Goal: Task Accomplishment & Management: Use online tool/utility

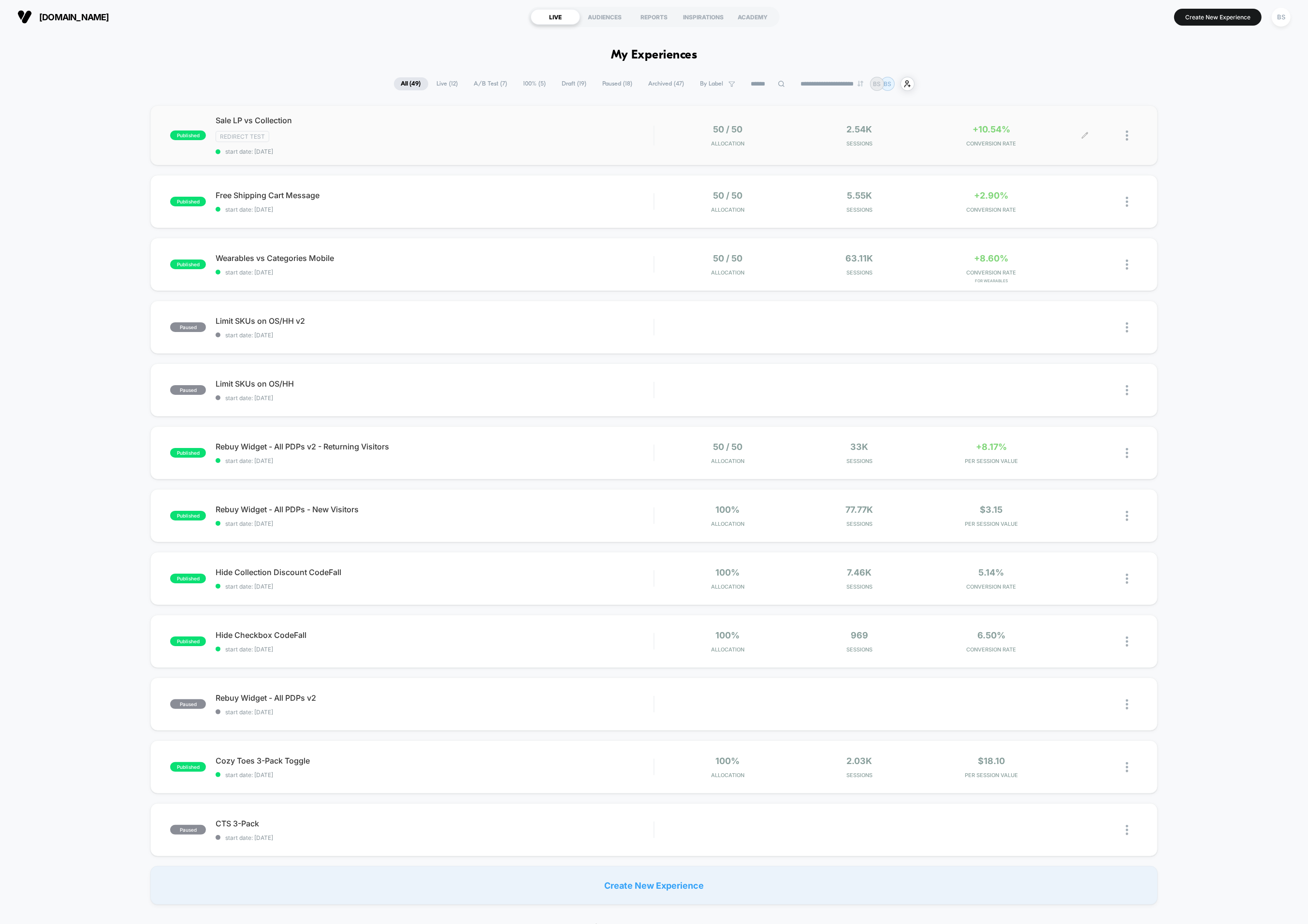
click at [947, 143] on span "CONVERSION RATE" at bounding box center [991, 143] width 127 height 7
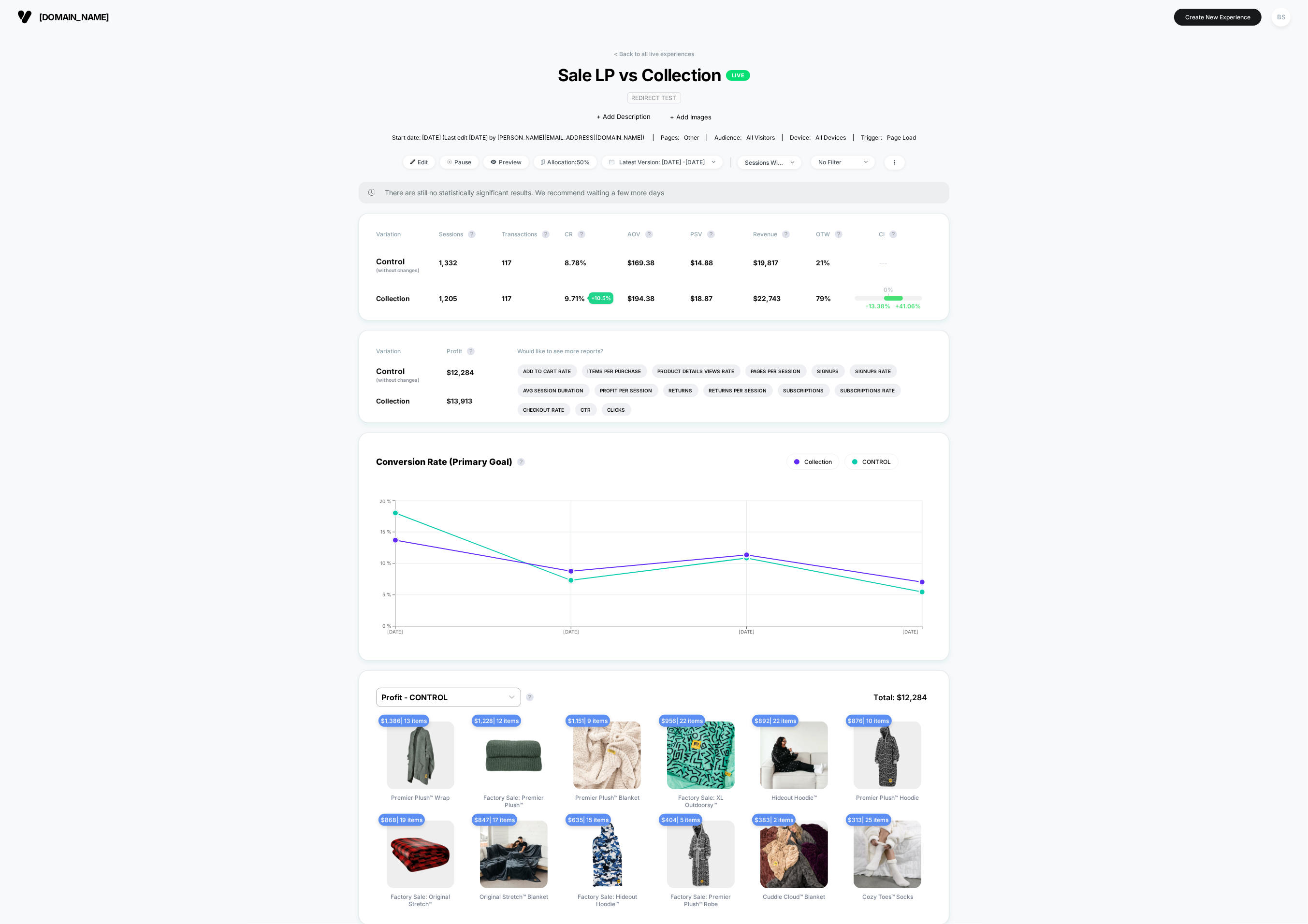
click at [636, 52] on link "< Back to all live experiences" at bounding box center [654, 54] width 80 height 7
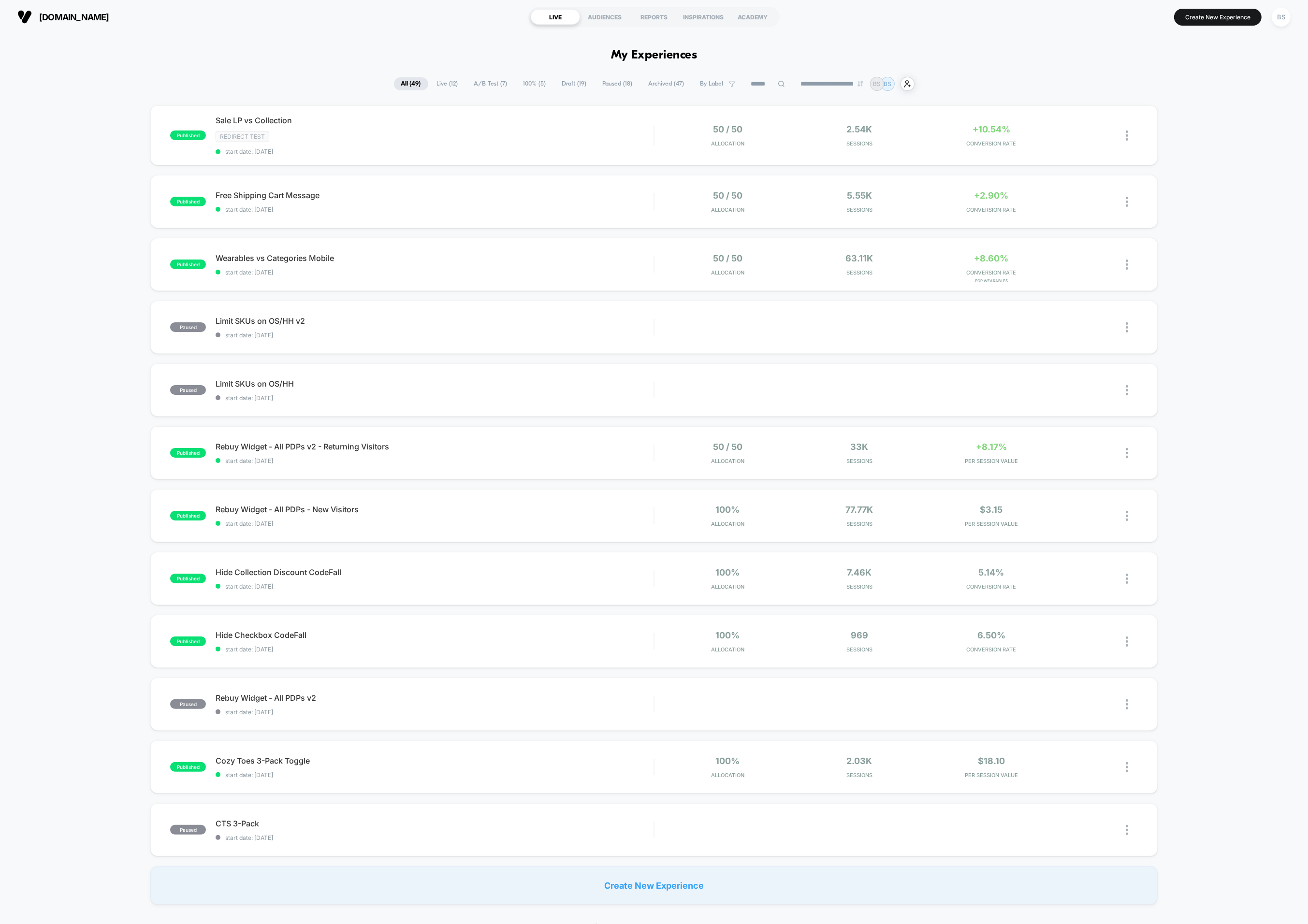
click at [707, 39] on div "**********" at bounding box center [654, 902] width 1308 height 1737
click at [550, 448] on span "Rebuy Widget - All PDPs v2 - Returning Visitors Click to edit experience details" at bounding box center [434, 446] width 438 height 10
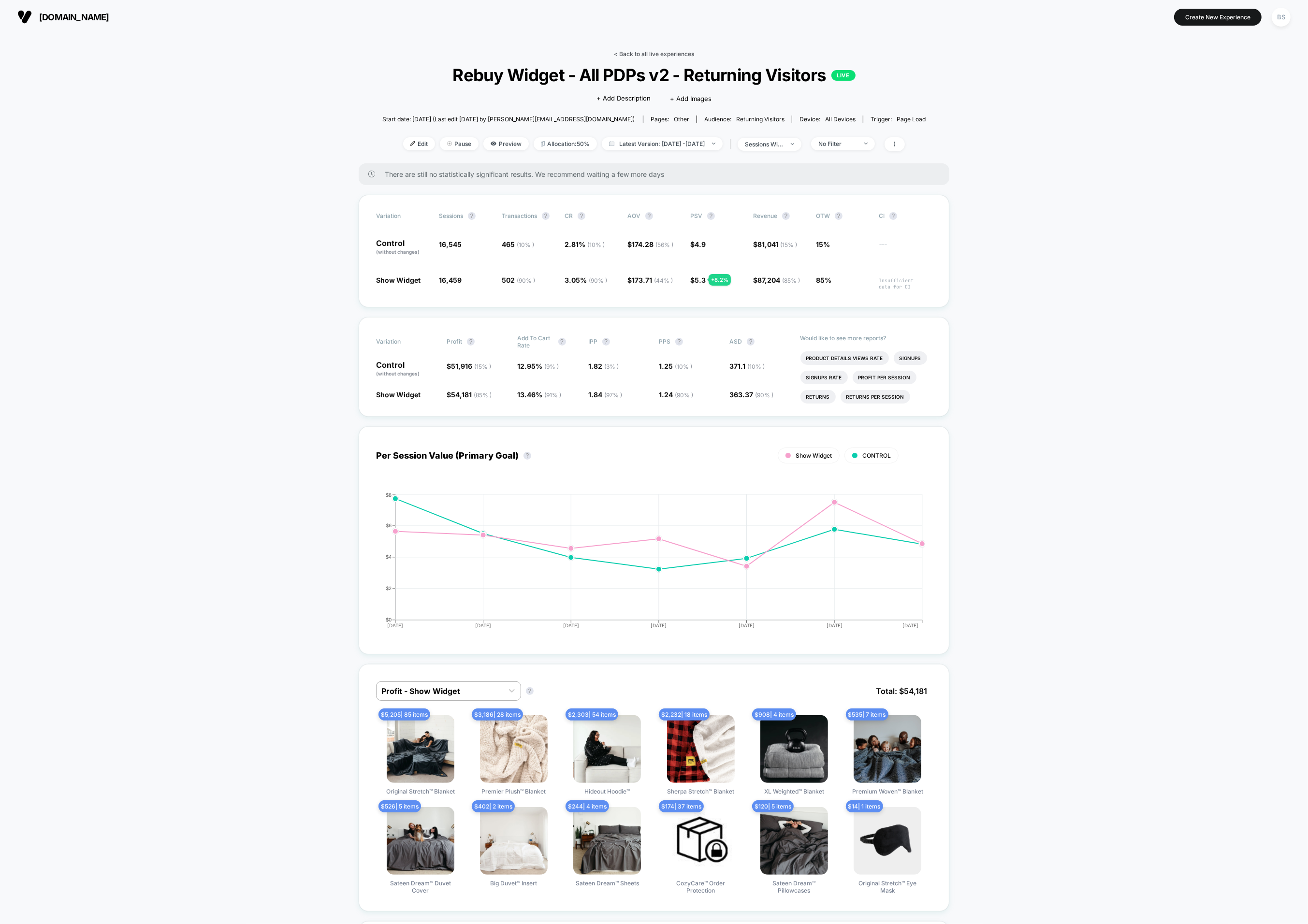
click at [628, 55] on link "< Back to all live experiences" at bounding box center [654, 54] width 80 height 7
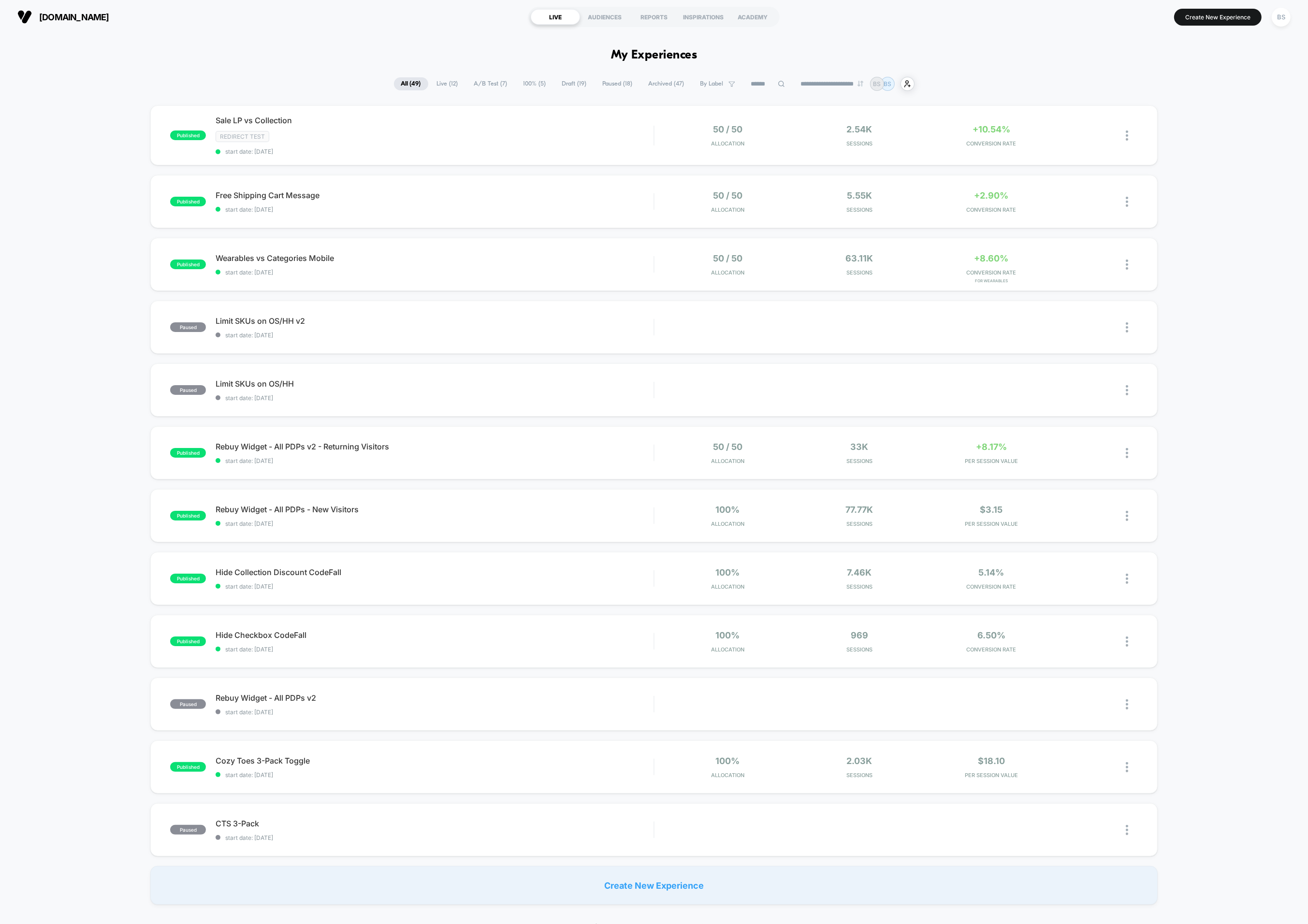
click at [527, 85] on span "100% ( 5 )" at bounding box center [535, 83] width 37 height 13
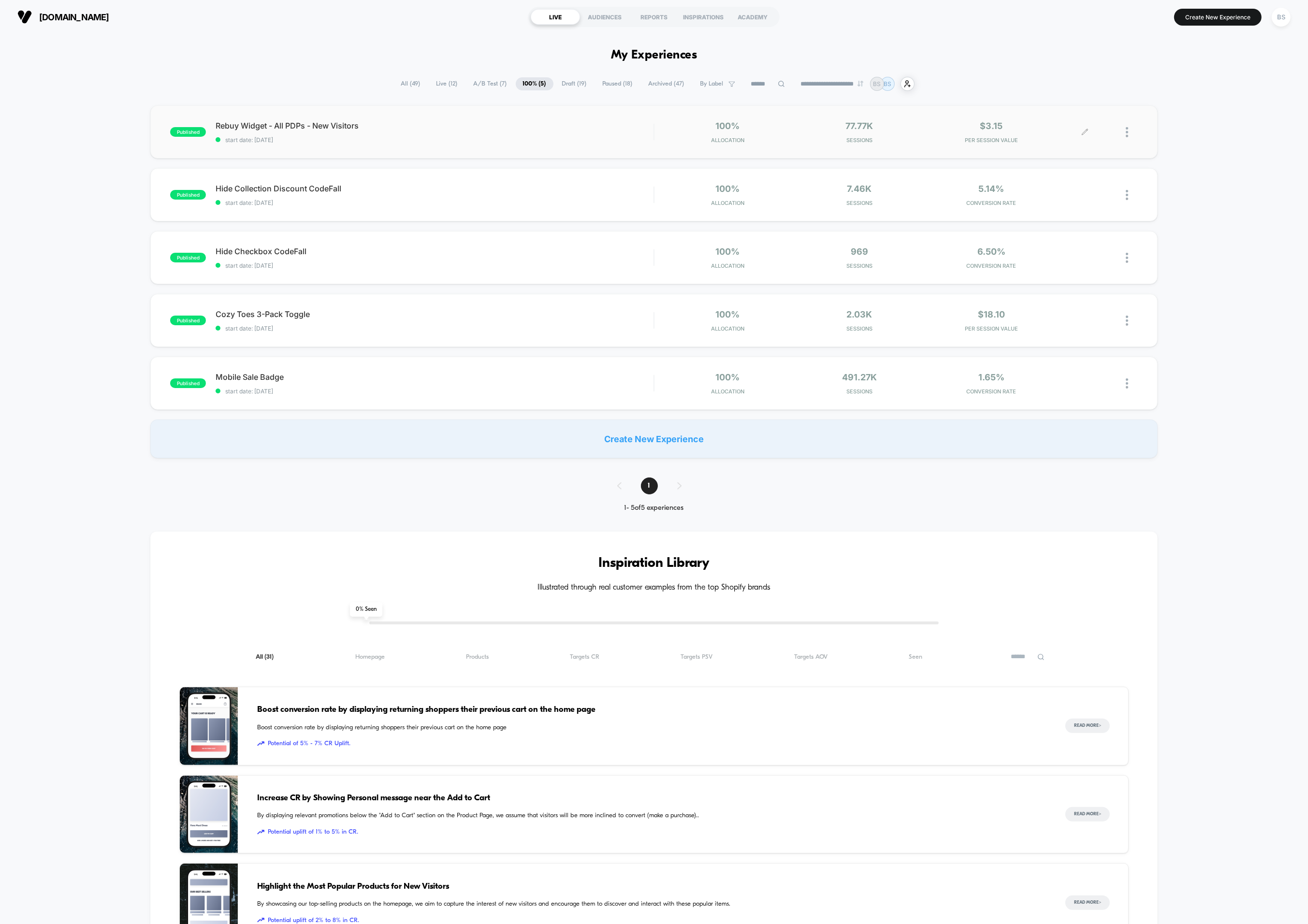
click at [1130, 131] on div at bounding box center [1132, 132] width 12 height 23
click at [1068, 99] on div "Duplicate" at bounding box center [1077, 98] width 87 height 22
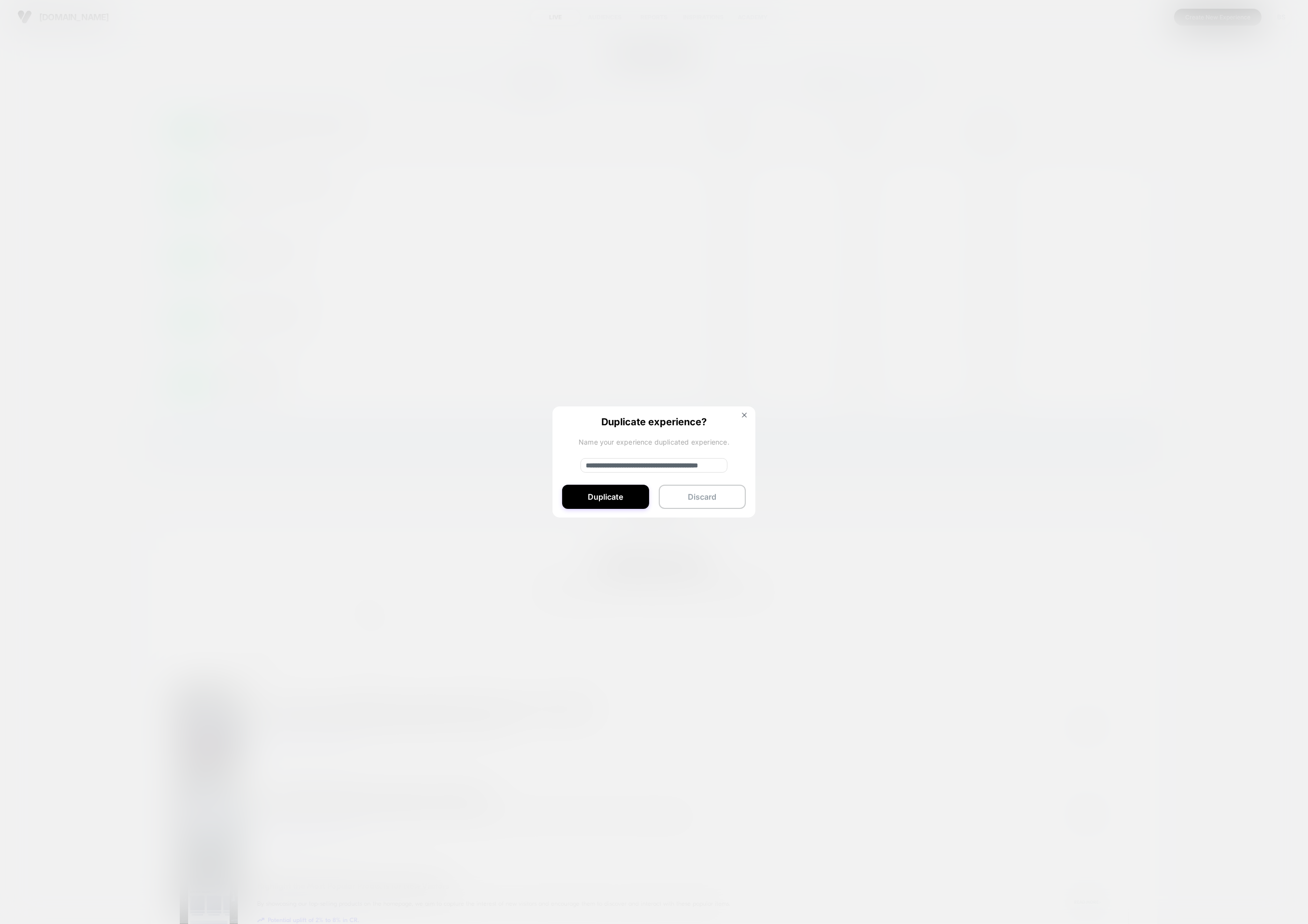
click at [625, 462] on input "**********" at bounding box center [654, 465] width 147 height 14
drag, startPoint x: 619, startPoint y: 464, endPoint x: 546, endPoint y: 463, distance: 73.0
click at [1126, 144] on div "**********" at bounding box center [1132, 132] width 12 height 23
click at [703, 466] on input "**********" at bounding box center [654, 465] width 147 height 14
type input "**********"
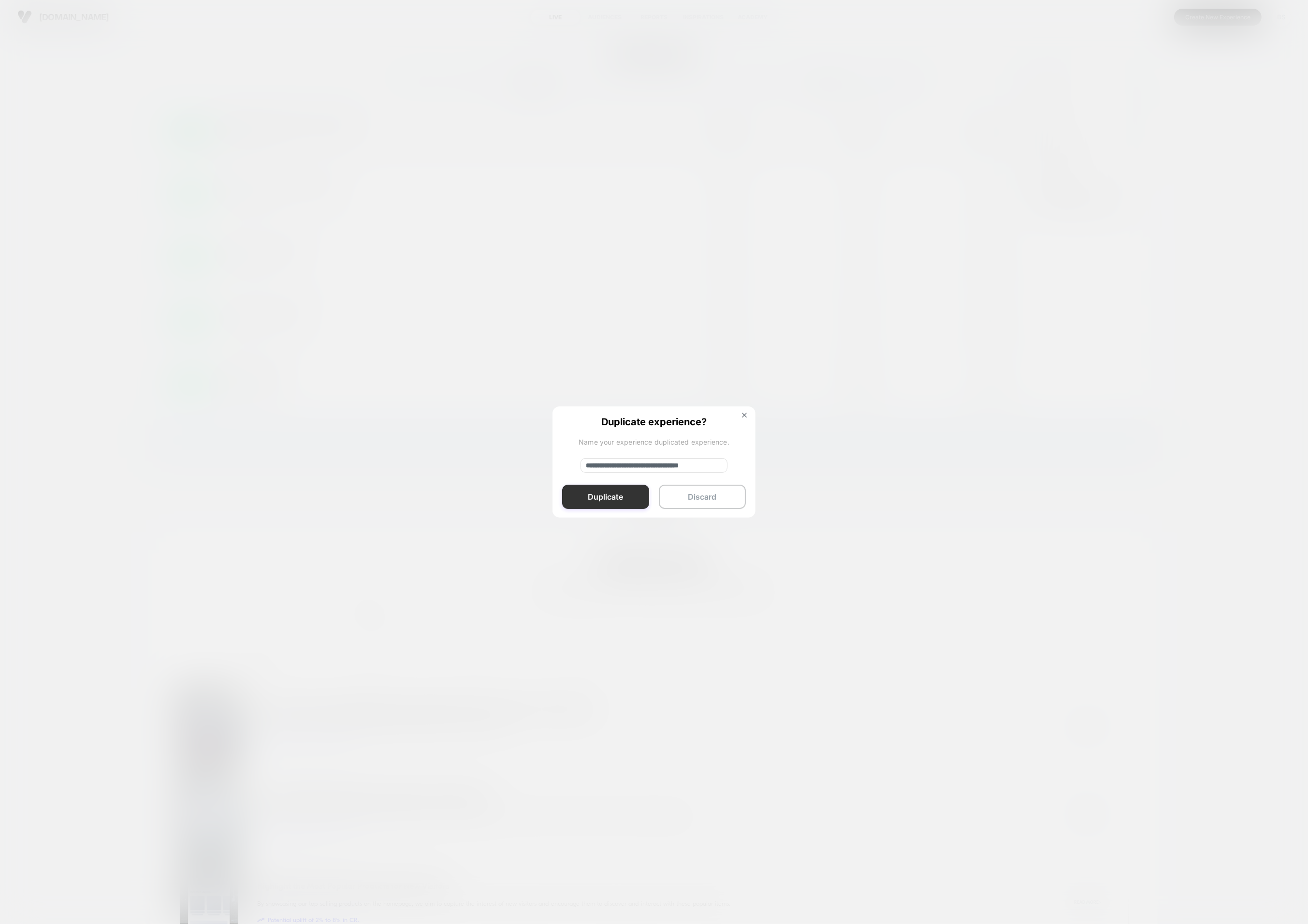
click at [634, 505] on button "Duplicate" at bounding box center [605, 497] width 87 height 24
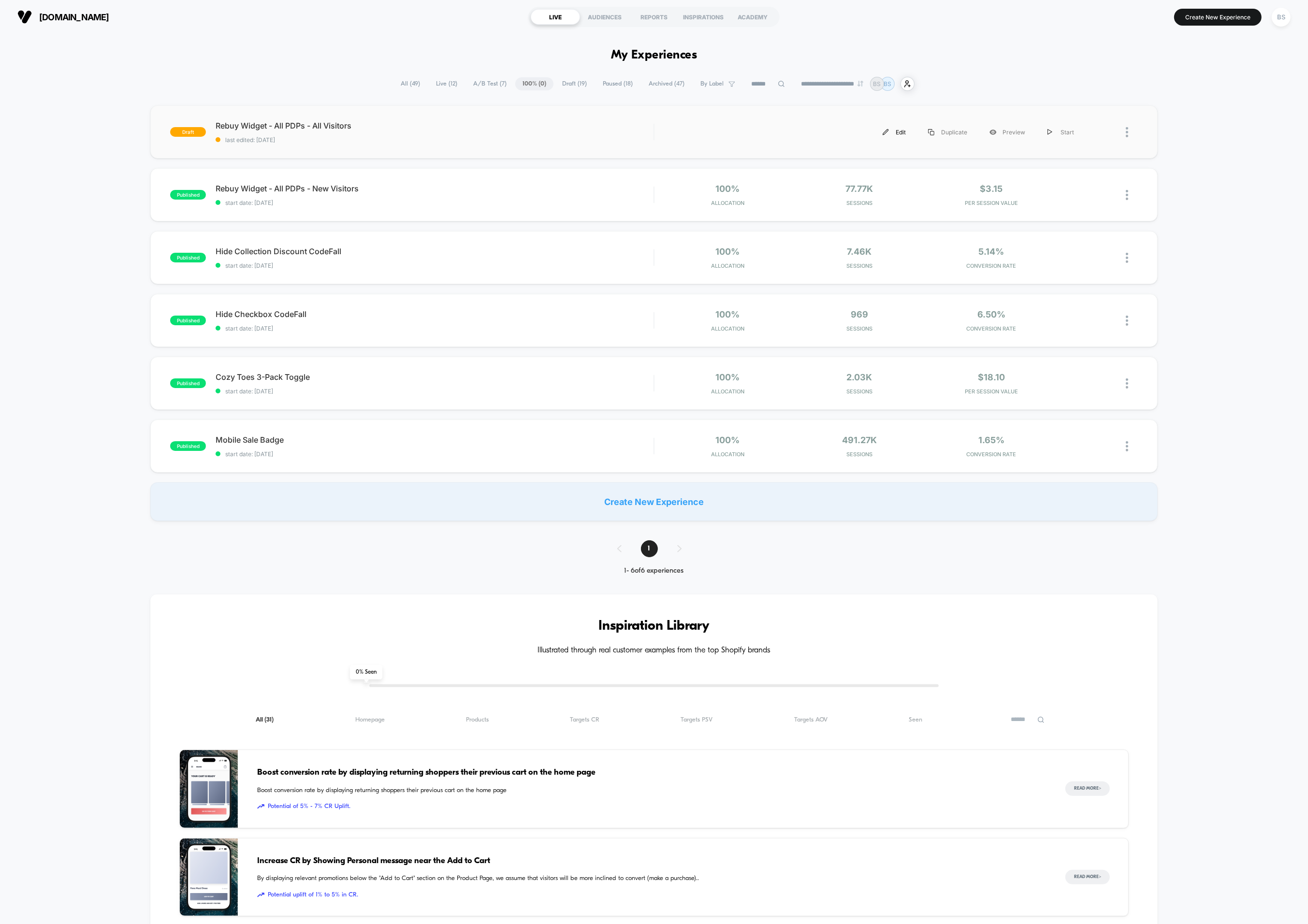
click at [891, 136] on div "Edit" at bounding box center [894, 132] width 45 height 22
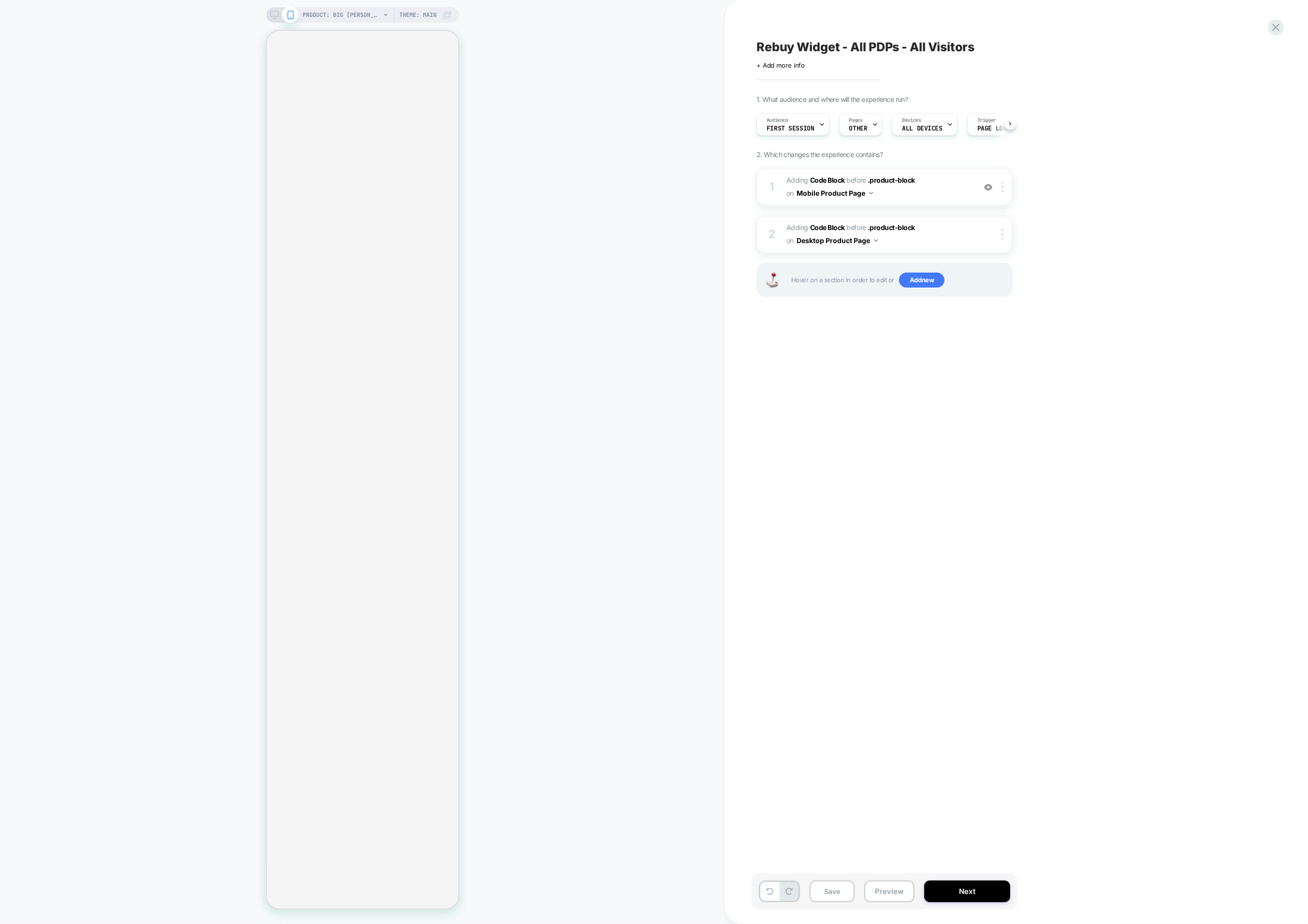
scroll to position [0, 1]
click at [813, 125] on div "Audience First Session" at bounding box center [790, 124] width 67 height 22
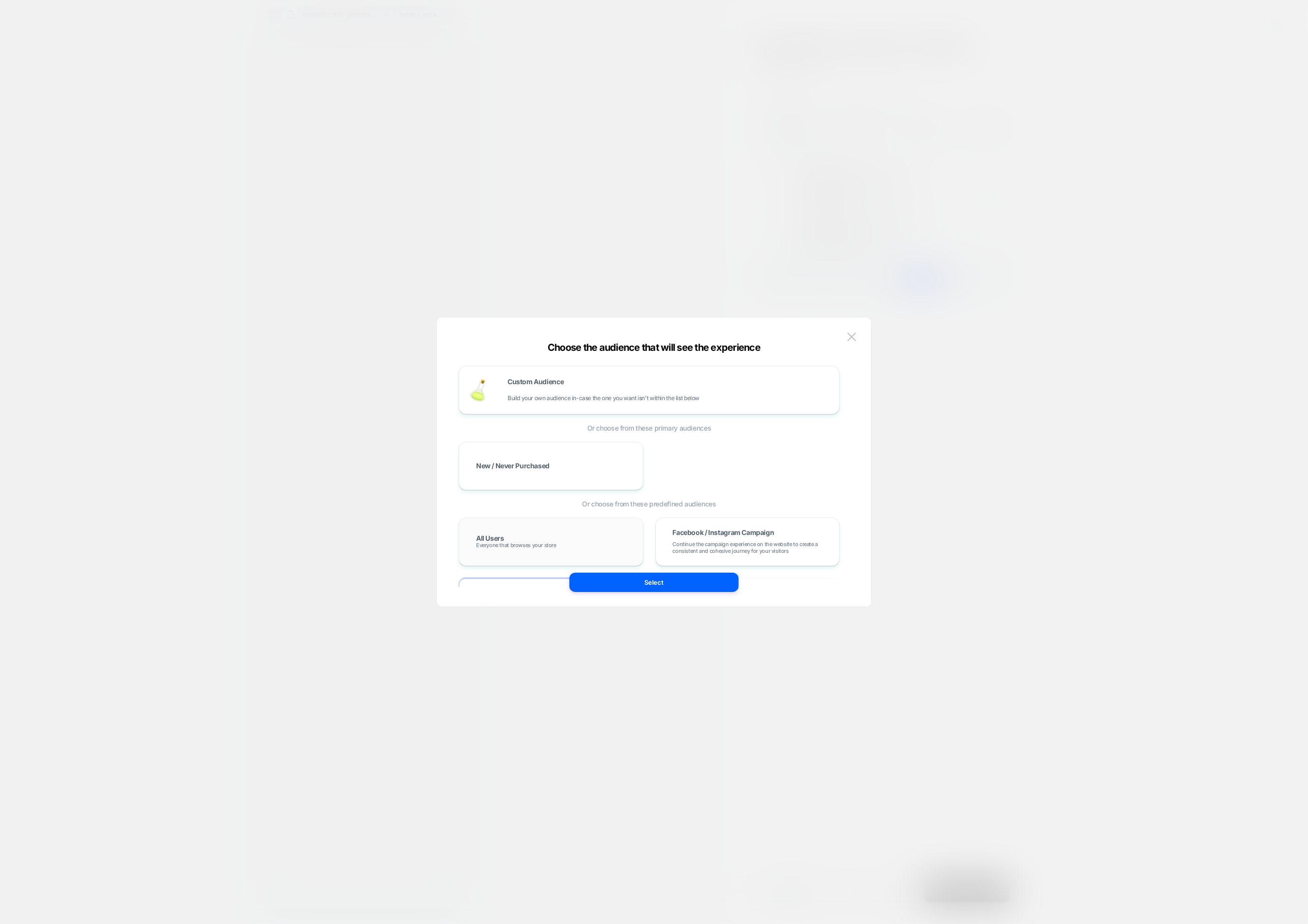
click at [549, 526] on div "All Users Everyone that browses your store" at bounding box center [551, 542] width 185 height 49
click at [605, 587] on button "Select" at bounding box center [654, 582] width 169 height 20
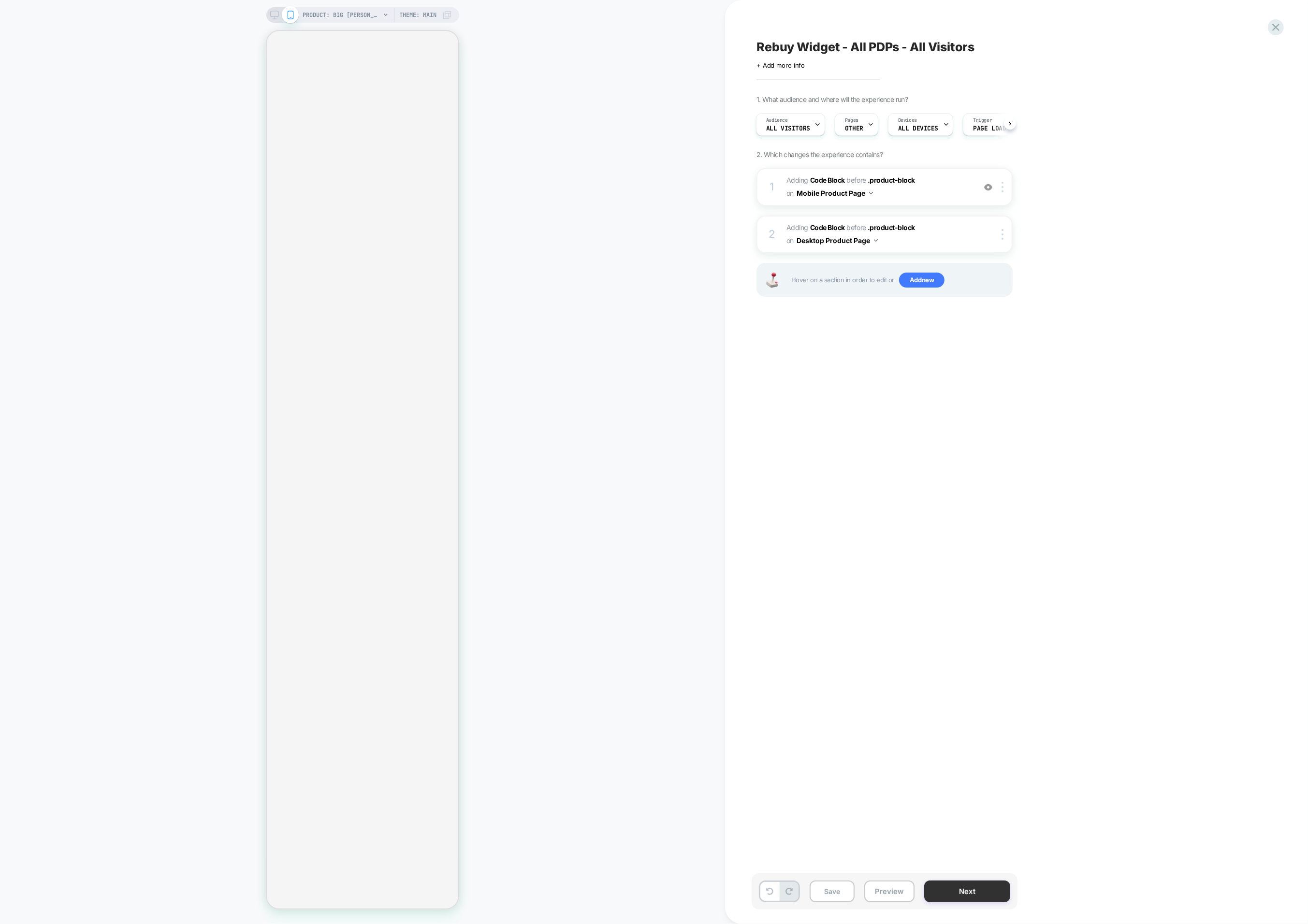
click at [955, 890] on button "Next" at bounding box center [967, 891] width 86 height 22
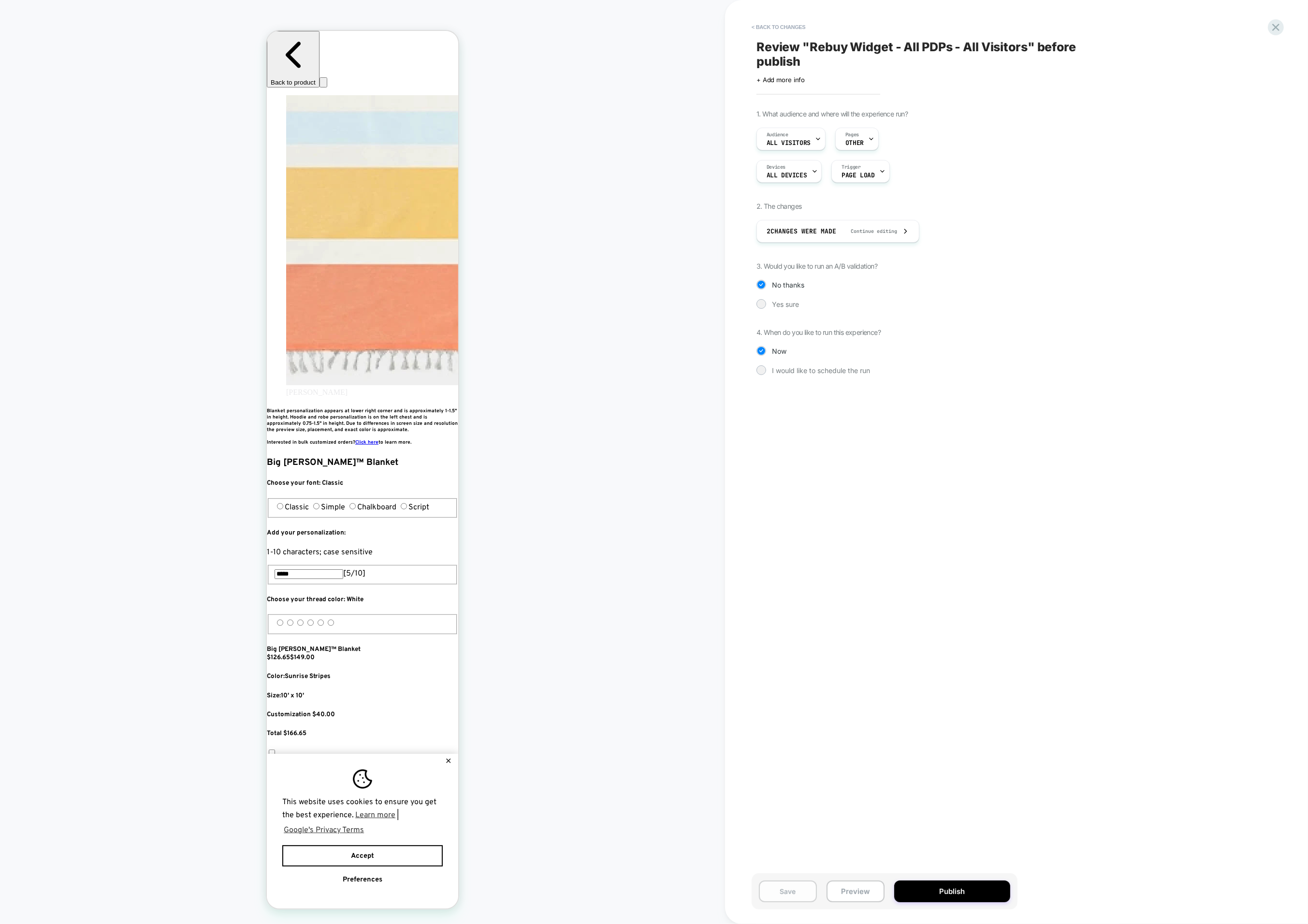
scroll to position [0, 0]
click at [793, 893] on button "Save" at bounding box center [788, 891] width 58 height 22
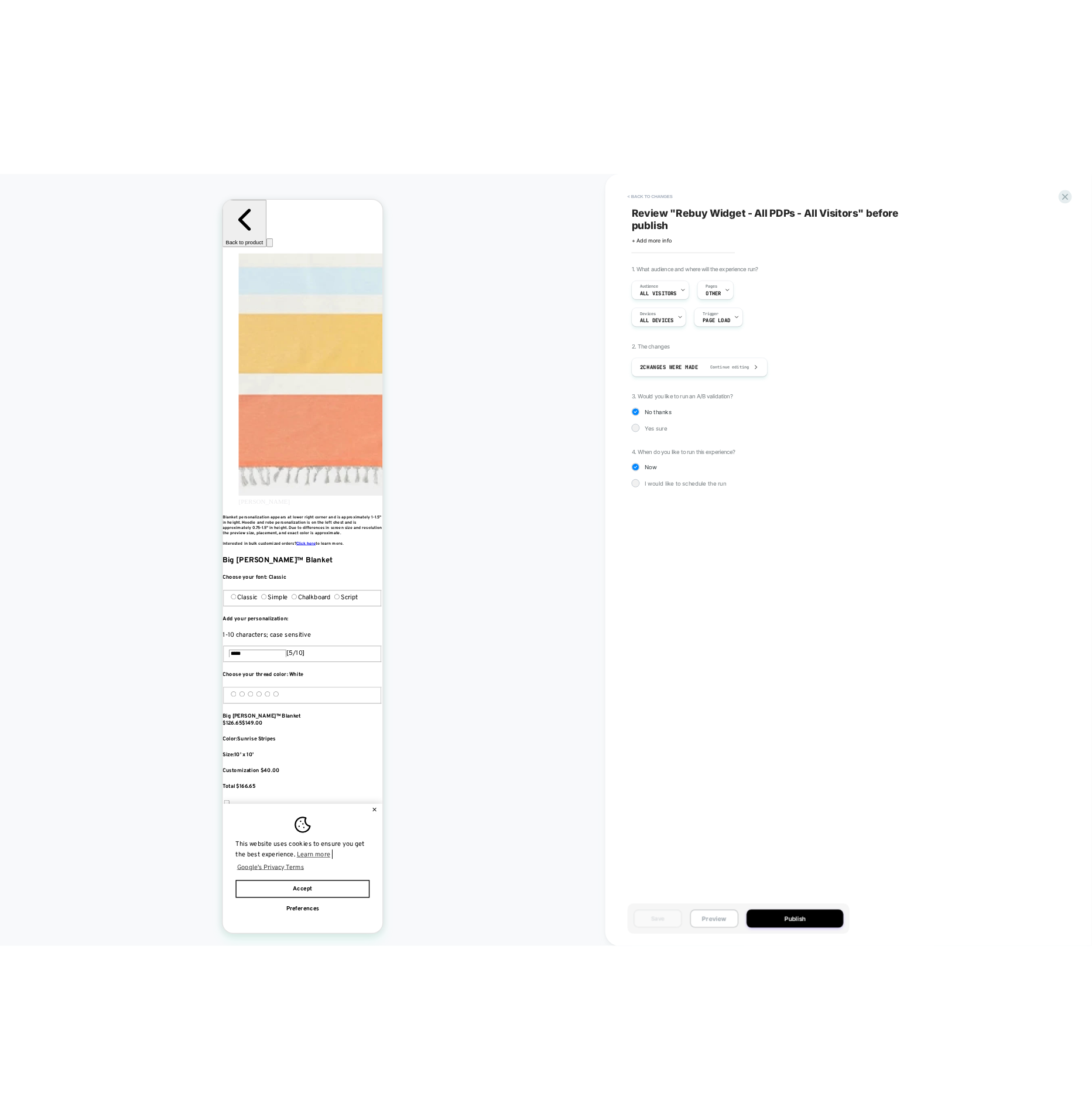
scroll to position [0, 426]
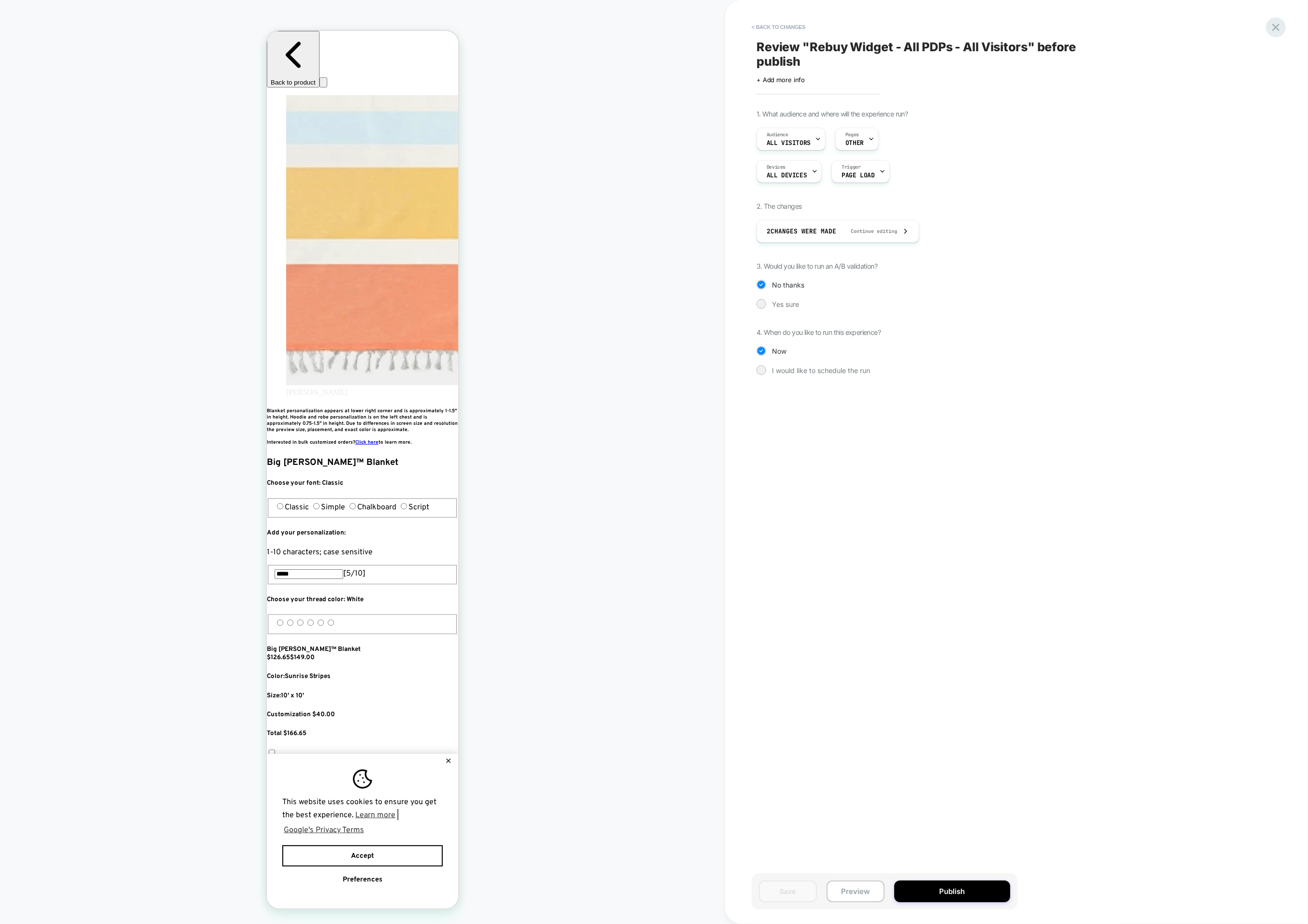
click at [1270, 30] on icon at bounding box center [1276, 27] width 13 height 13
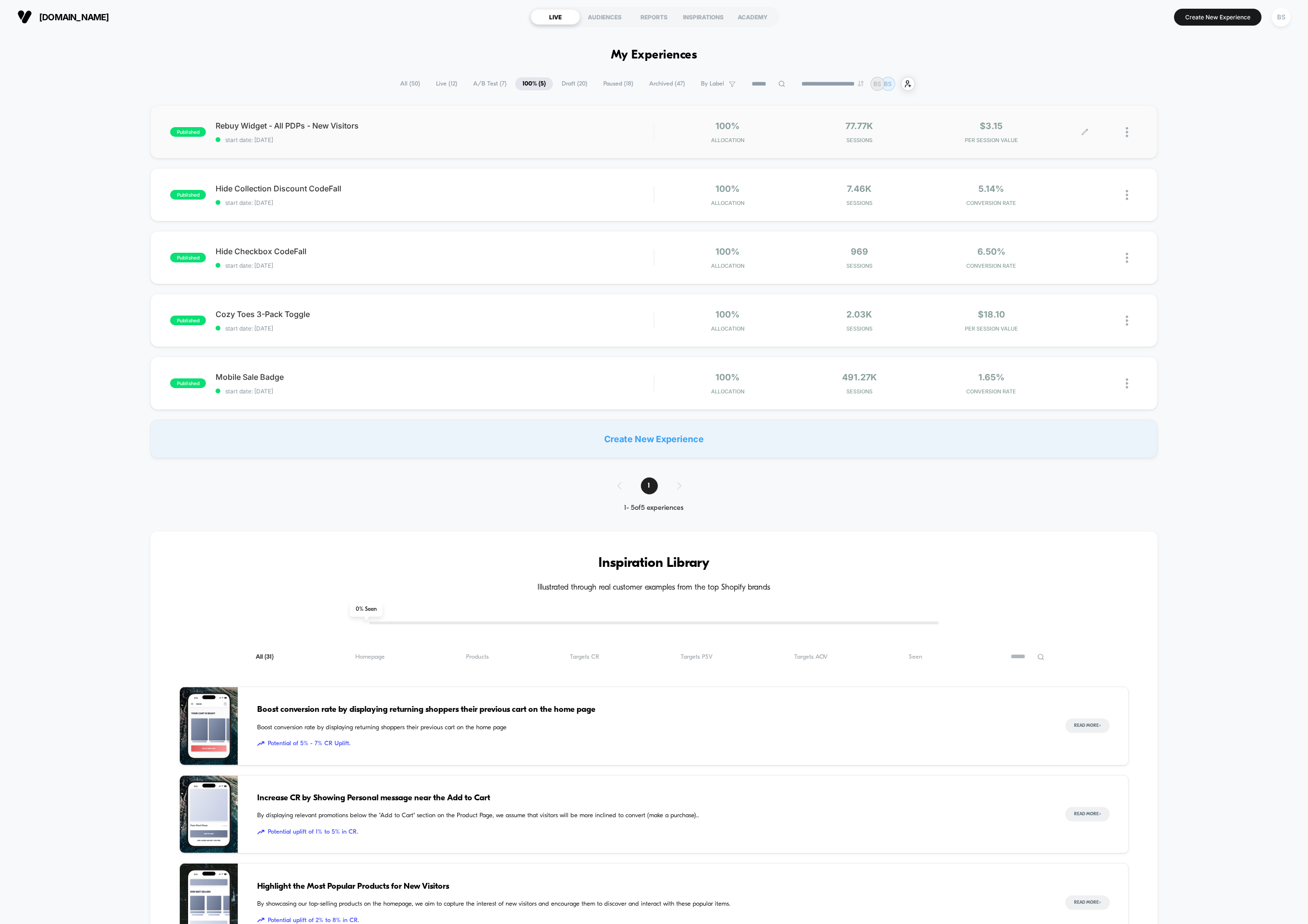
click at [1125, 134] on div at bounding box center [1111, 132] width 53 height 23
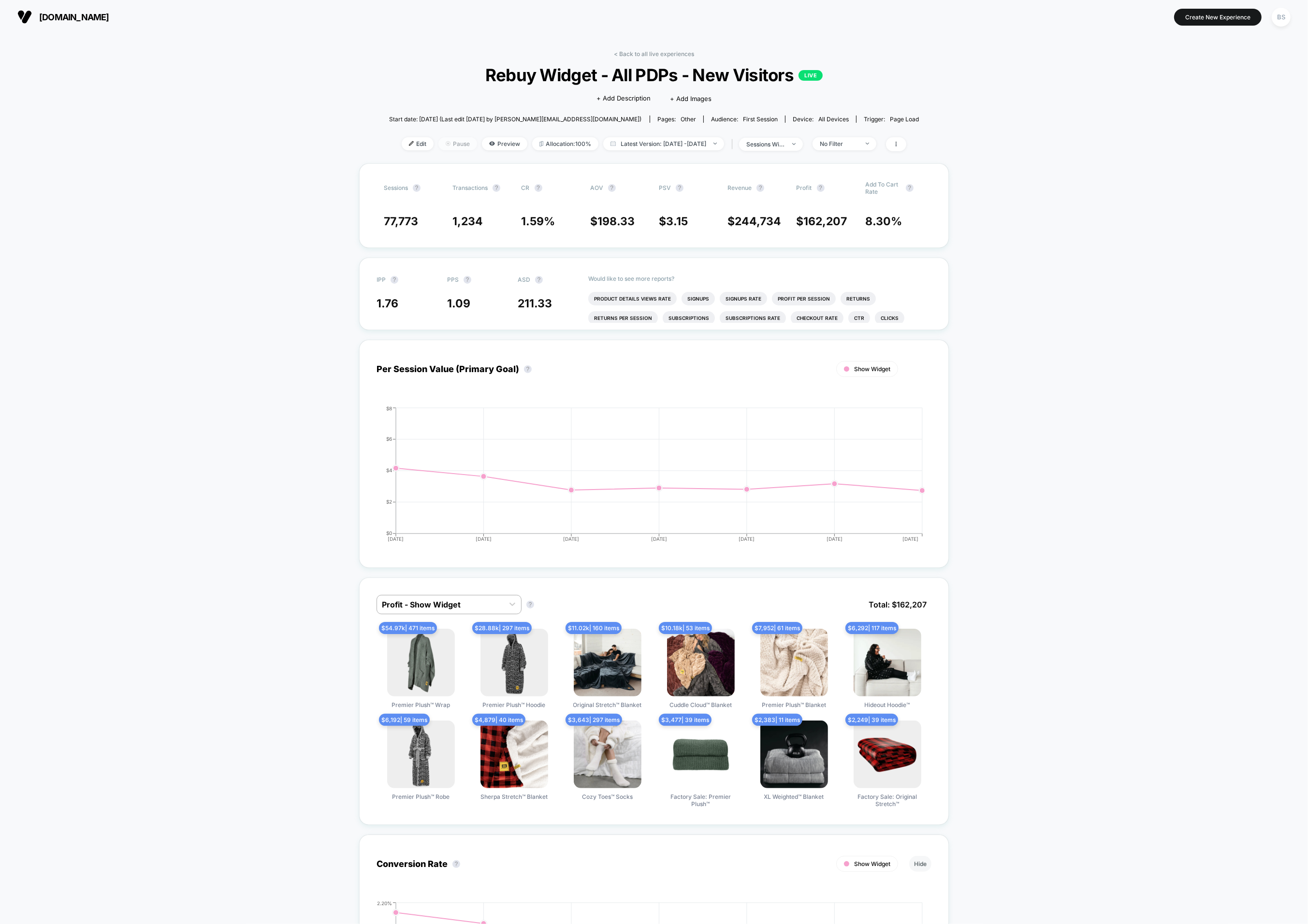
click at [445, 146] on span "Pause" at bounding box center [457, 144] width 39 height 13
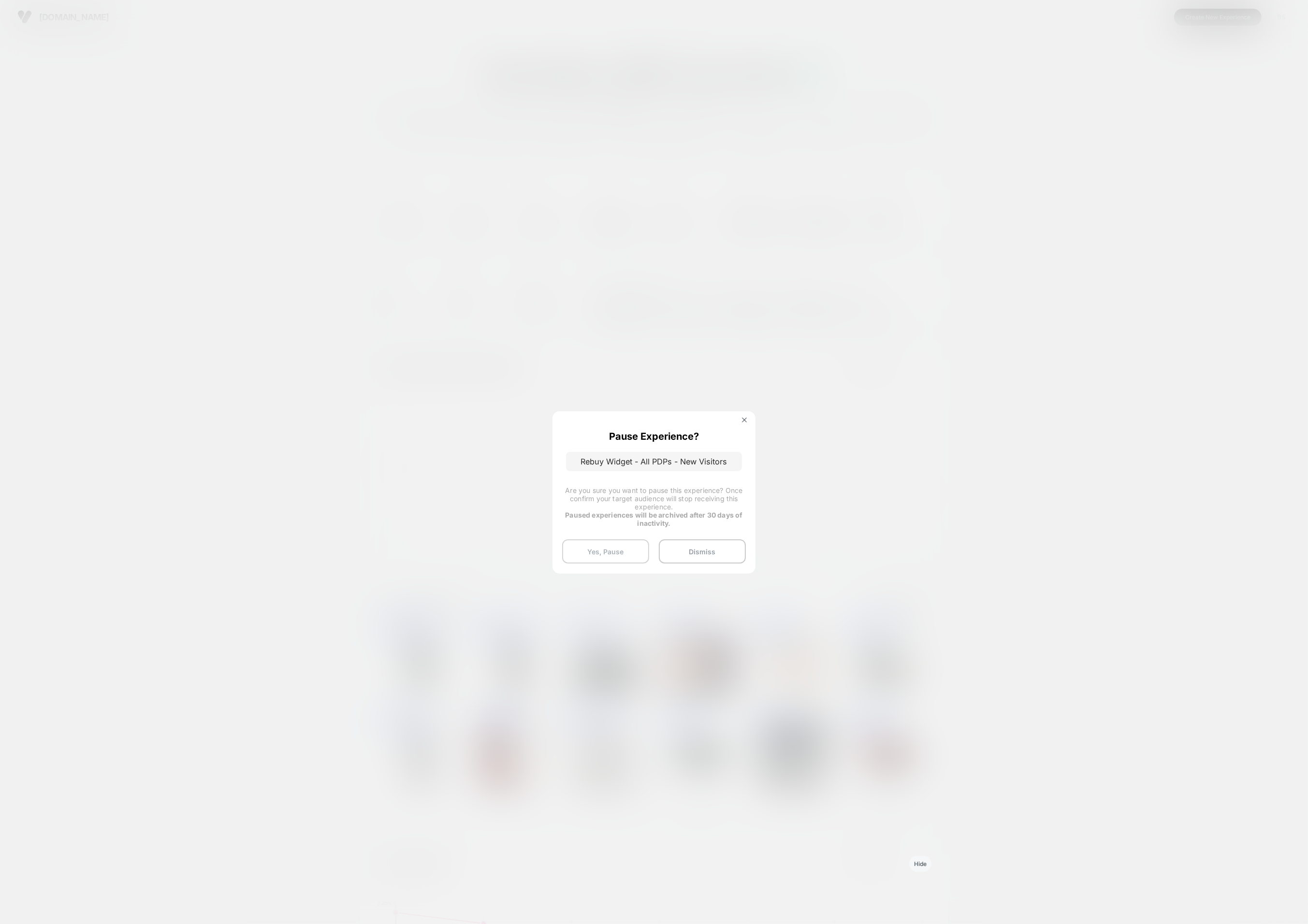
click at [617, 553] on button "Yes, Pause" at bounding box center [605, 552] width 87 height 24
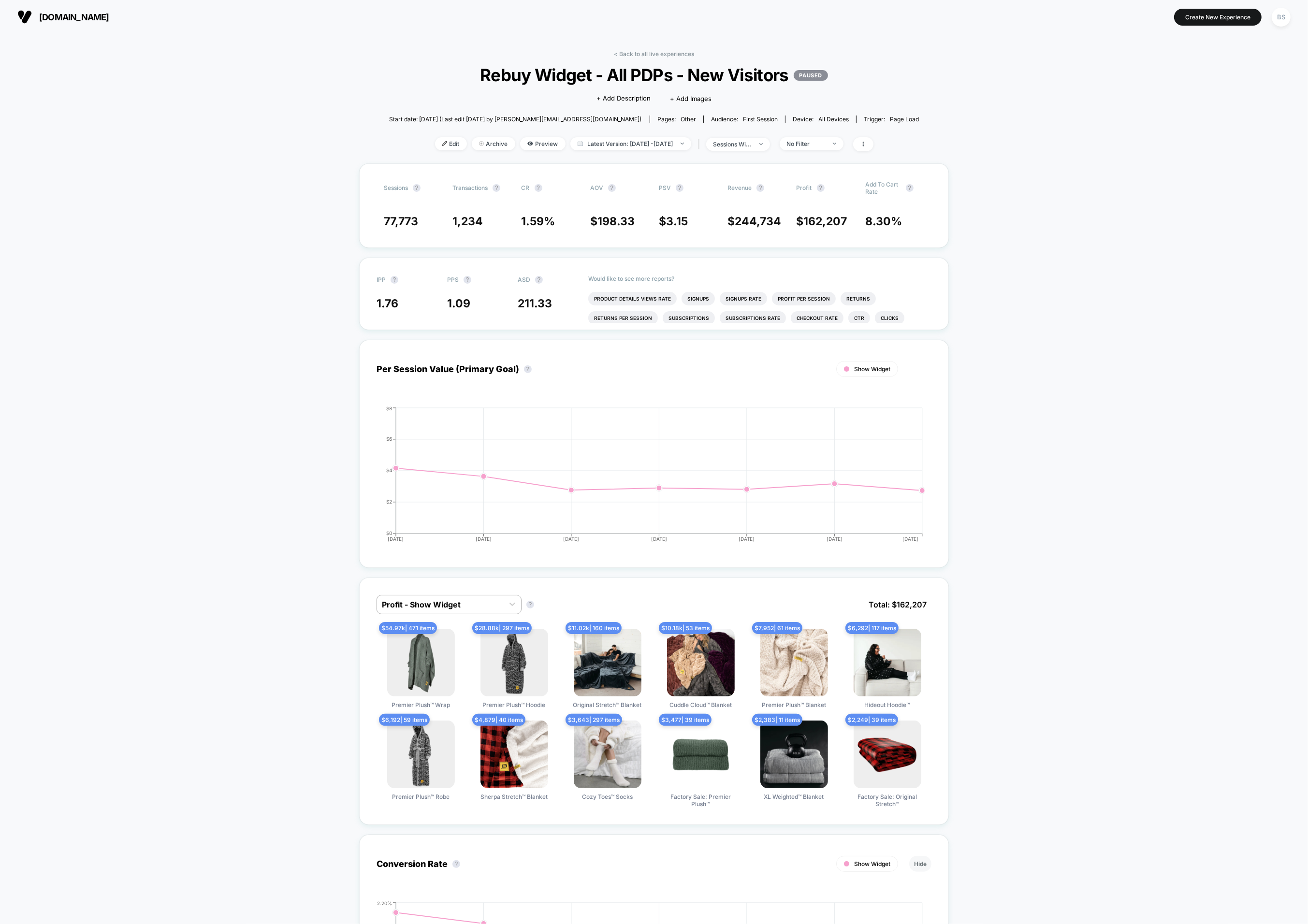
click at [638, 61] on div "< Back to all live experiences Rebuy Widget - All PDPs - New Visitors PAUSED Cl…" at bounding box center [655, 107] width 530 height 113
click at [636, 52] on link "< Back to all live experiences" at bounding box center [654, 54] width 80 height 7
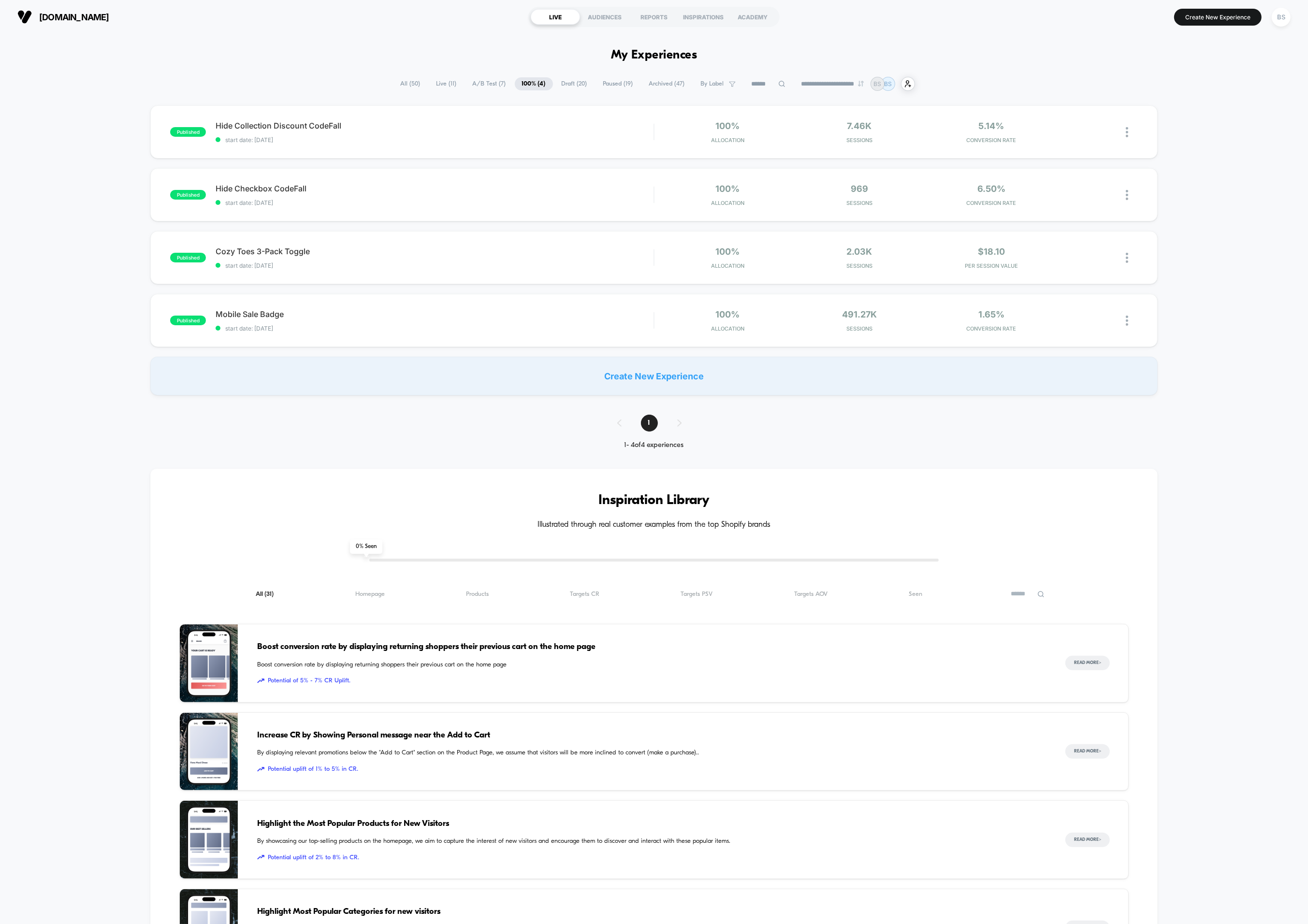
click at [480, 85] on span "A/B Test ( 7 )" at bounding box center [489, 83] width 48 height 13
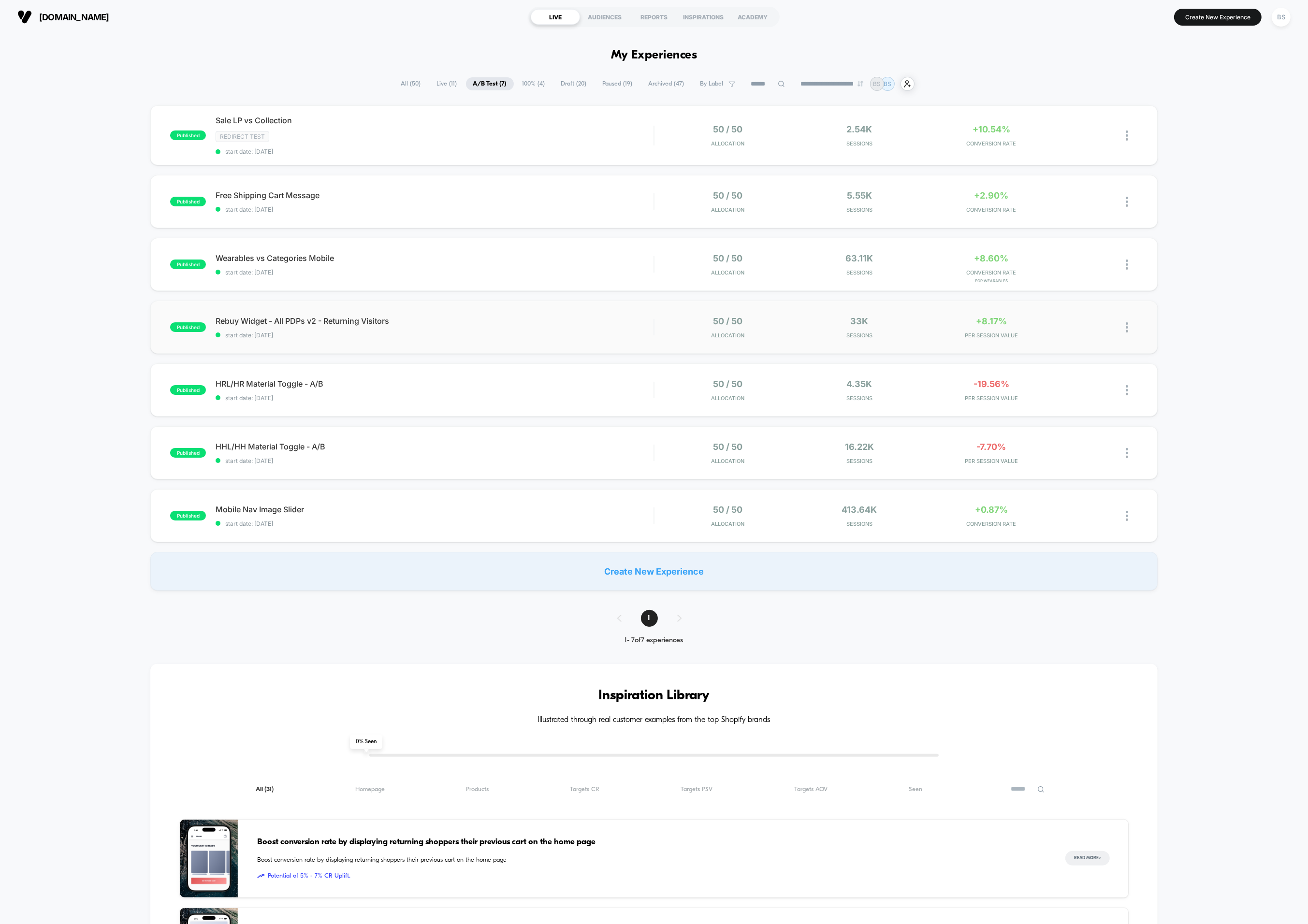
click at [1128, 328] on img at bounding box center [1127, 327] width 3 height 10
click at [1063, 318] on div "Pause" at bounding box center [1077, 315] width 87 height 22
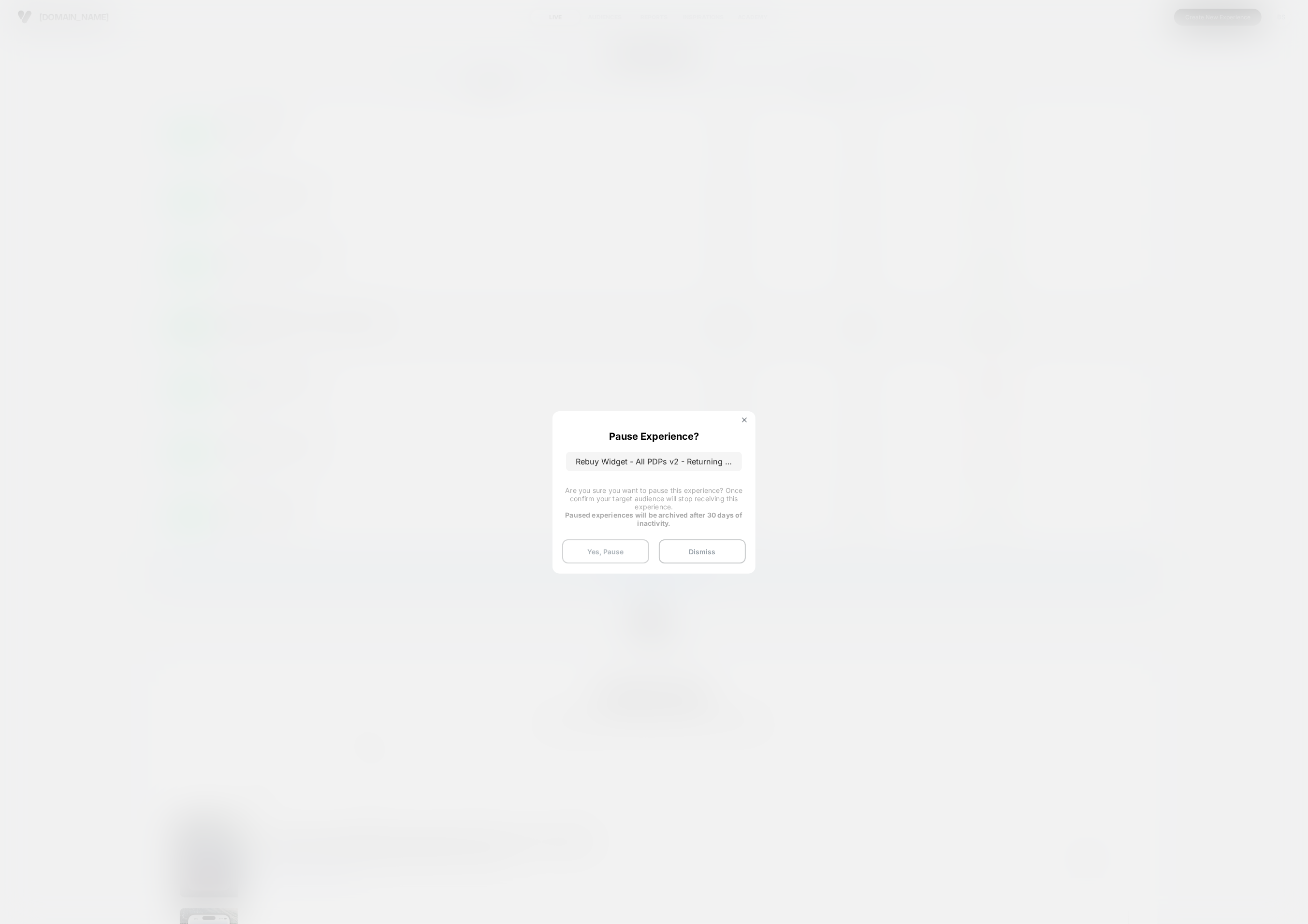
click at [611, 548] on button "Yes, Pause" at bounding box center [605, 552] width 87 height 24
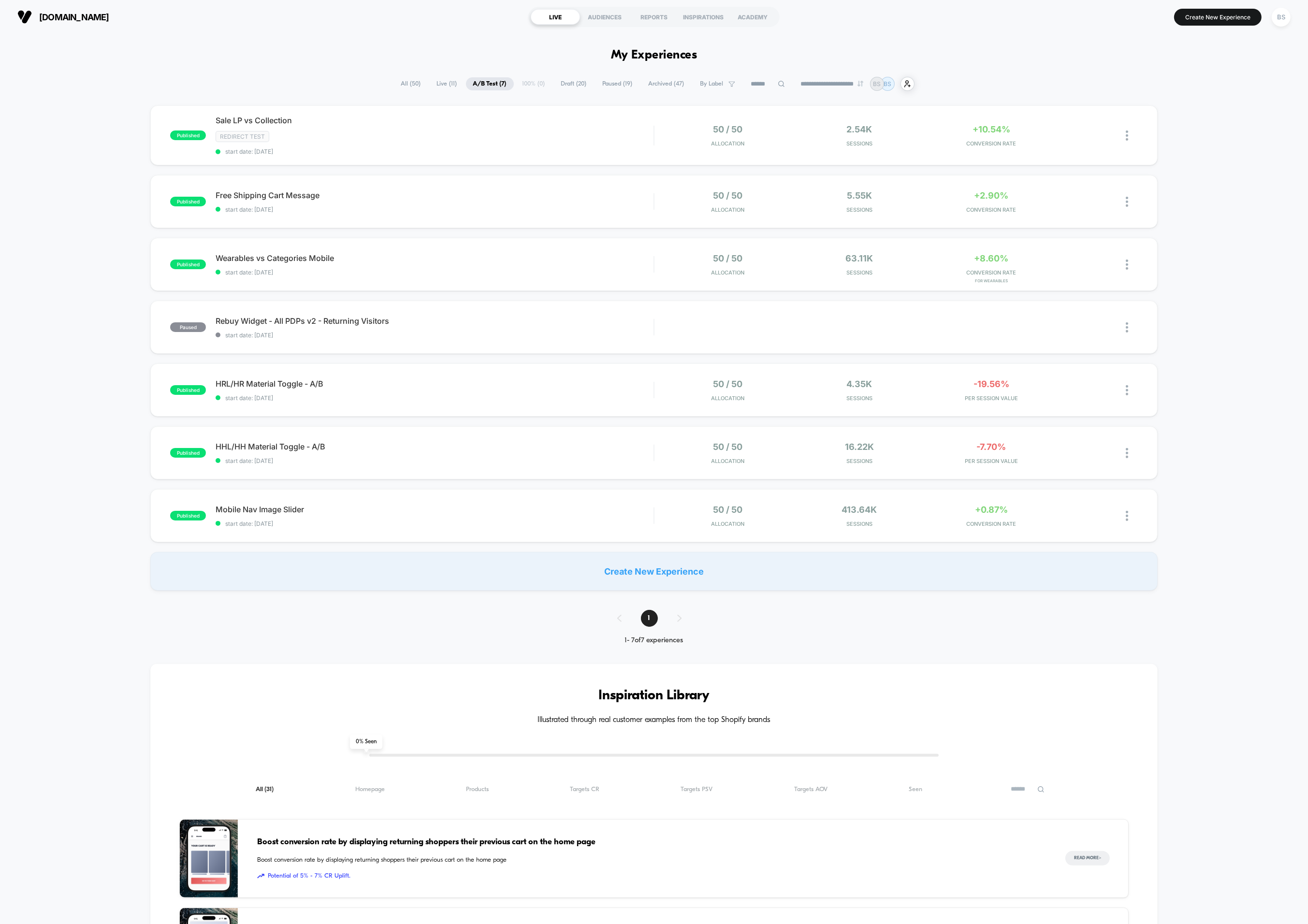
click at [558, 90] on span "Draft ( 20 )" at bounding box center [574, 83] width 40 height 13
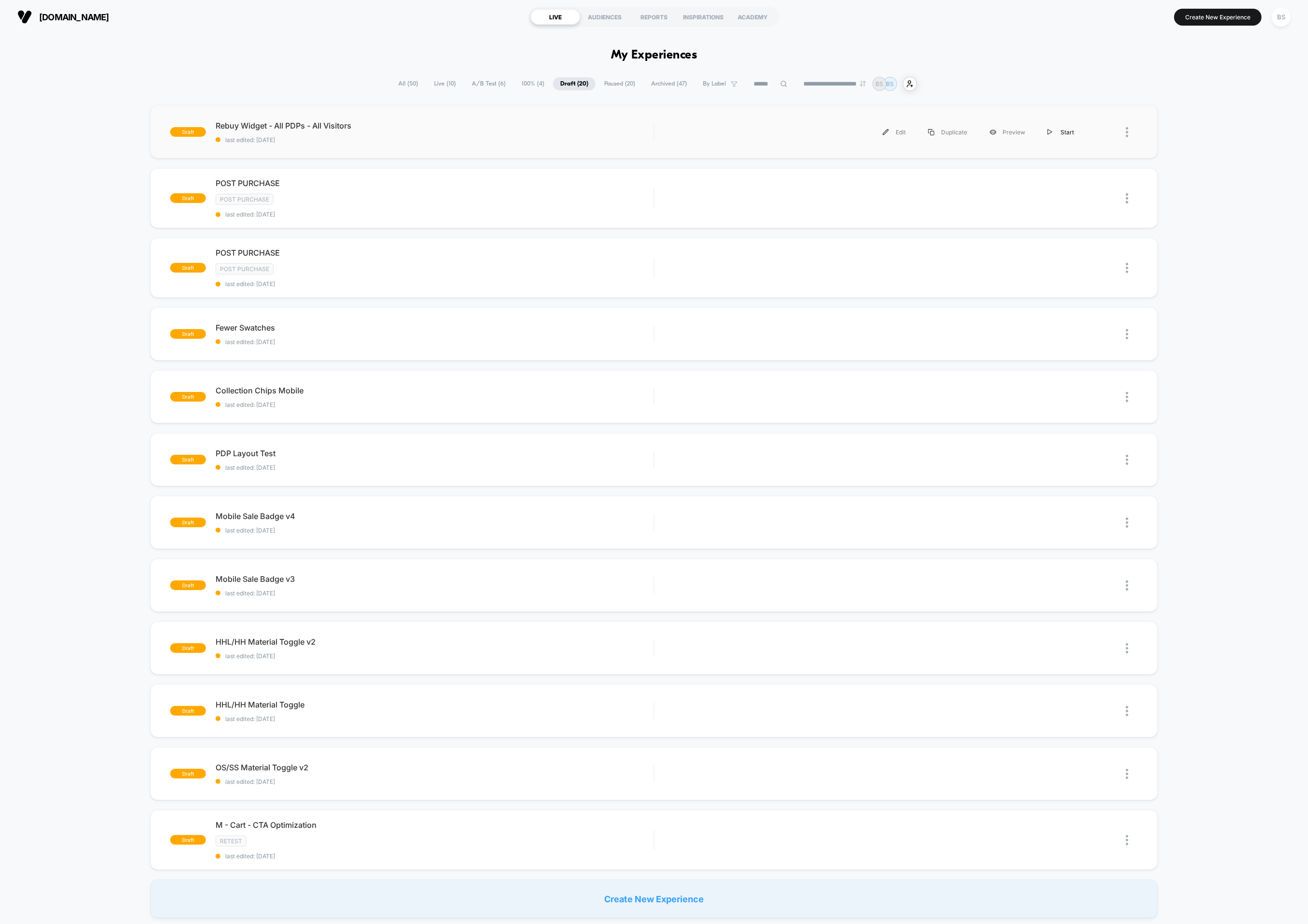
click at [1061, 133] on div "Start" at bounding box center [1061, 132] width 49 height 22
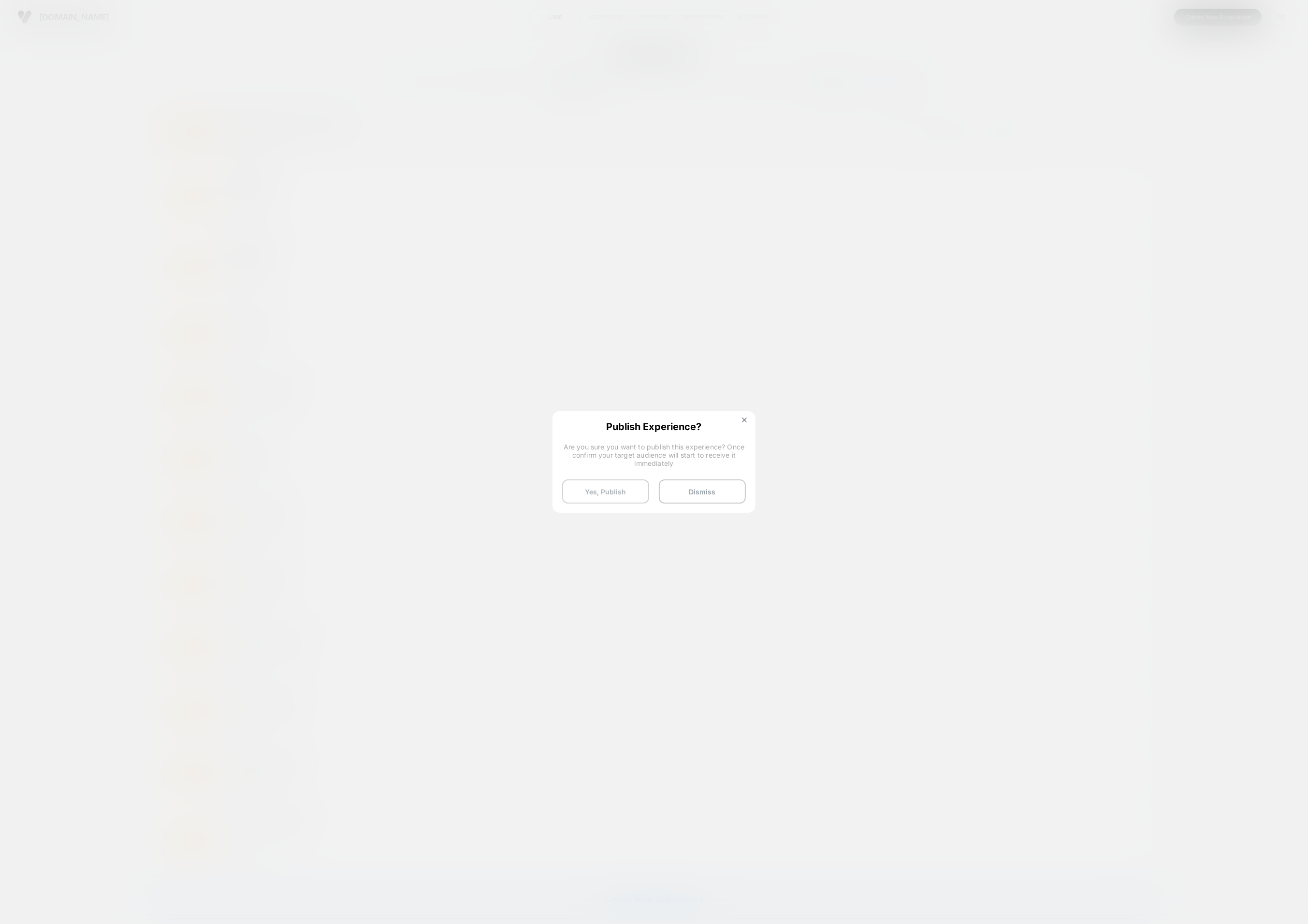
click at [625, 489] on button "Yes, Publish" at bounding box center [605, 492] width 87 height 24
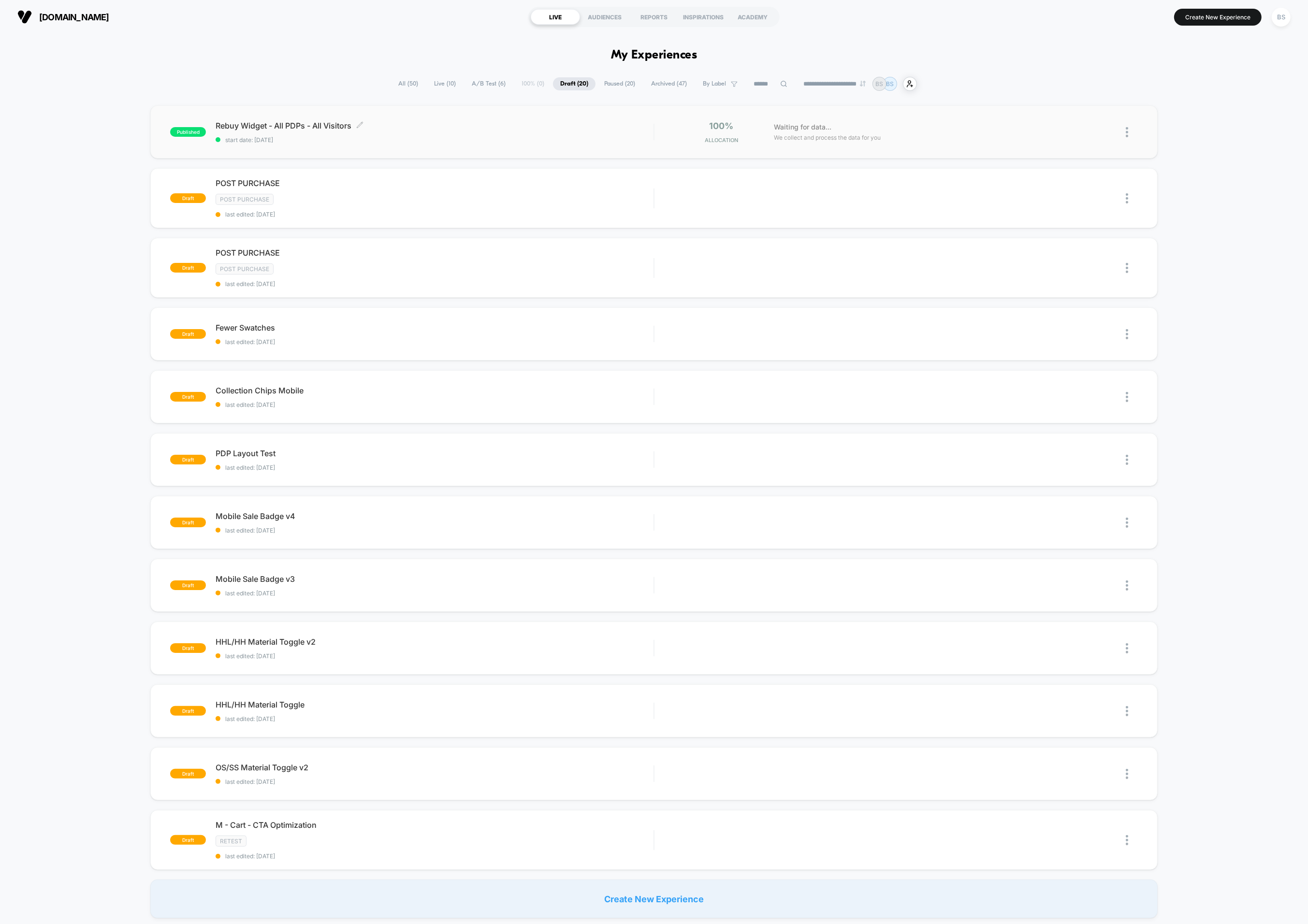
click at [450, 123] on span "Rebuy Widget - All PDPs - All Visitors Click to edit experience details" at bounding box center [434, 126] width 438 height 10
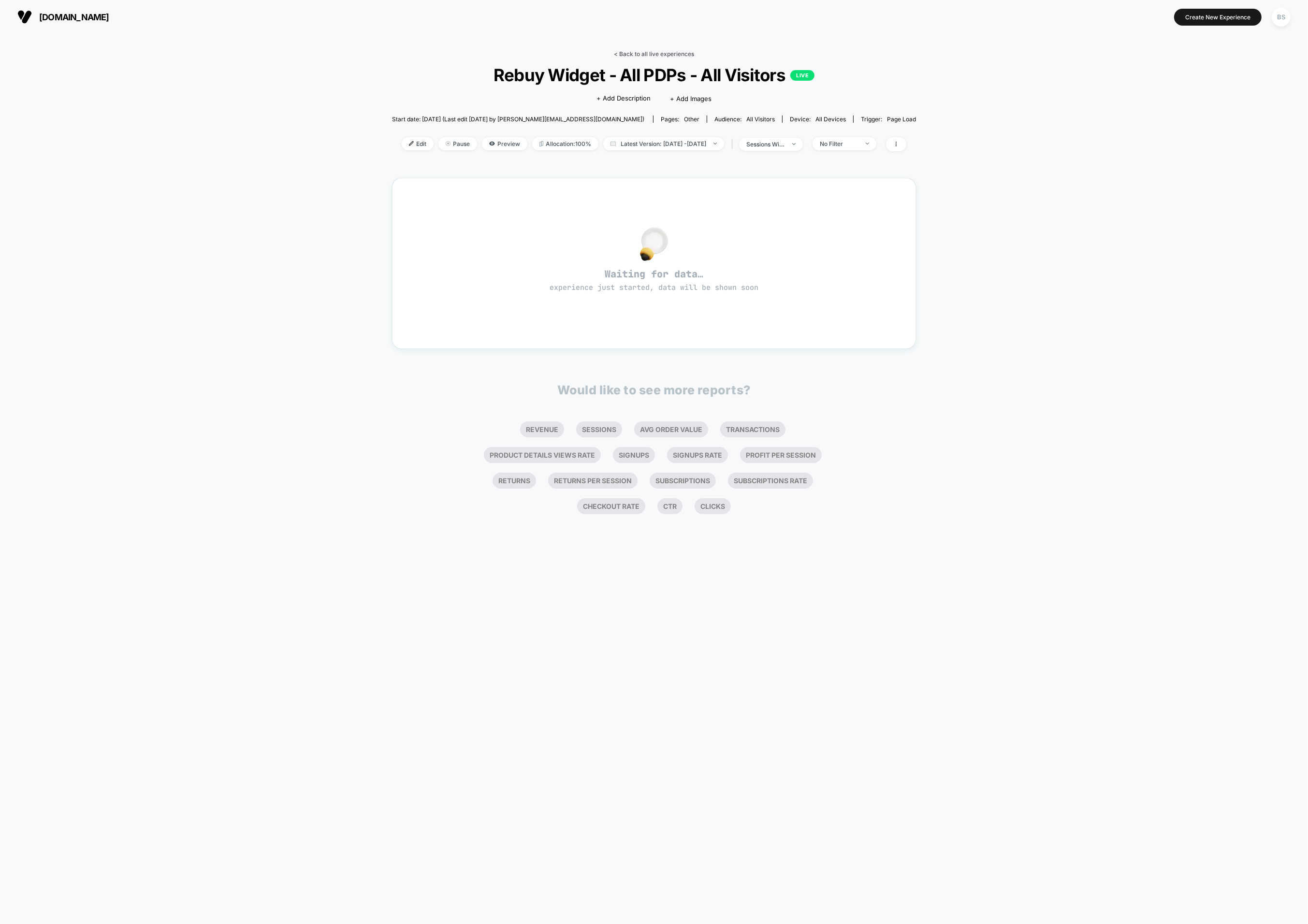
click at [629, 54] on link "< Back to all live experiences" at bounding box center [654, 54] width 80 height 7
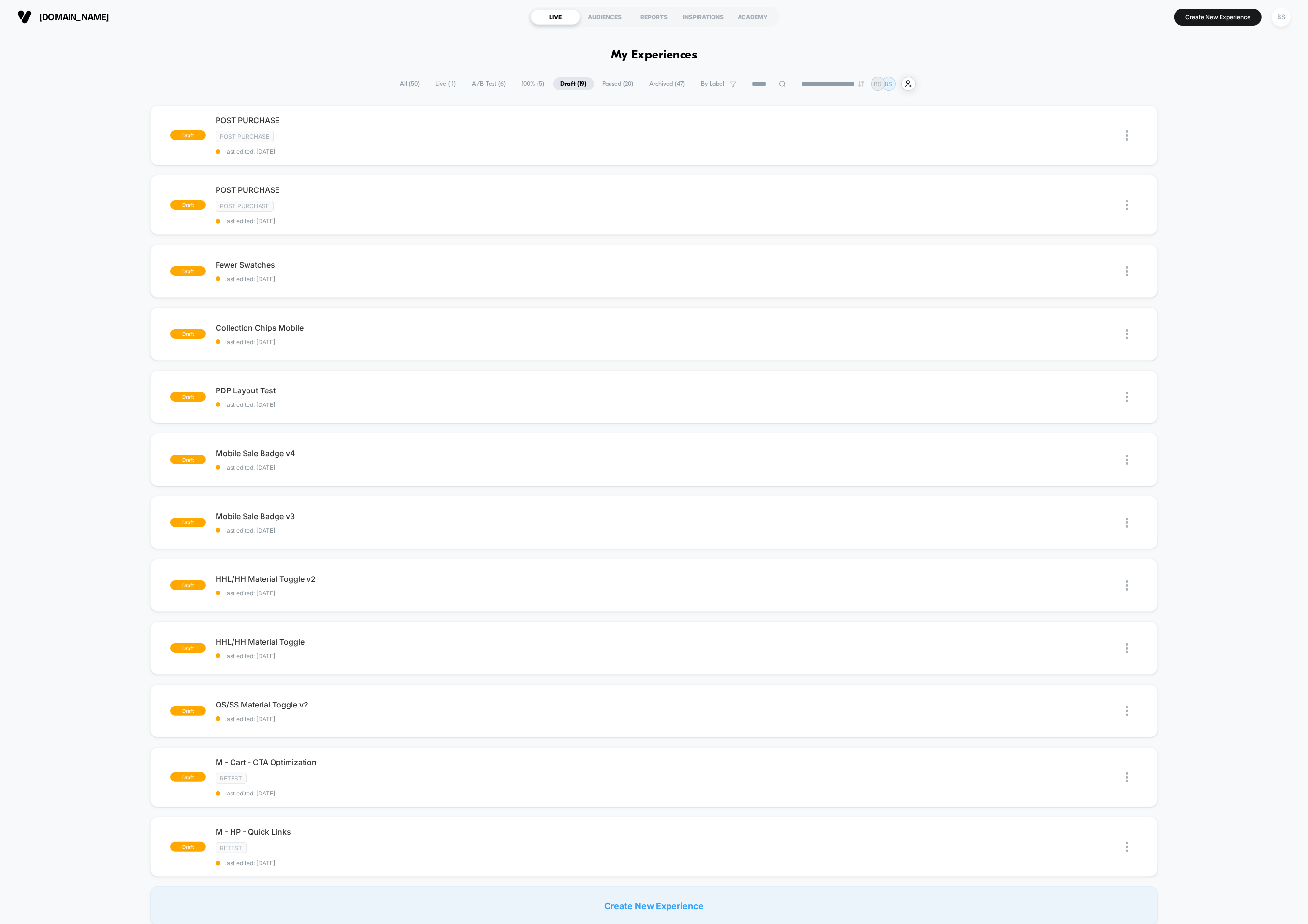
click at [400, 86] on span "All ( 50 )" at bounding box center [410, 83] width 34 height 13
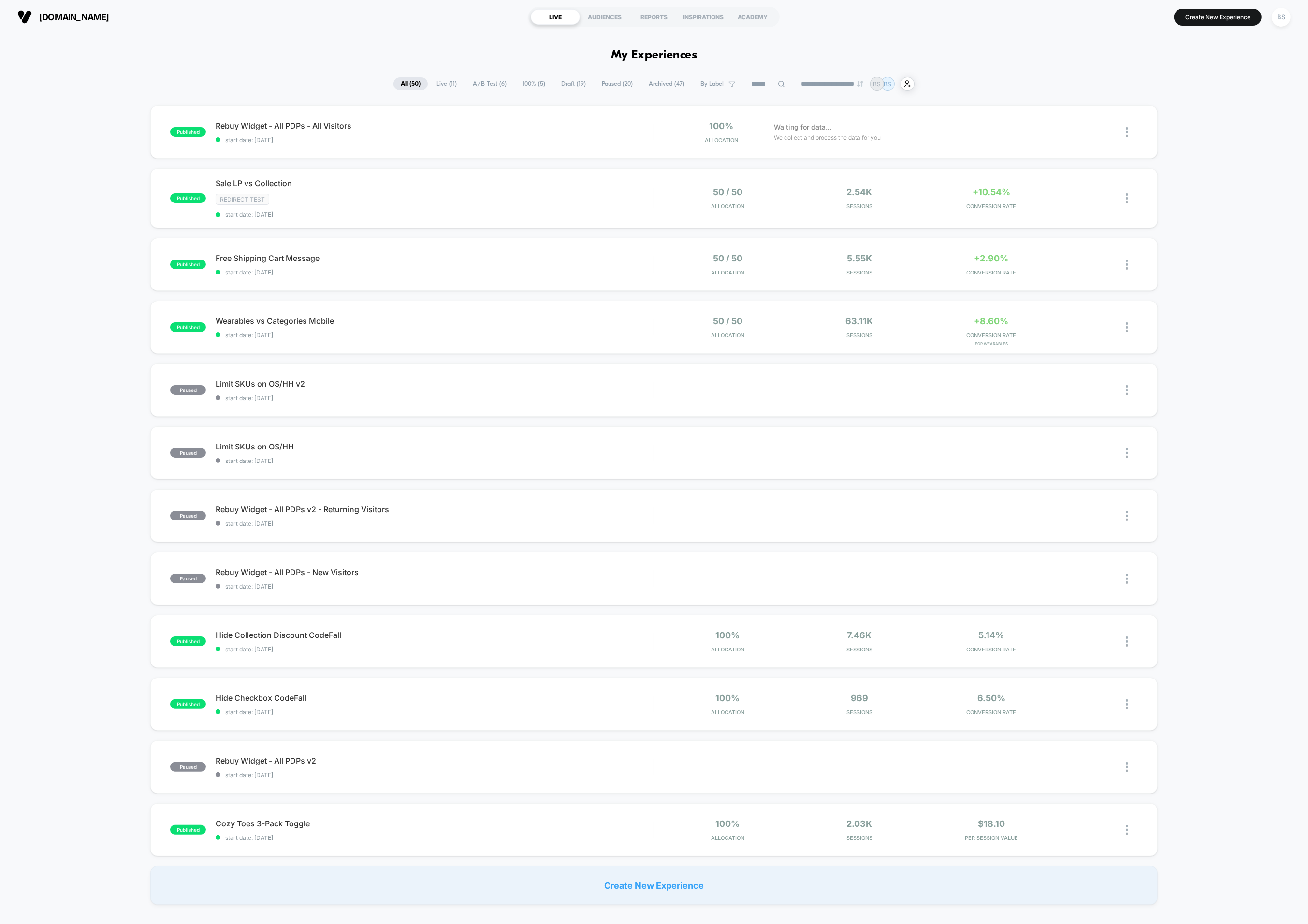
click at [519, 88] on span "100% ( 5 )" at bounding box center [534, 83] width 37 height 13
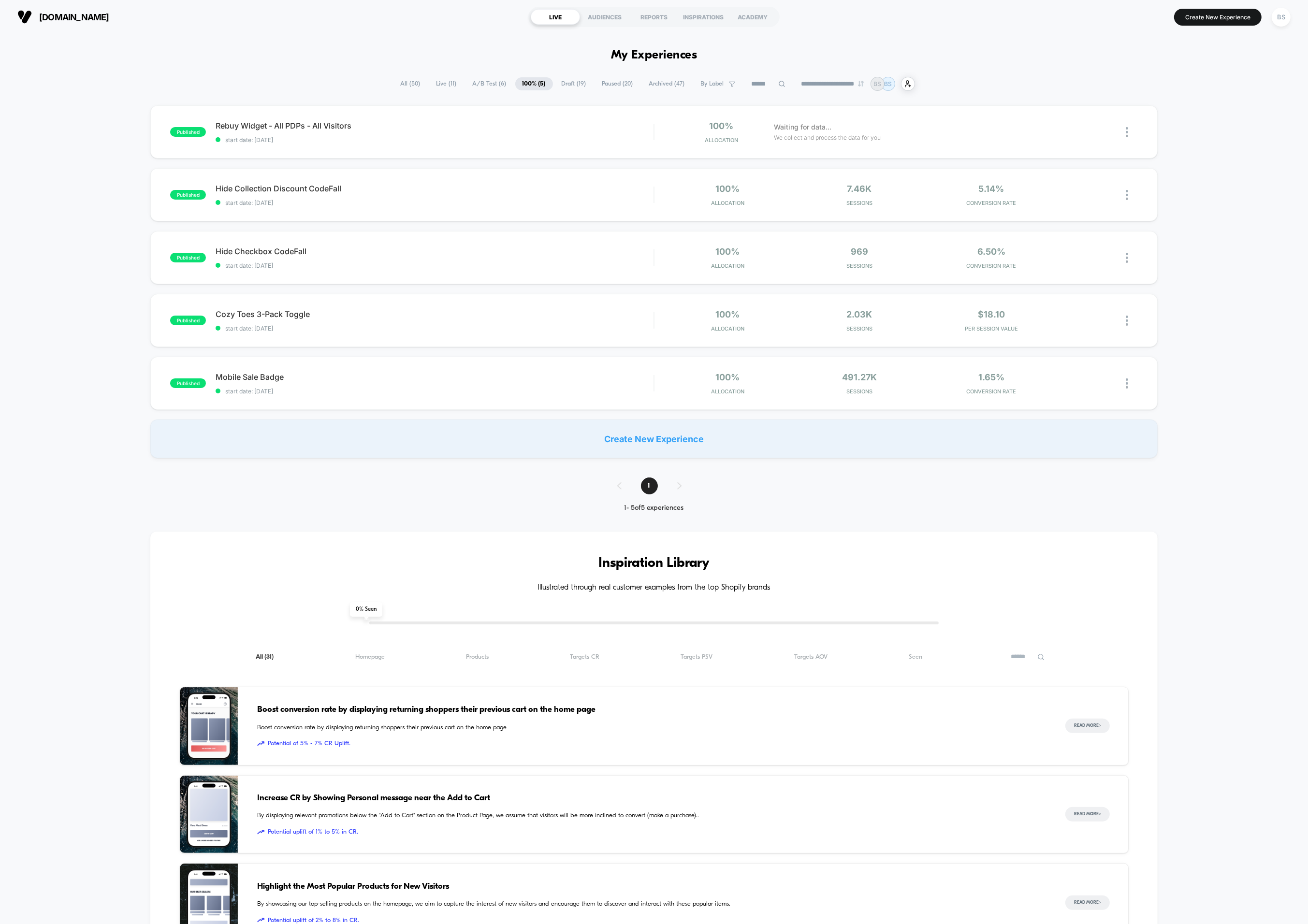
click at [491, 78] on span "A/B Test ( 6 )" at bounding box center [490, 83] width 49 height 13
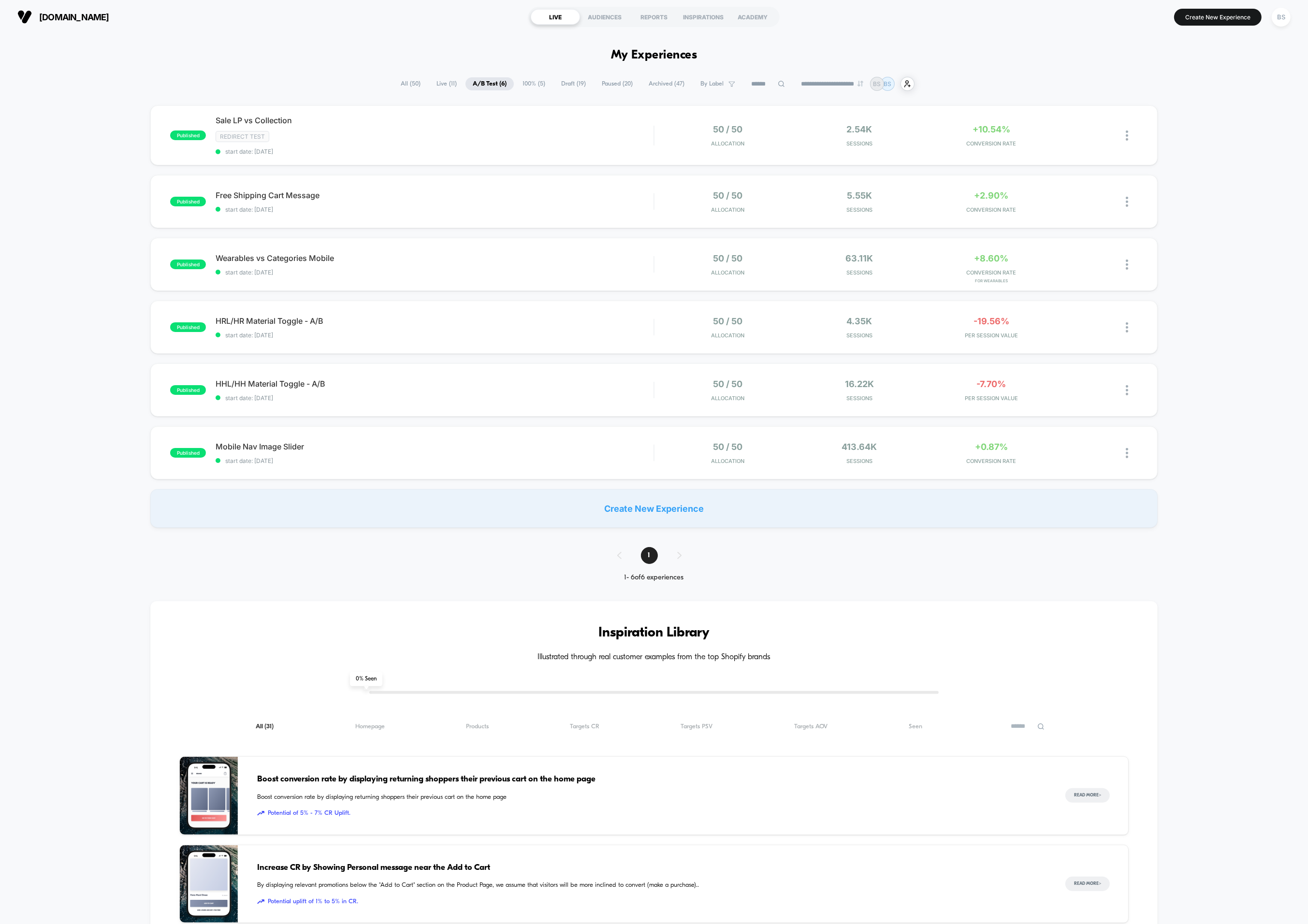
click at [443, 83] on span "Live ( 11 )" at bounding box center [447, 83] width 35 height 13
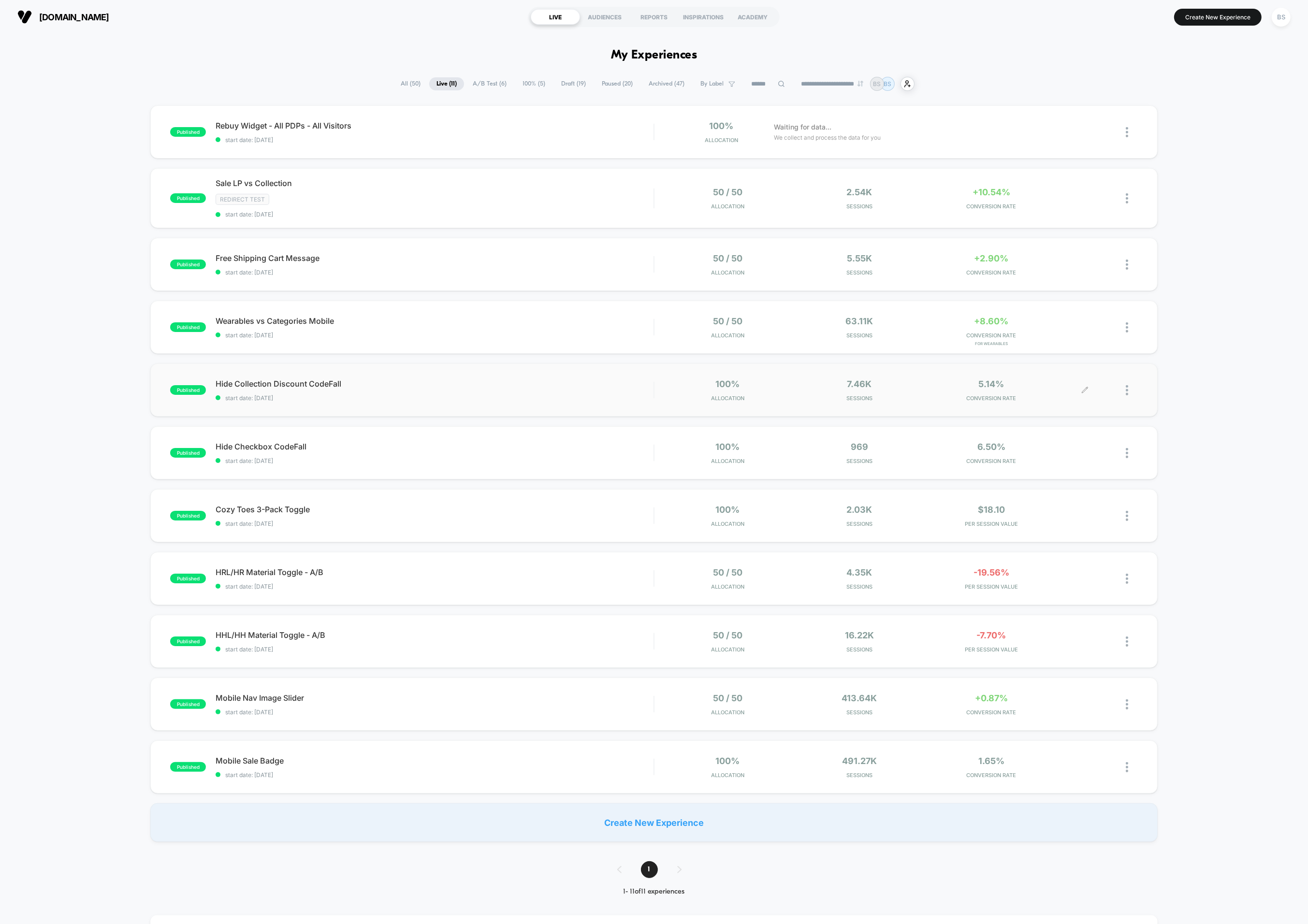
click at [1125, 397] on div at bounding box center [1111, 390] width 53 height 23
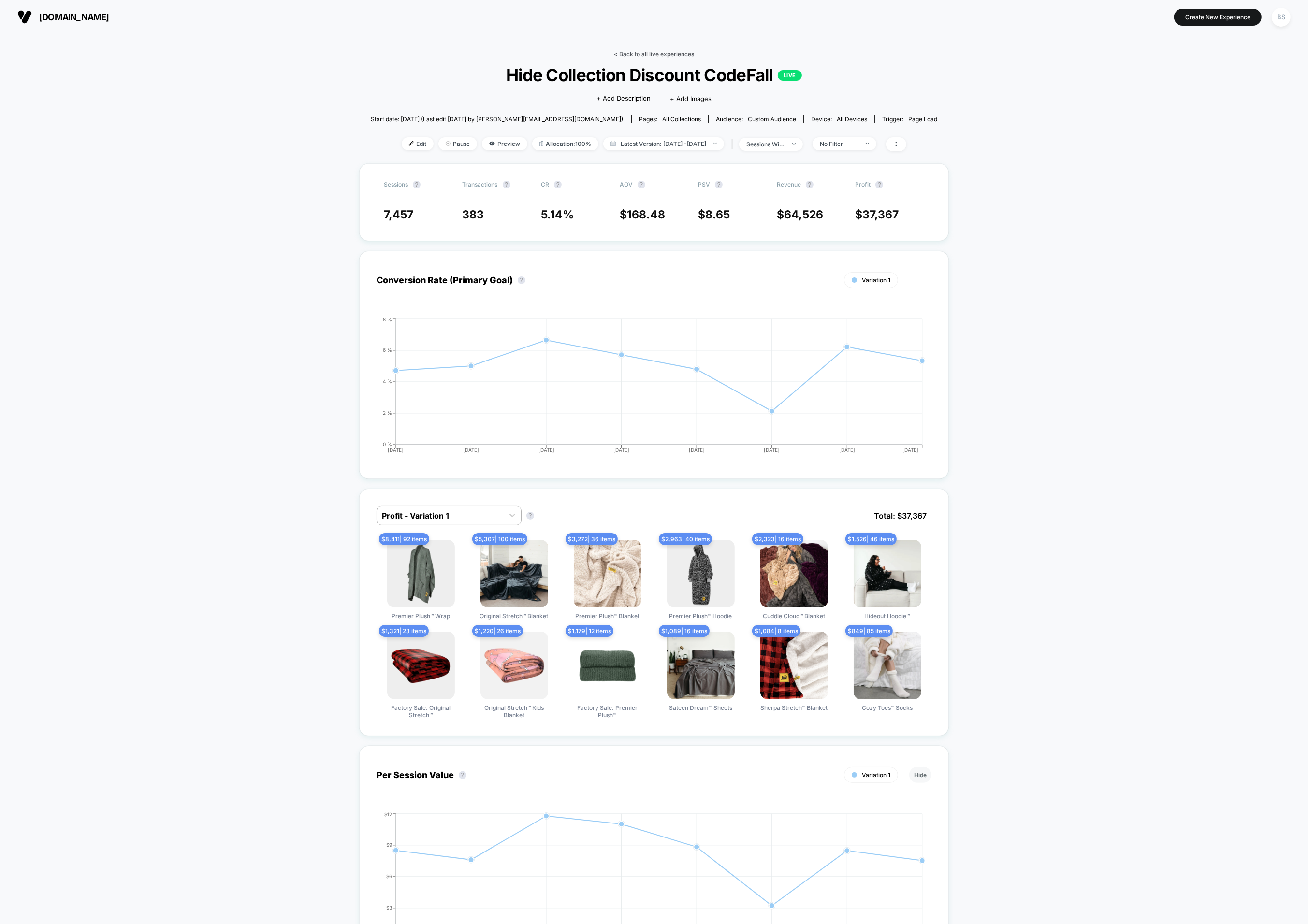
click at [625, 57] on link "< Back to all live experiences" at bounding box center [654, 54] width 80 height 7
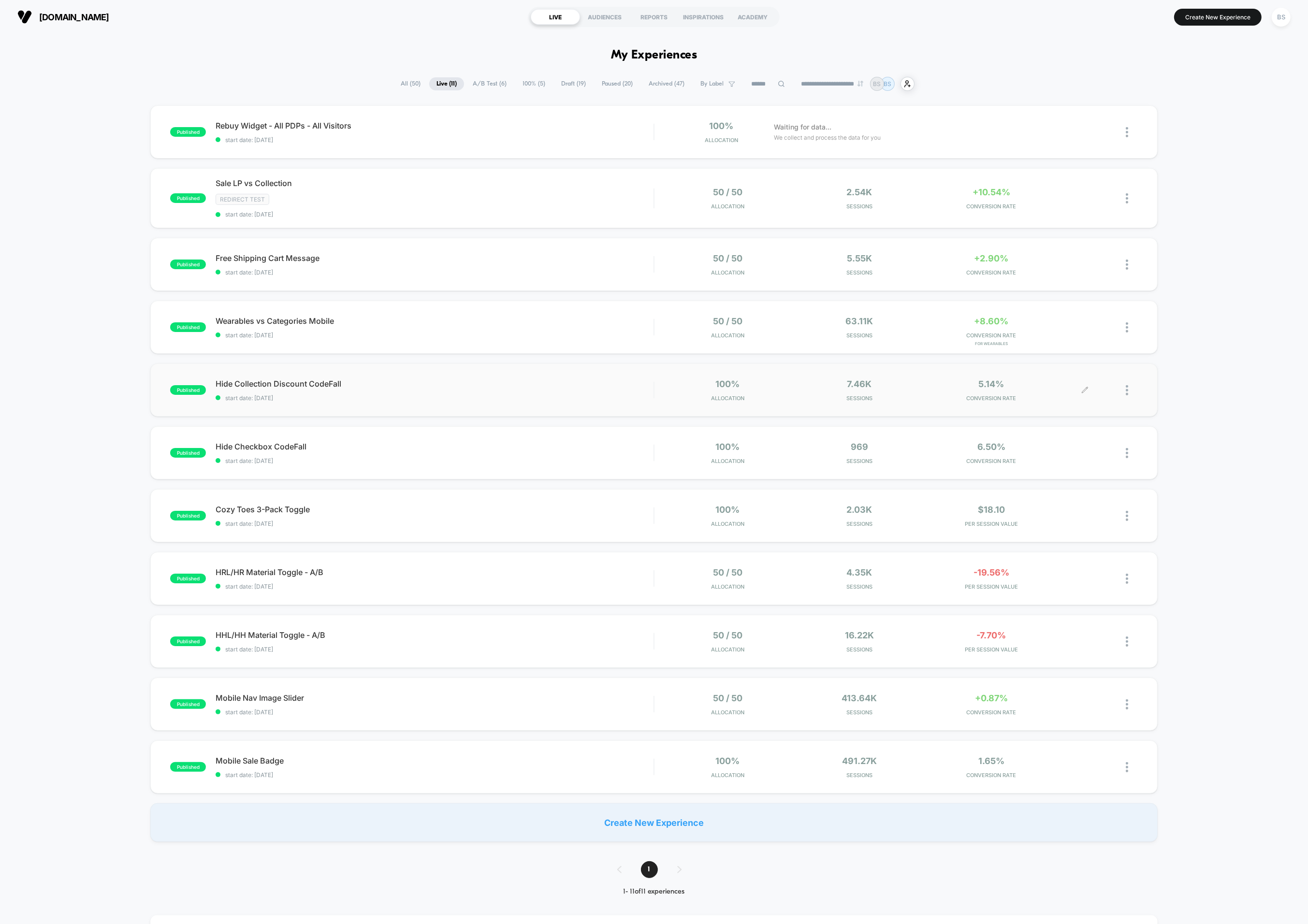
click at [1126, 390] on img at bounding box center [1127, 390] width 3 height 10
click at [1070, 378] on div "Pause" at bounding box center [1077, 377] width 87 height 22
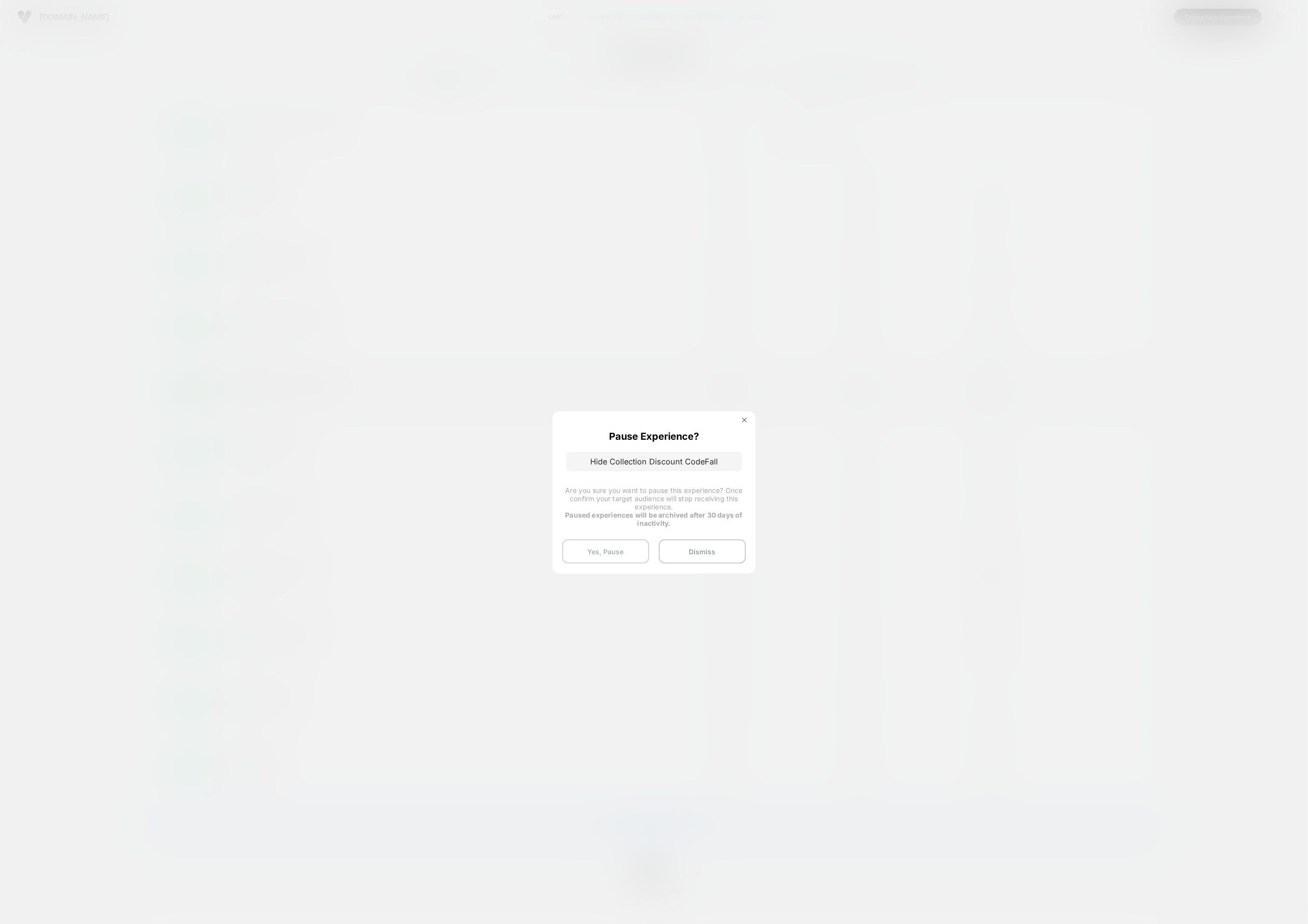
click at [619, 551] on button "Yes, Pause" at bounding box center [605, 552] width 87 height 24
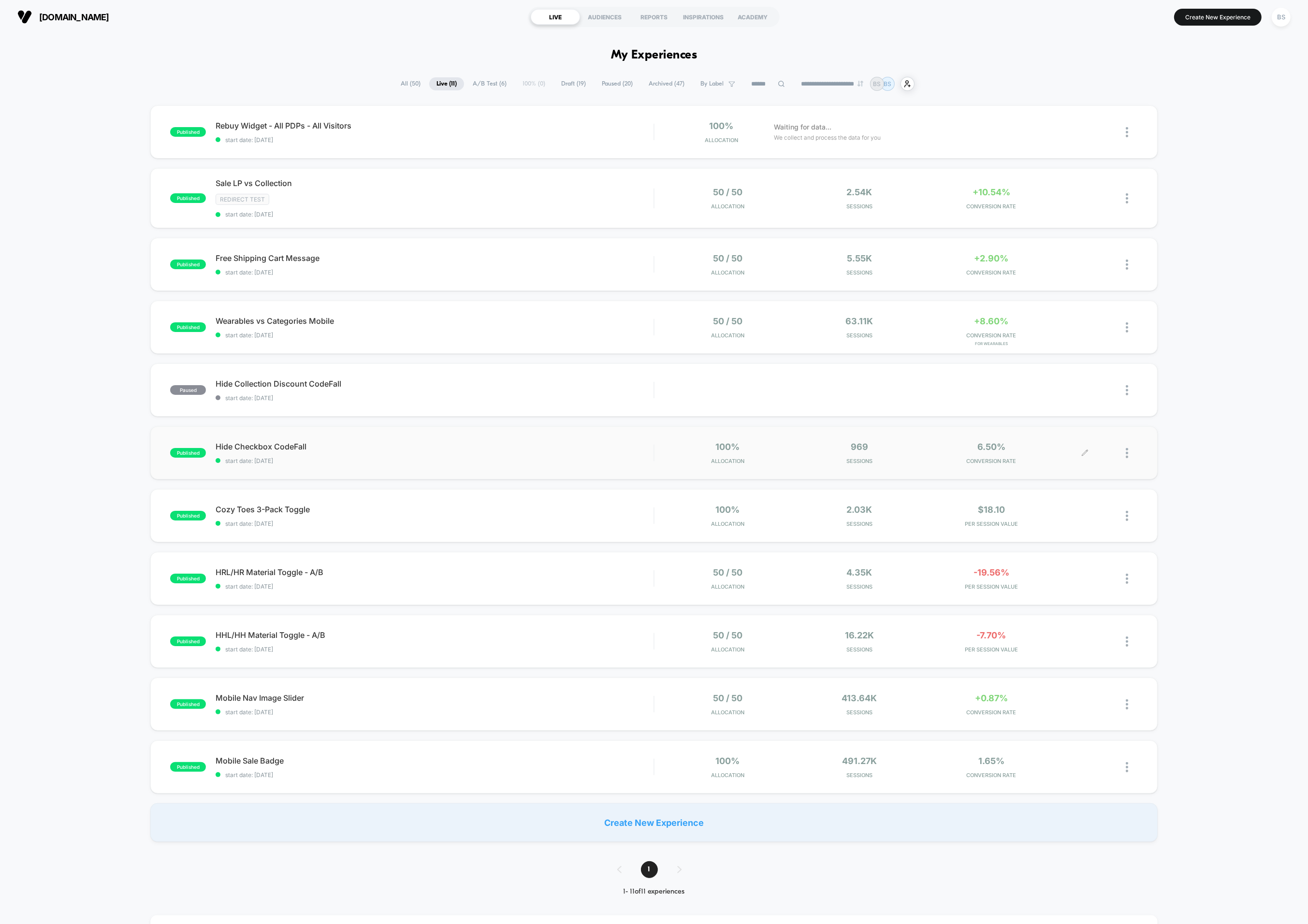
click at [1129, 450] on div at bounding box center [1132, 453] width 12 height 23
click at [1061, 441] on div "Pause" at bounding box center [1077, 440] width 87 height 22
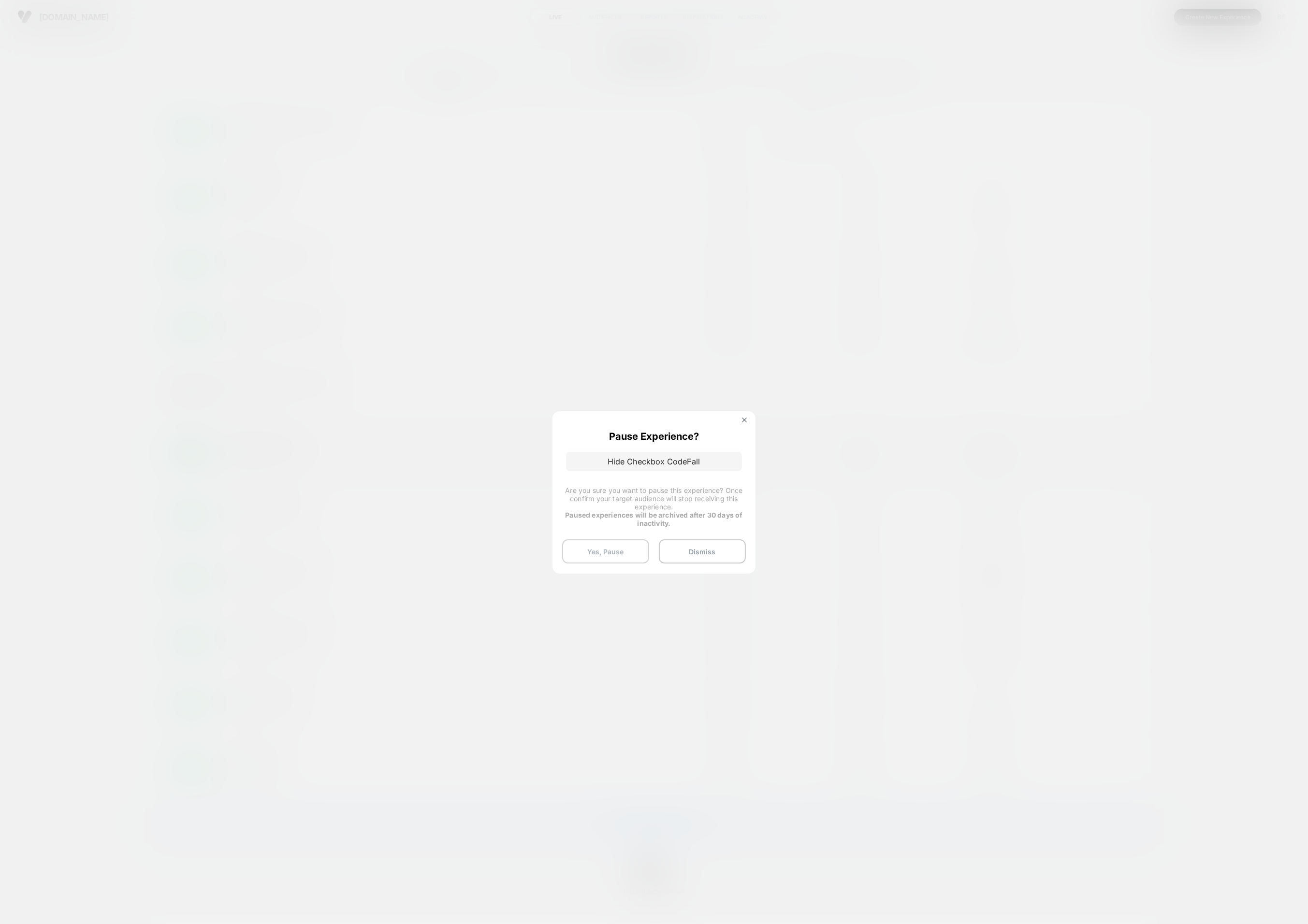
click at [605, 558] on button "Yes, Pause" at bounding box center [605, 552] width 87 height 24
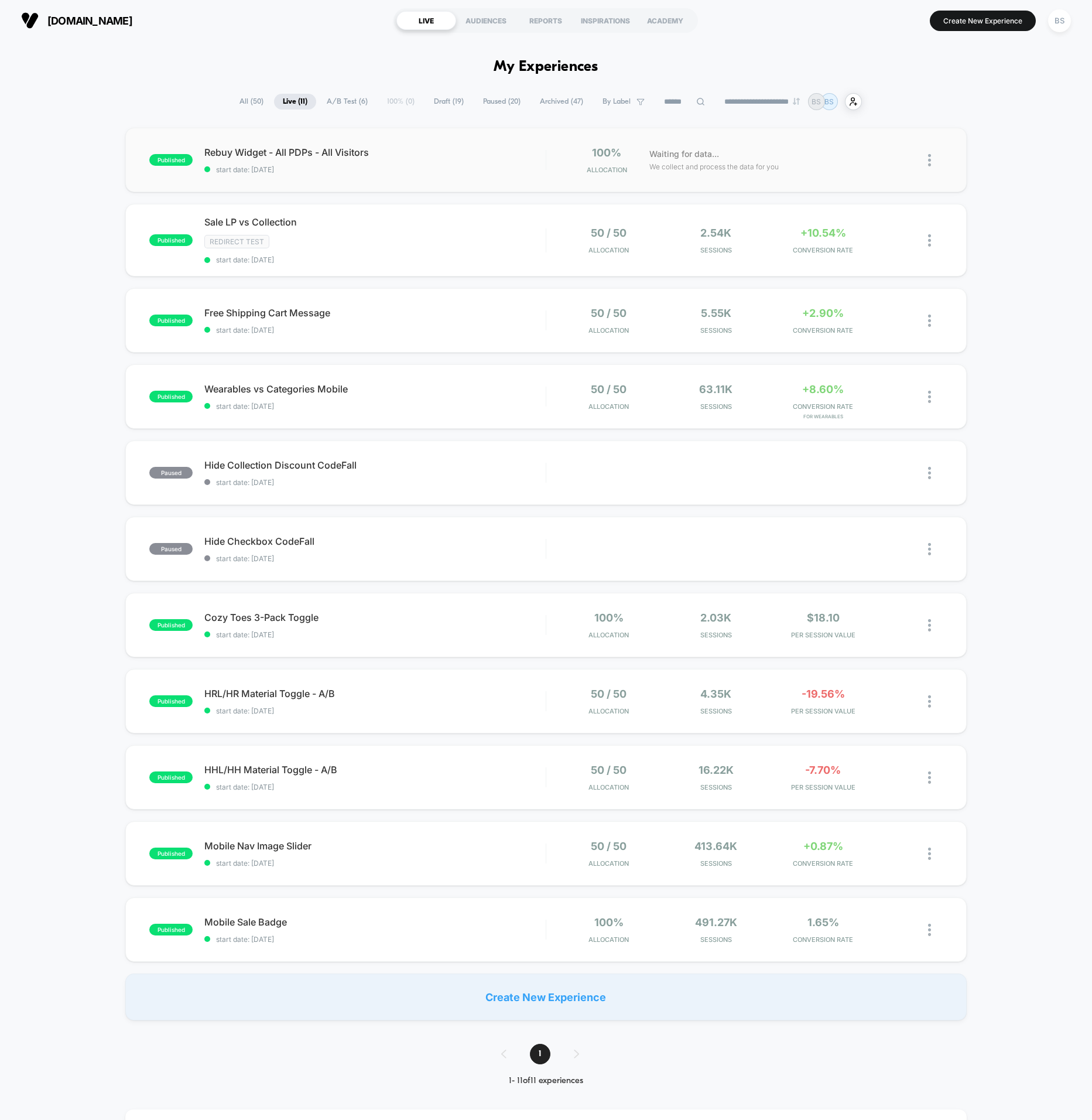
drag, startPoint x: 958, startPoint y: 21, endPoint x: 814, endPoint y: 132, distance: 181.8
click at [814, 132] on div "**********" at bounding box center [546, 560] width 1092 height 1120
click at [930, 471] on img at bounding box center [929, 473] width 3 height 12
click at [864, 407] on div "Edit" at bounding box center [869, 403] width 106 height 26
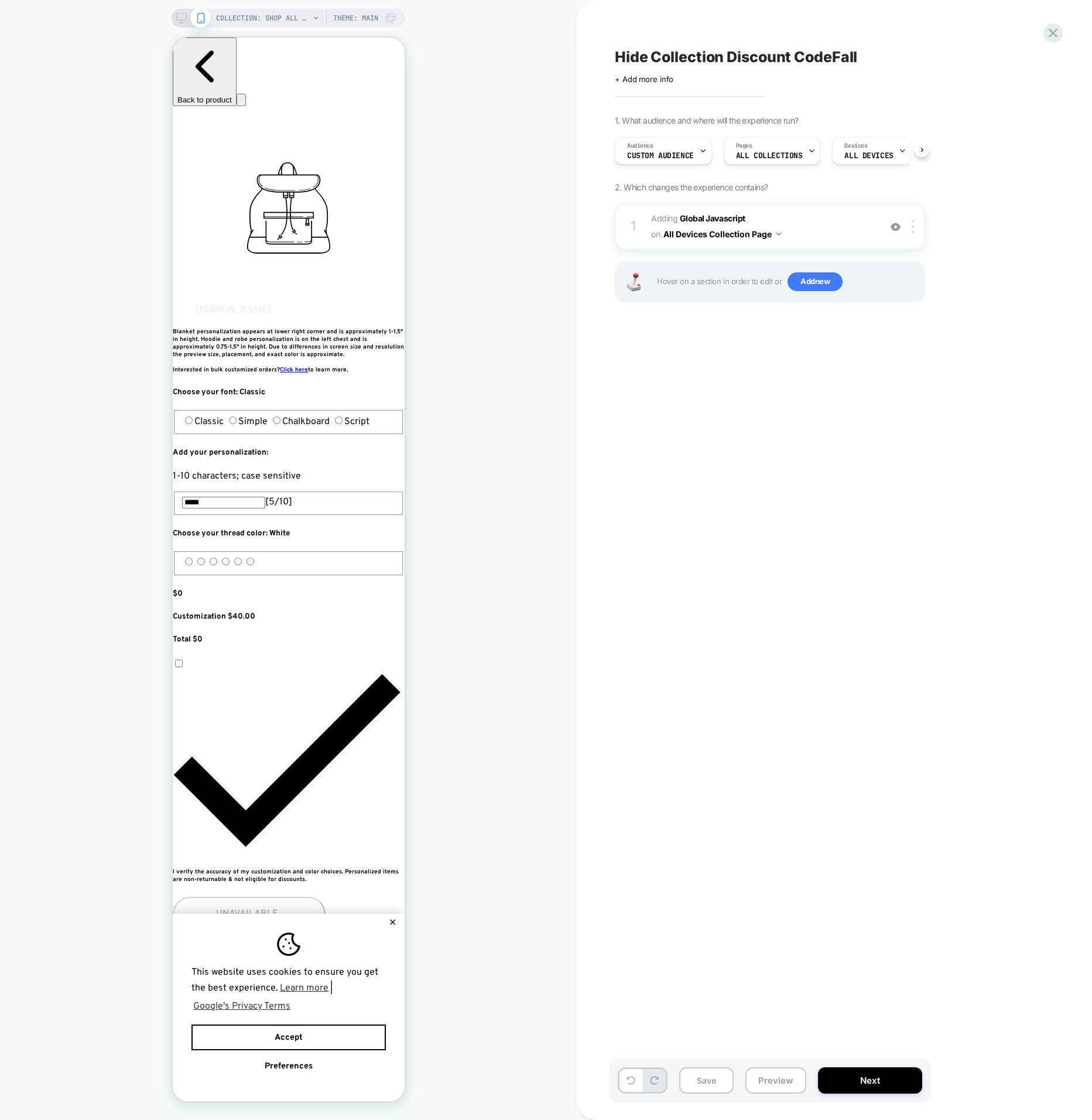
scroll to position [0, 1]
click at [779, 220] on span "Adding Global Javascript on All Devices Collection Page" at bounding box center [762, 226] width 223 height 31
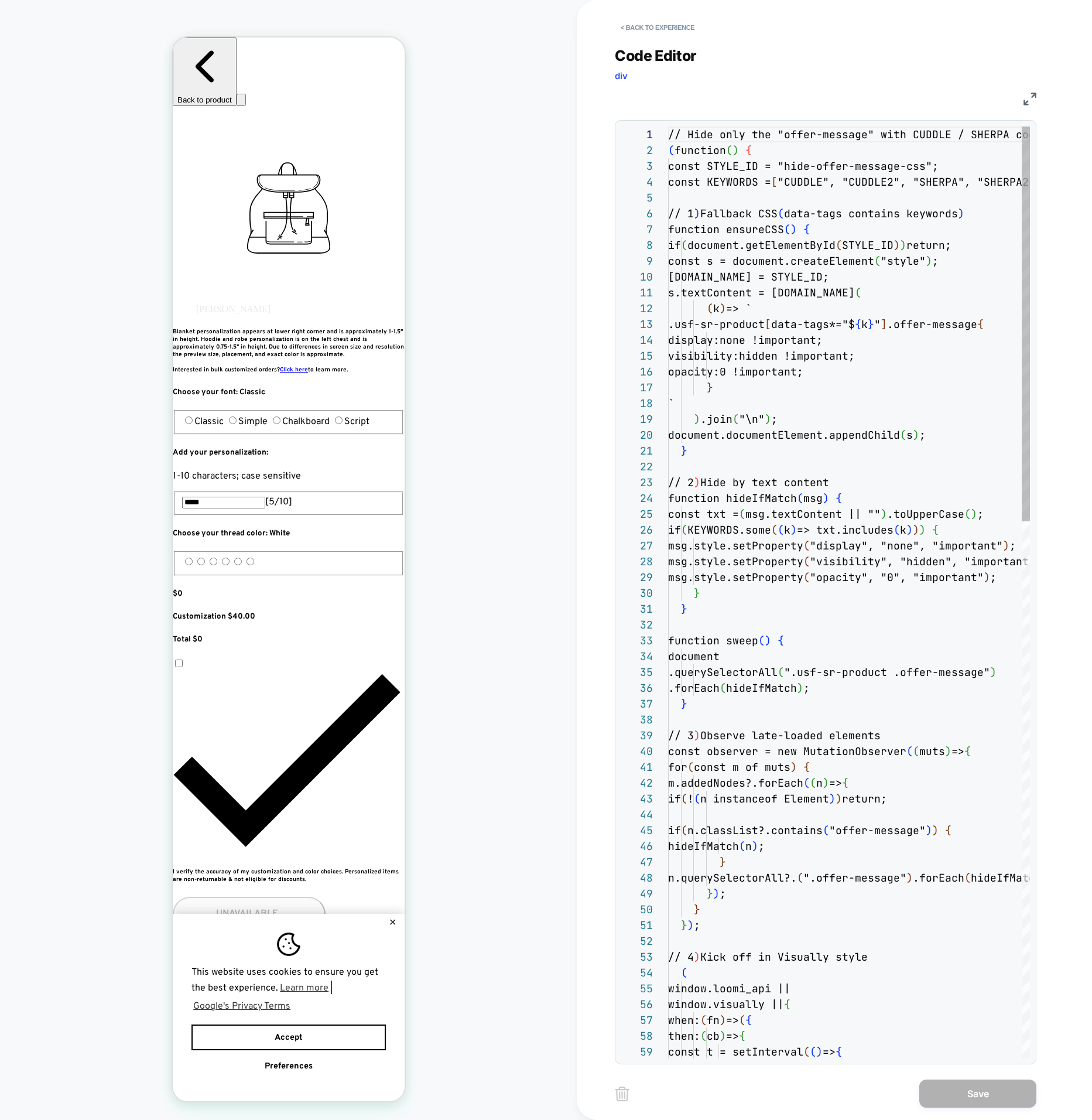
scroll to position [158, 0]
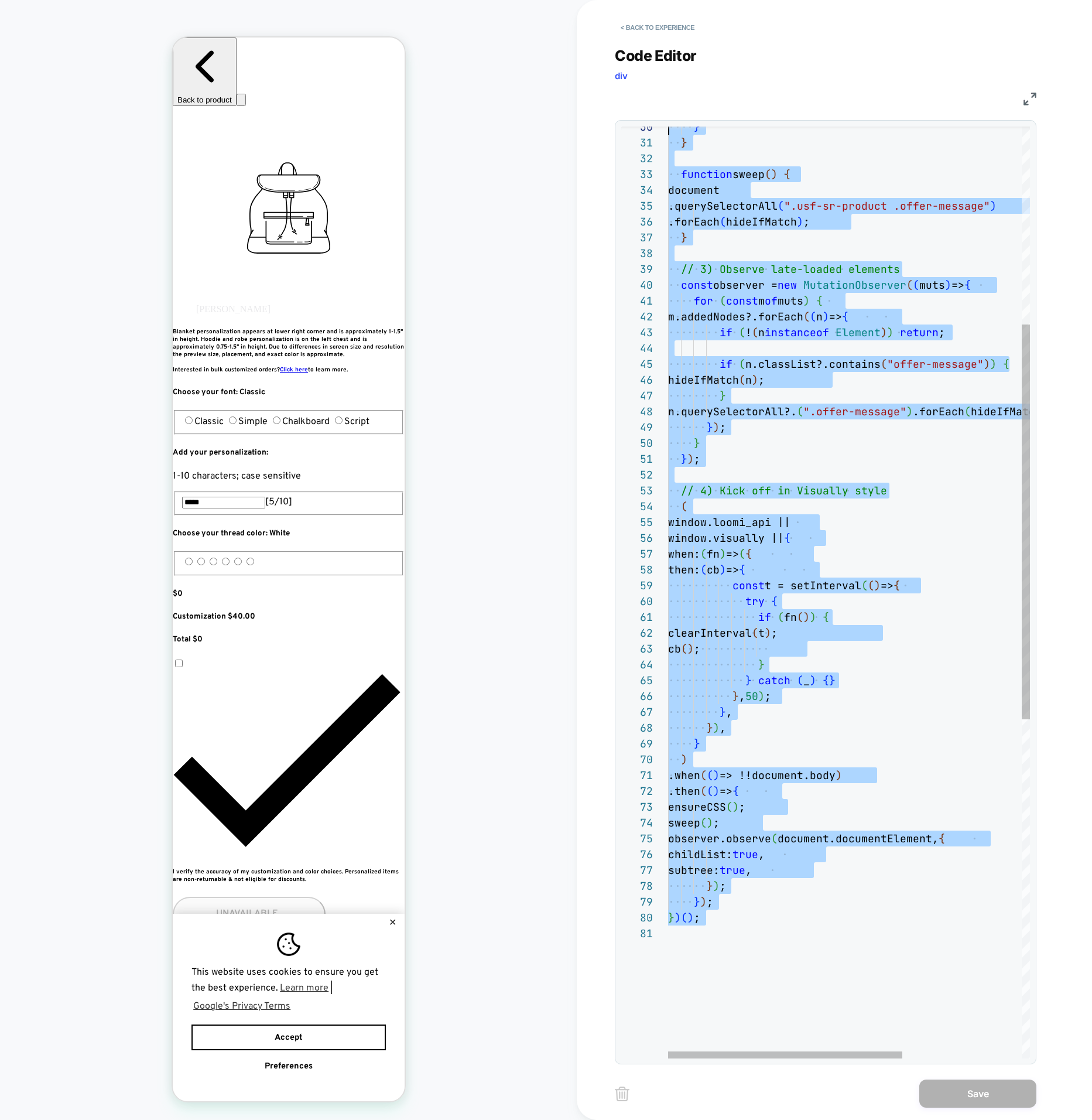
type textarea "**********"
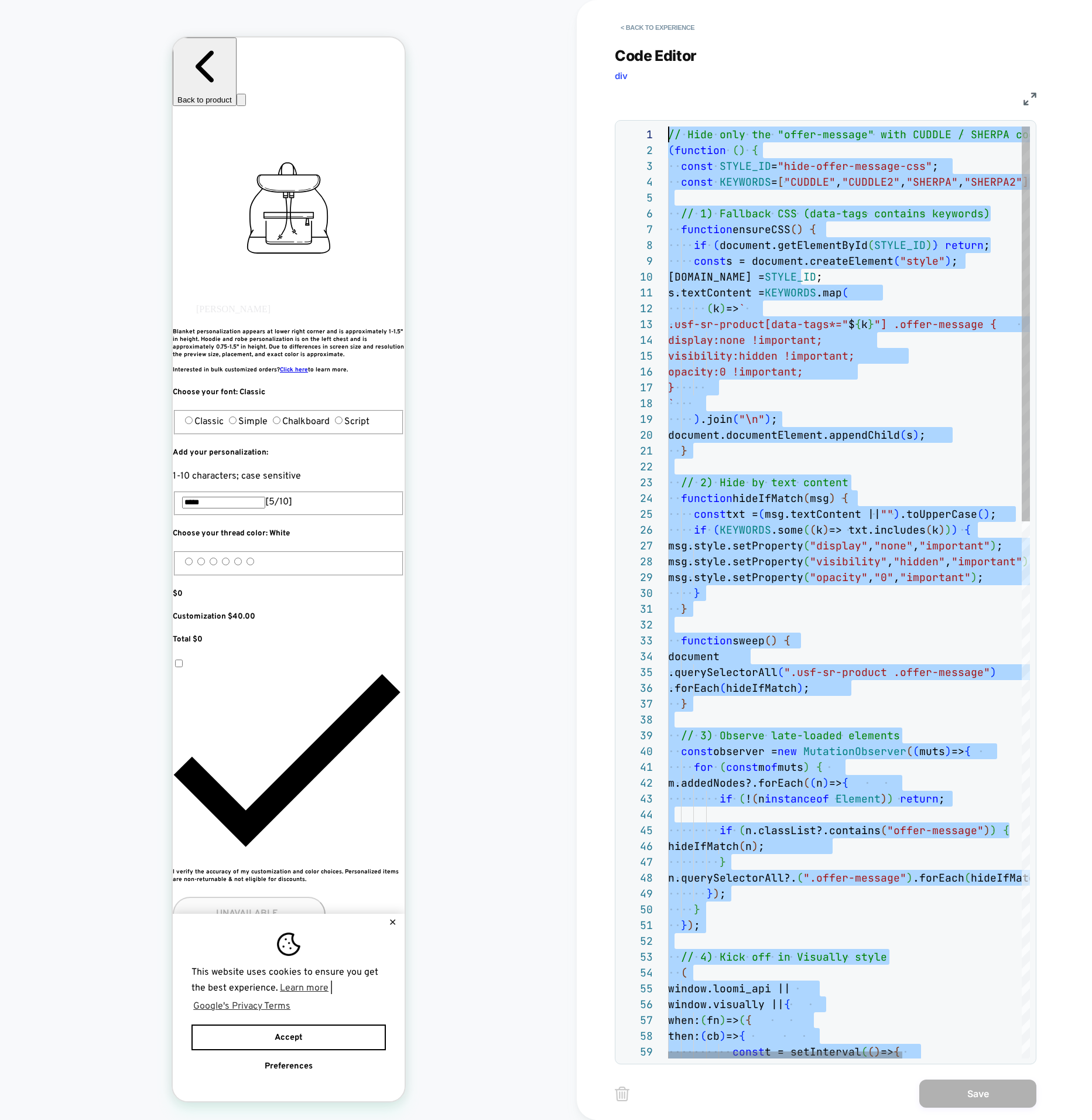
drag, startPoint x: 764, startPoint y: 681, endPoint x: 698, endPoint y: -114, distance: 797.7
click at [698, 0] on html "COLLECTION: Shop All (Category) COLLECTION: Shop All (Category) Theme: MAIN < B…" at bounding box center [546, 560] width 1092 height 1120
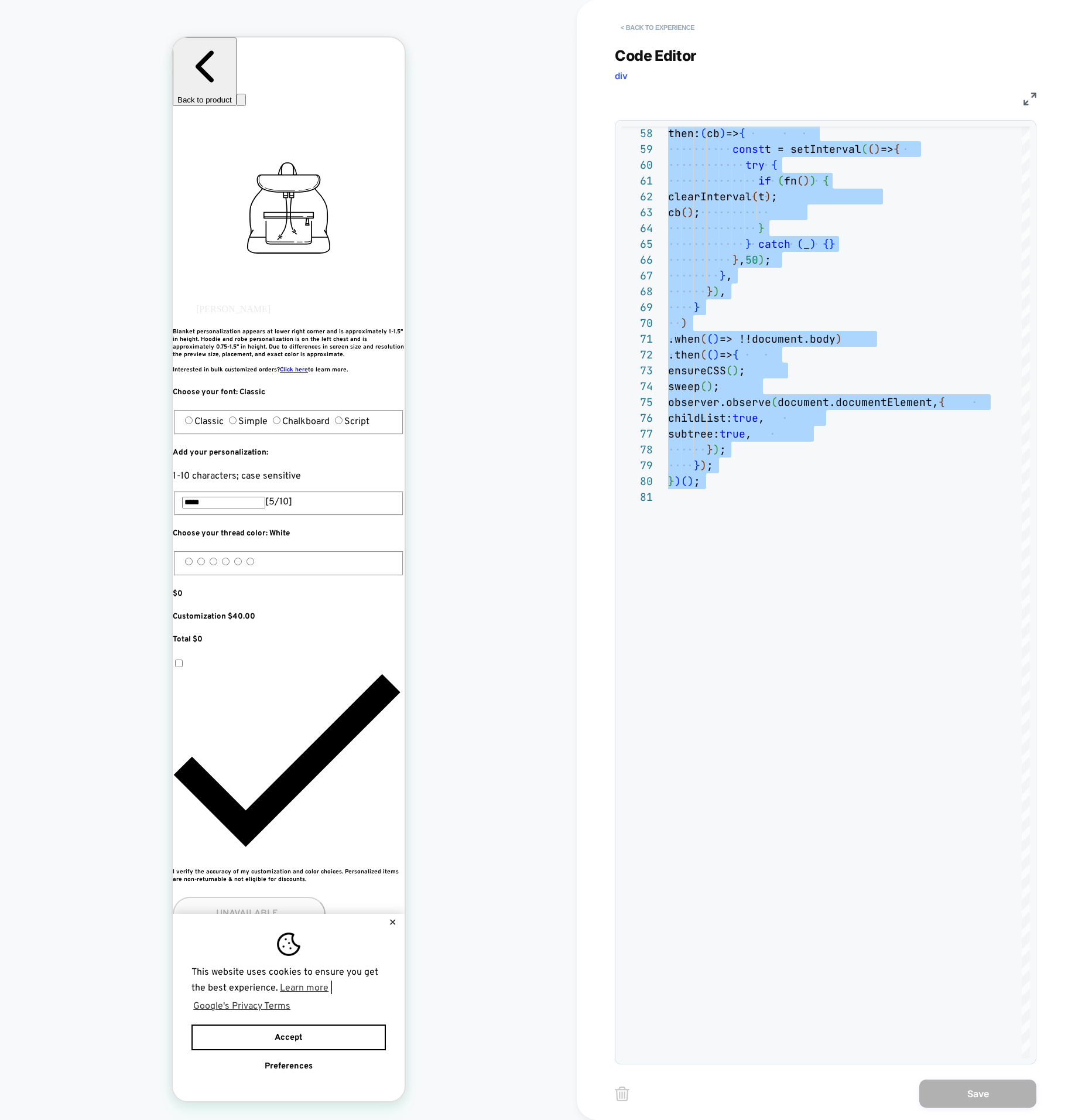
click at [627, 31] on button "< Back to experience" at bounding box center [658, 27] width 86 height 19
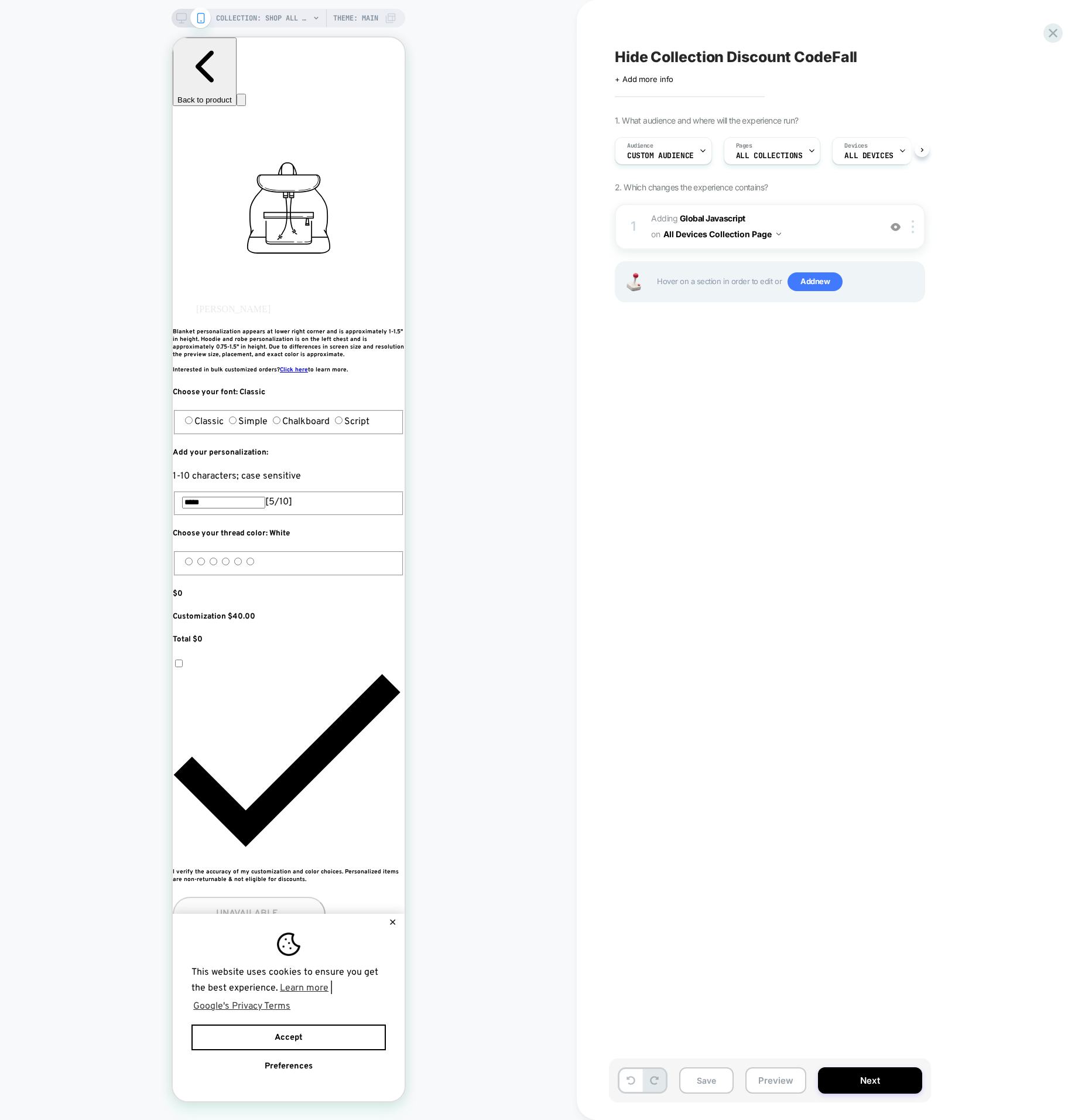
scroll to position [0, 1]
click at [1041, 30] on div "Hide Collection Discount CodeFall Click to edit experience details + Add more i…" at bounding box center [829, 560] width 439 height 1097
click at [1050, 31] on icon at bounding box center [1053, 33] width 16 height 16
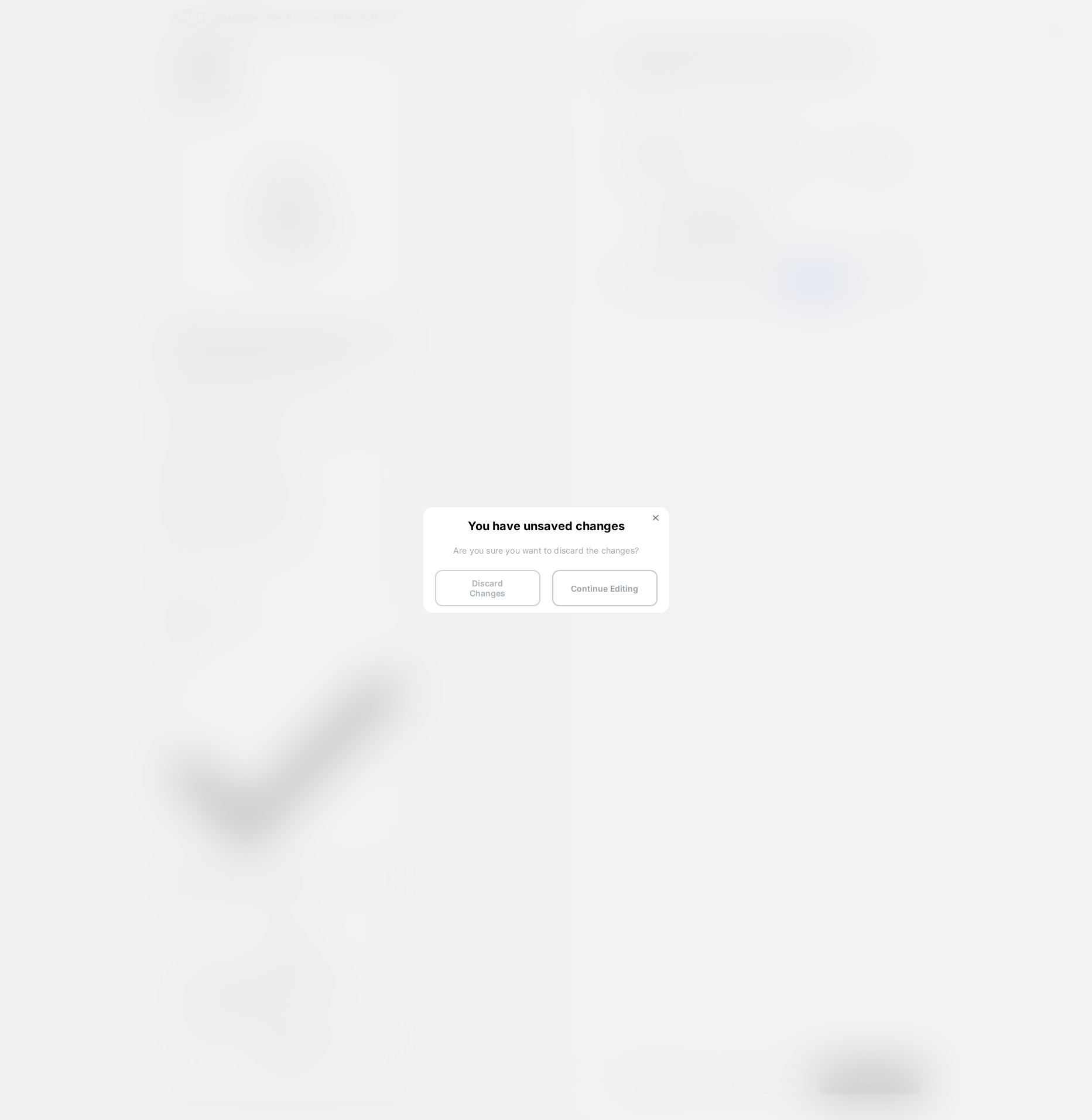
click at [524, 580] on button "Discard Changes" at bounding box center [488, 588] width 106 height 37
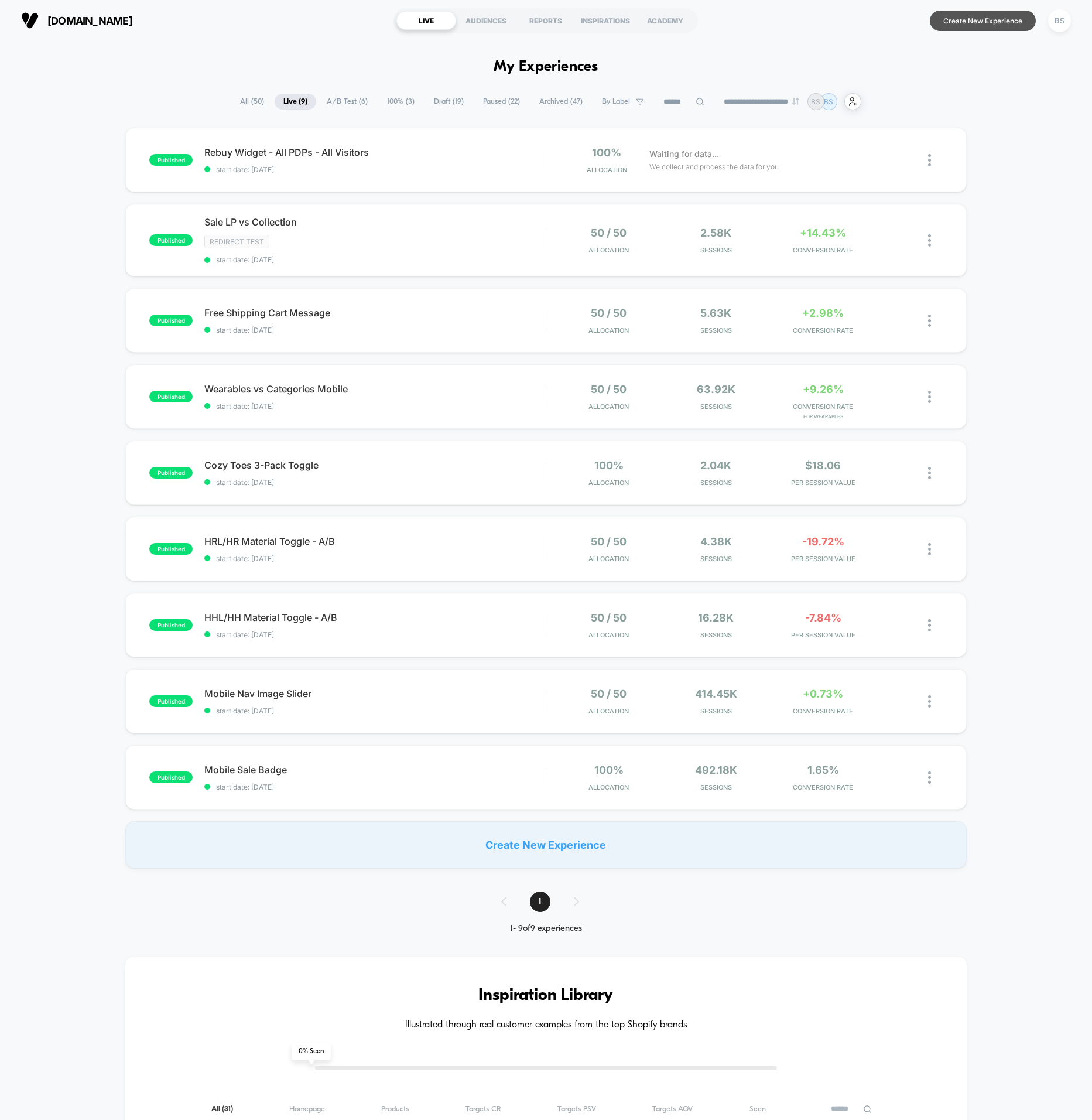
click at [977, 24] on button "Create New Experience" at bounding box center [983, 20] width 106 height 20
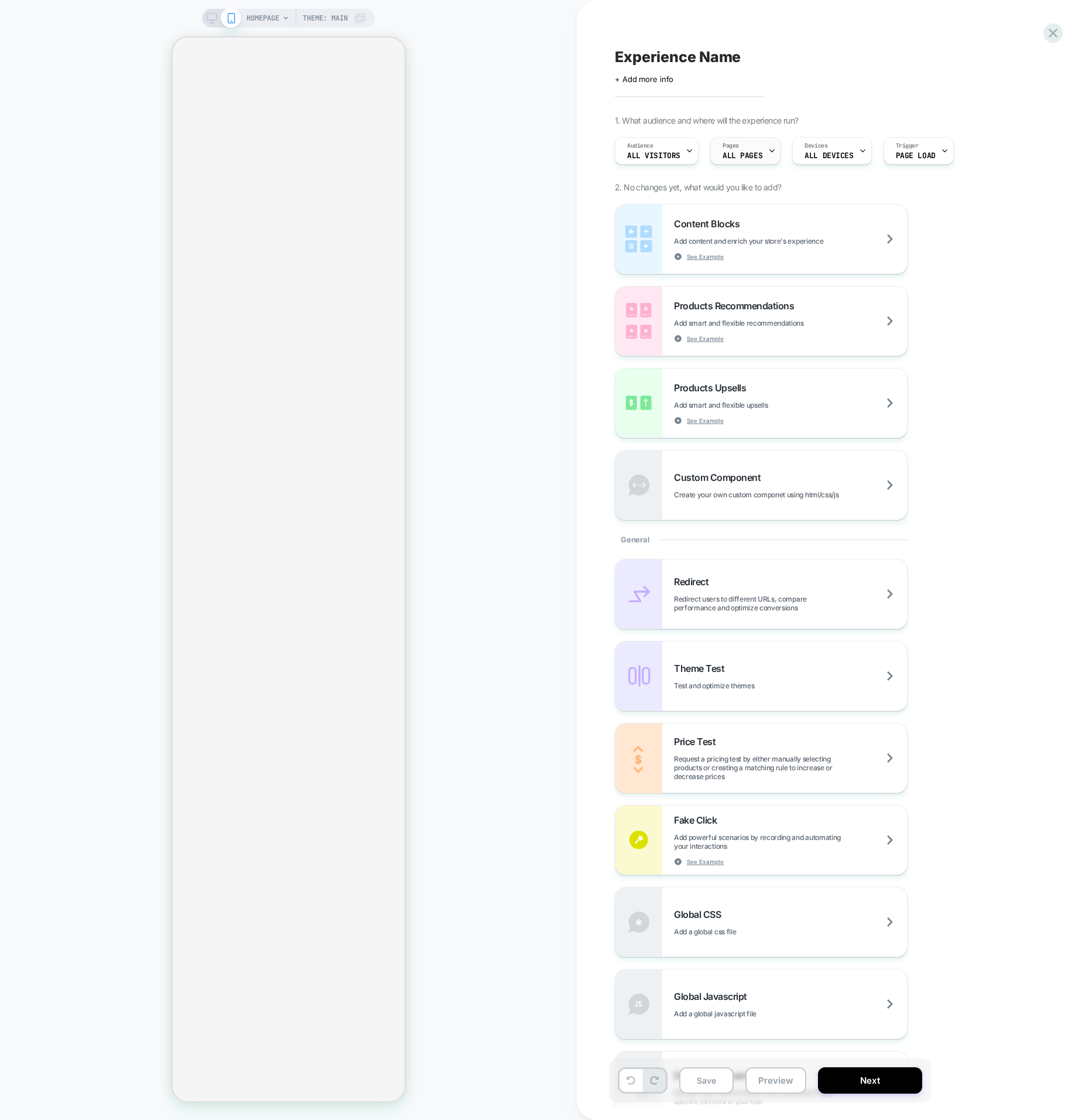
click at [752, 151] on div "Pages ALL PAGES" at bounding box center [743, 150] width 63 height 26
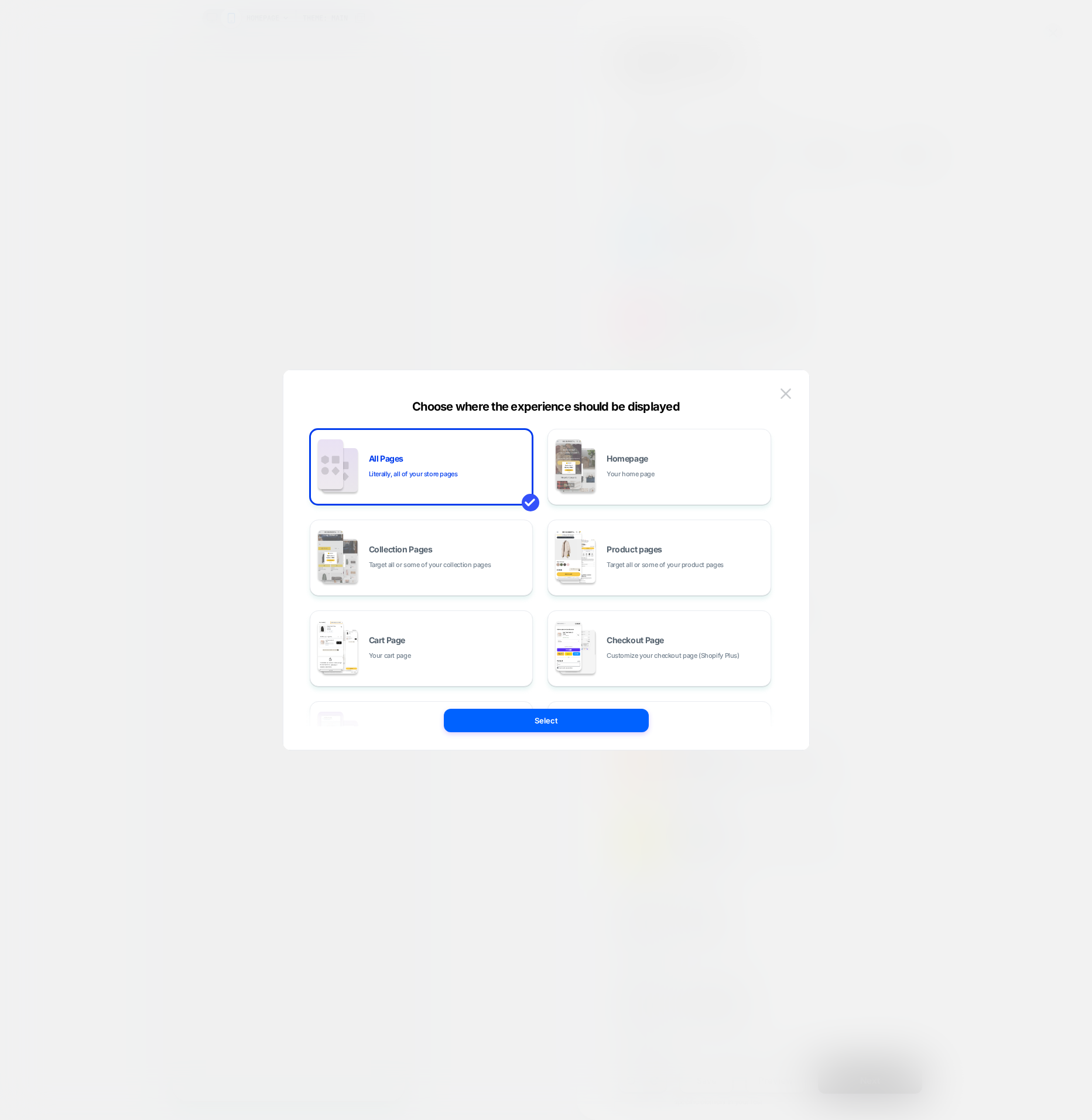
click at [775, 108] on div at bounding box center [546, 560] width 1092 height 1120
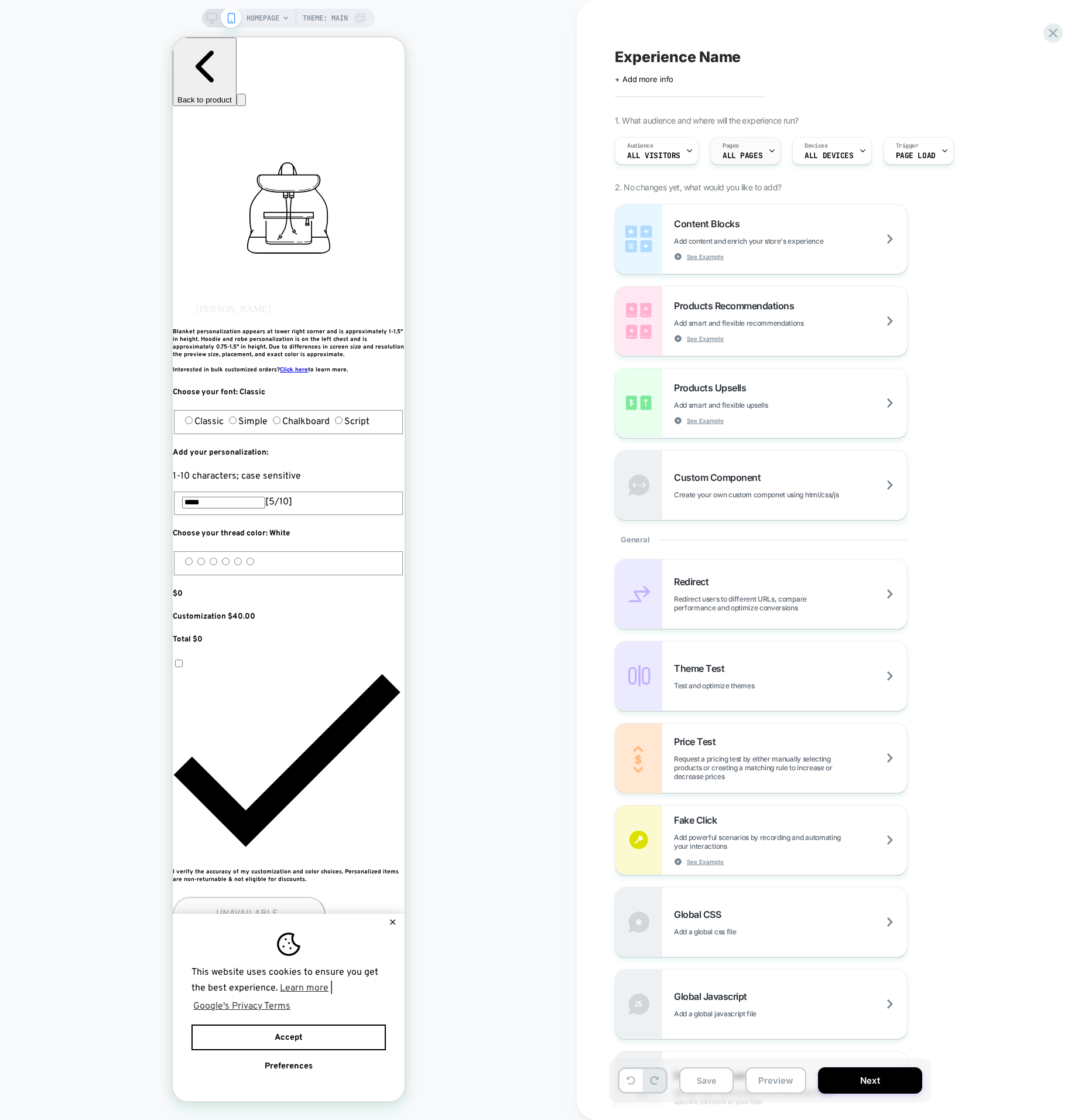
click at [757, 150] on div "Pages ALL PAGES" at bounding box center [743, 150] width 63 height 26
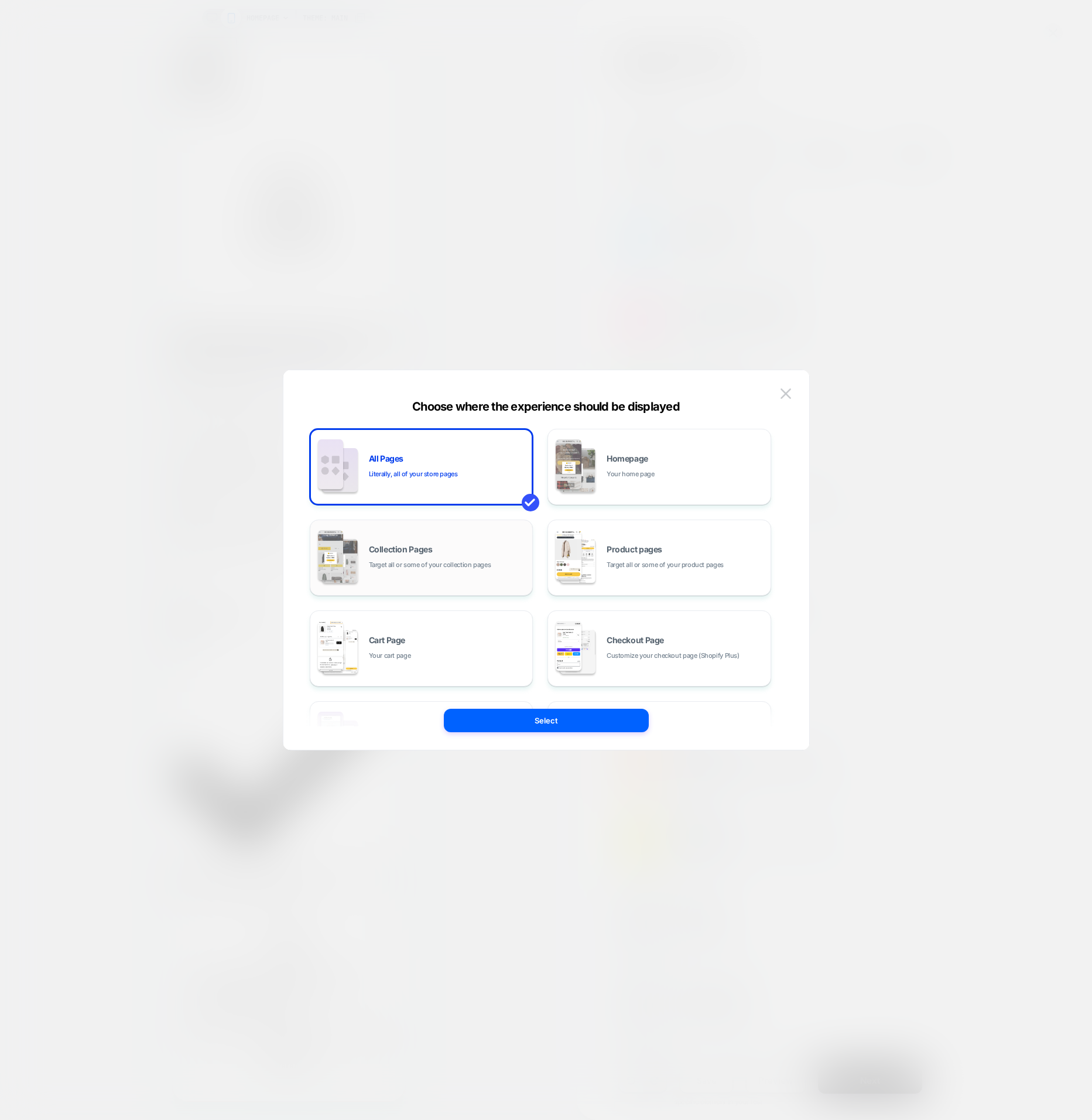
click at [461, 546] on div "Collection Pages Target all or some of your collection pages" at bounding box center [447, 558] width 158 height 25
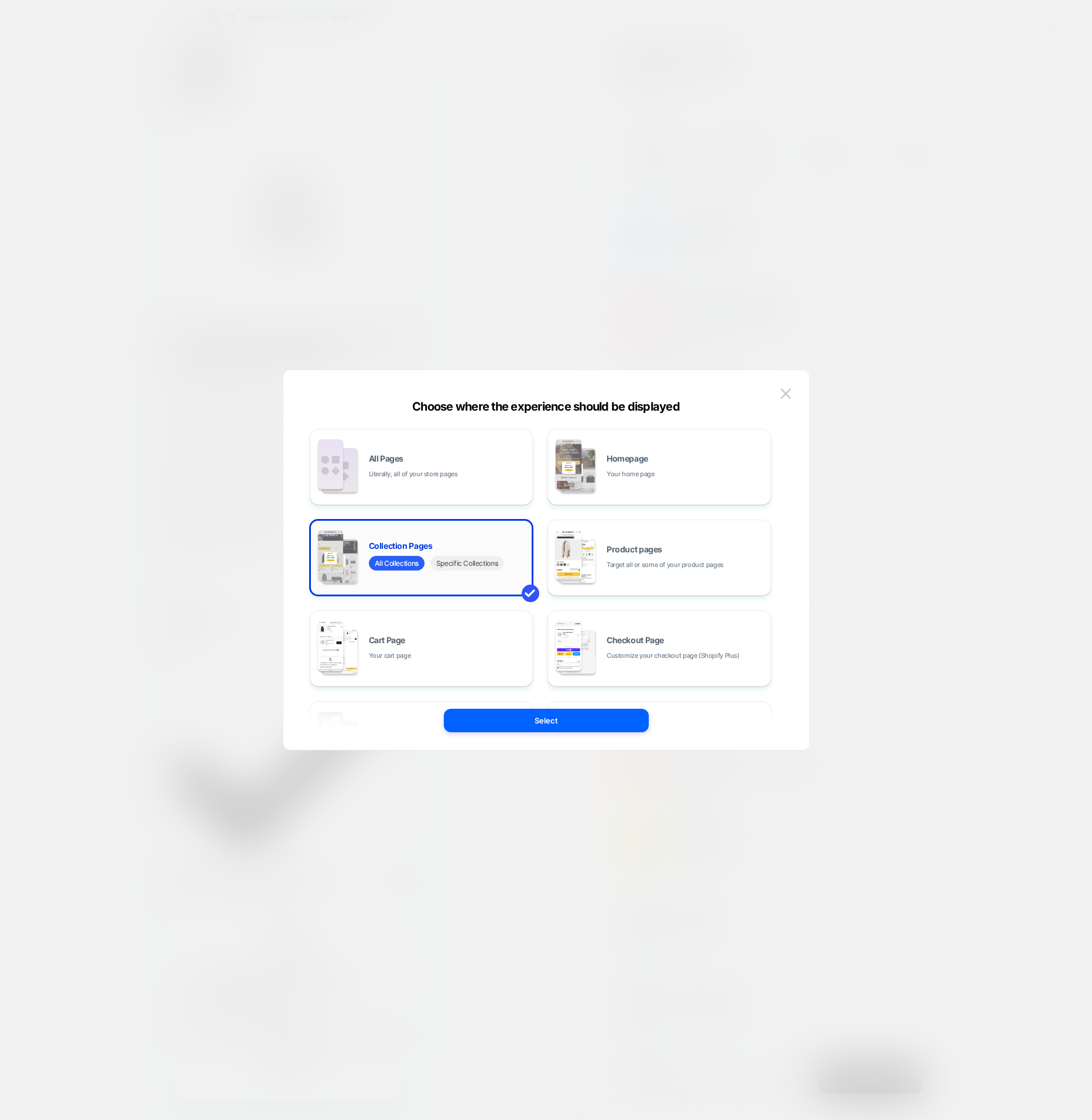
click at [472, 565] on span "Specific Collections" at bounding box center [467, 563] width 73 height 15
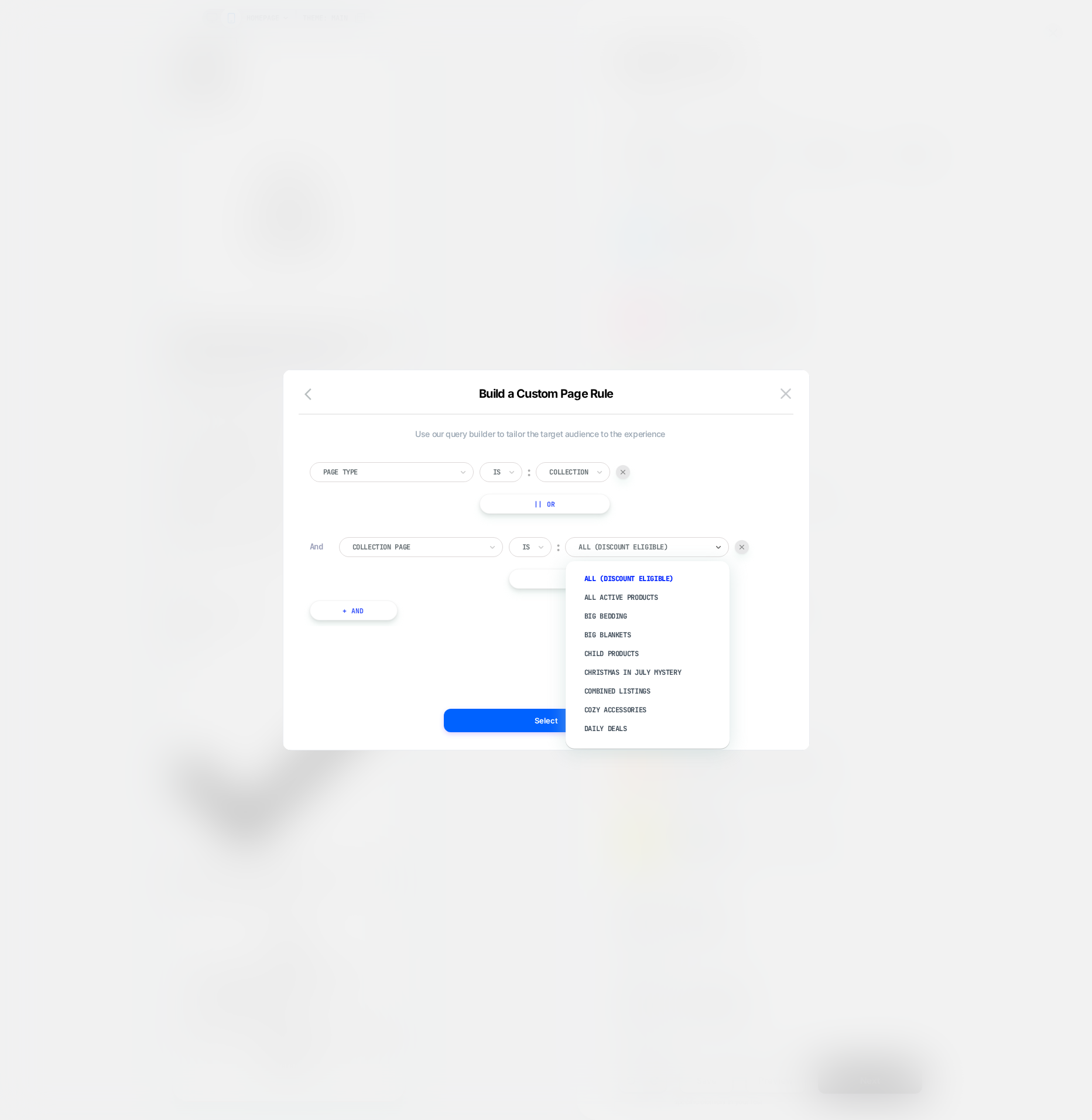
click at [614, 548] on div at bounding box center [643, 547] width 129 height 10
click at [609, 658] on div "Last Call" at bounding box center [654, 651] width 152 height 19
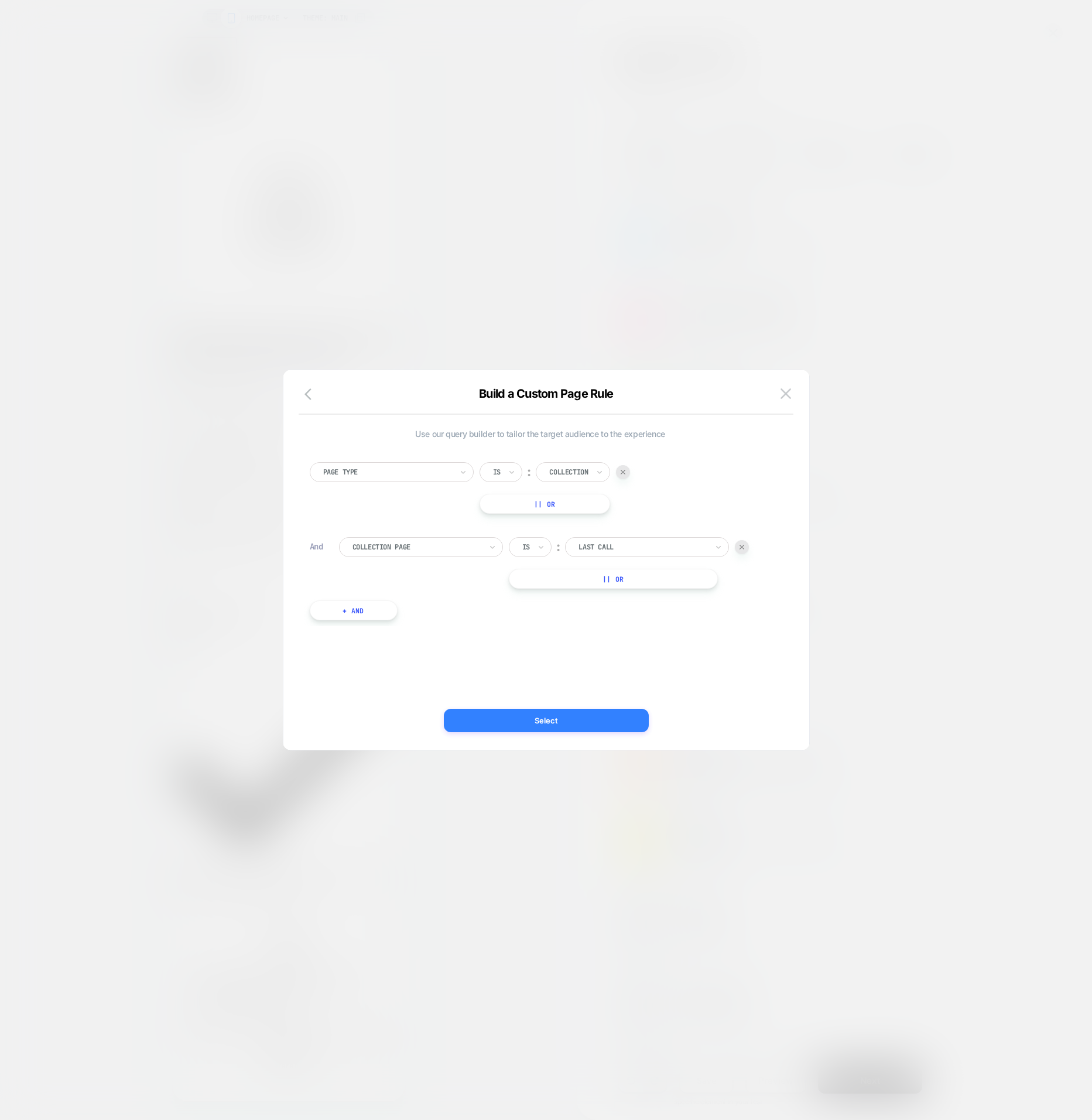
click at [559, 723] on button "Select" at bounding box center [547, 720] width 205 height 24
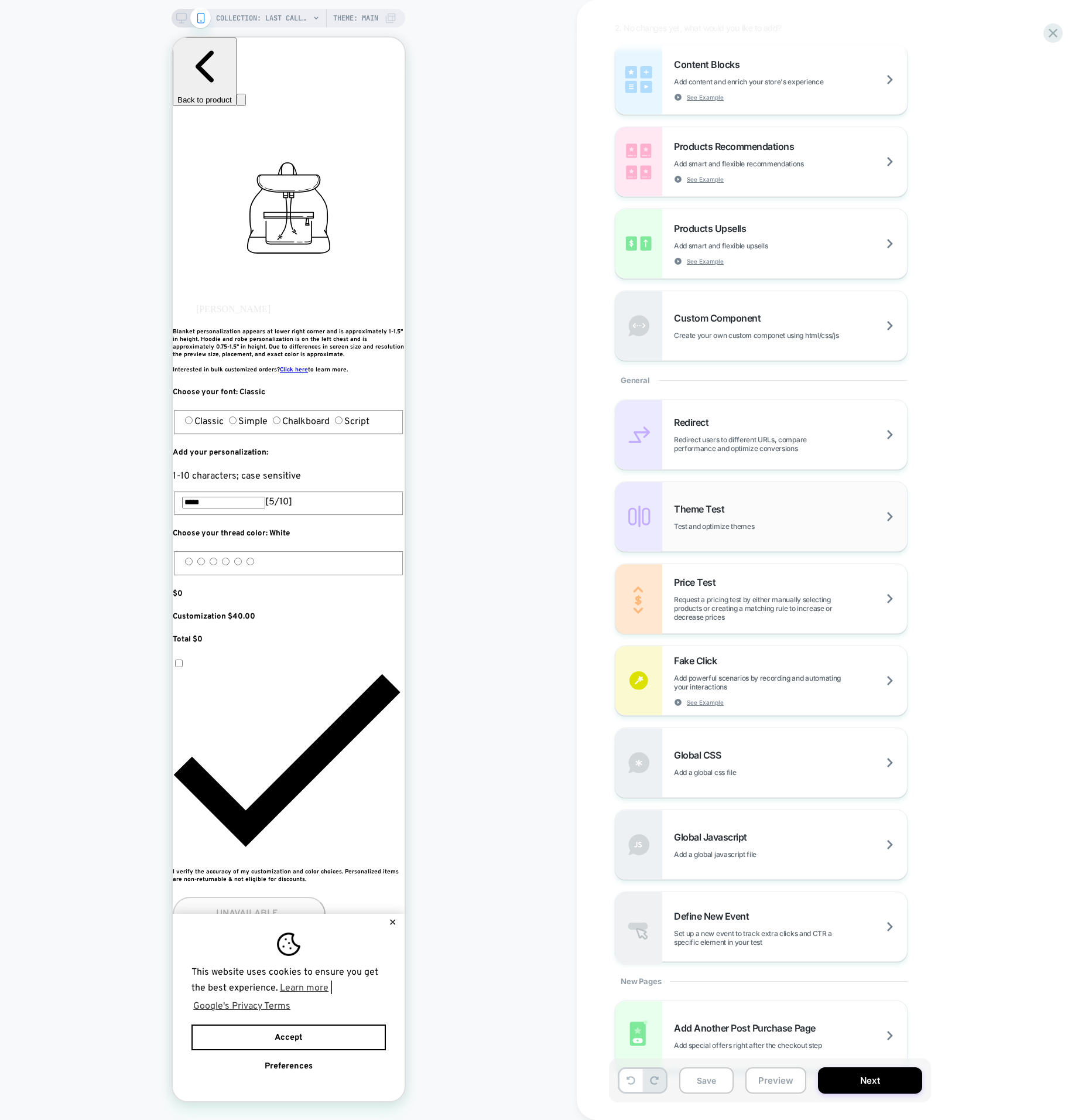
scroll to position [185, 0]
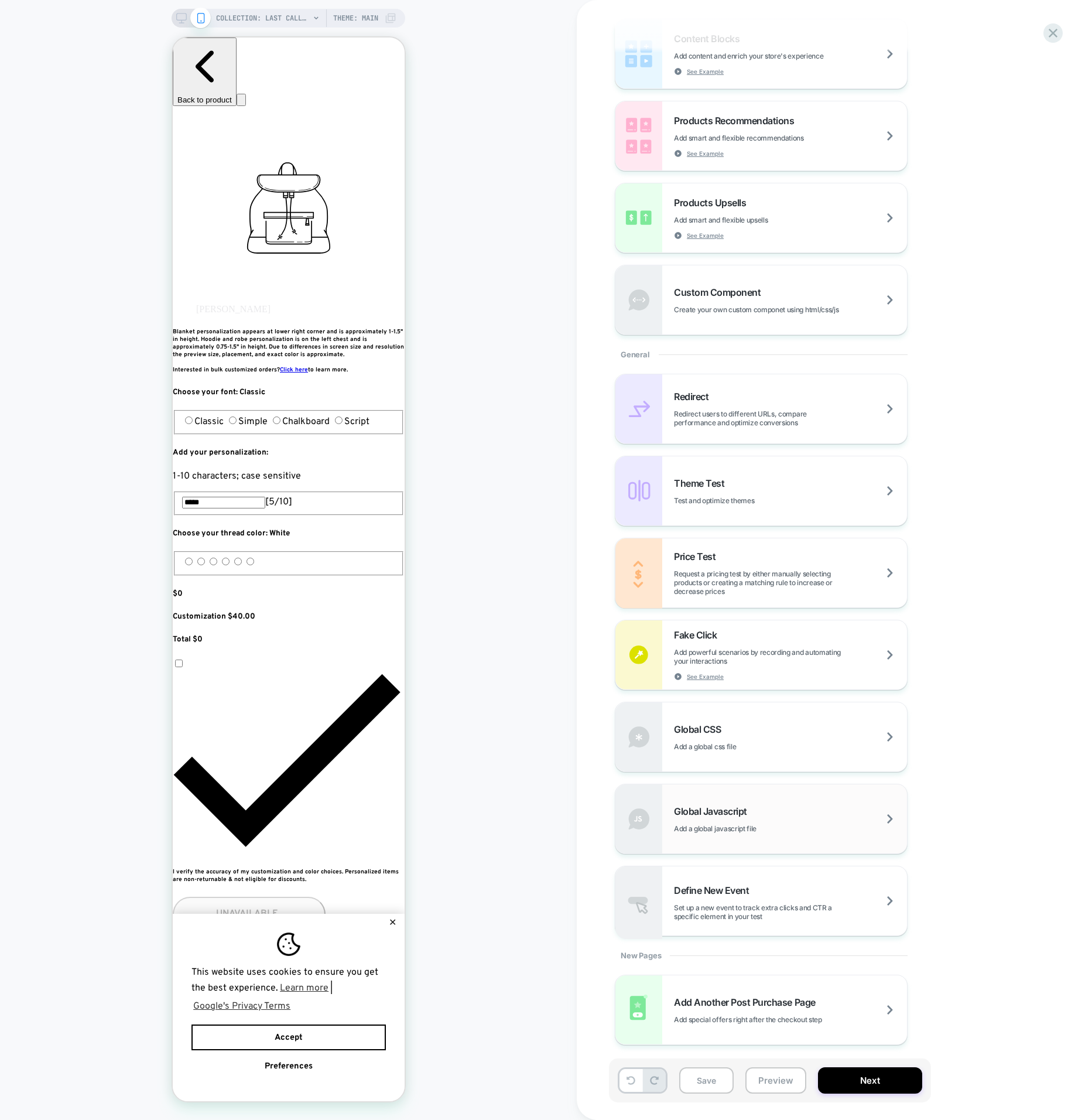
click at [716, 838] on div "Global Javascript Add a global javascript file" at bounding box center [762, 819] width 292 height 69
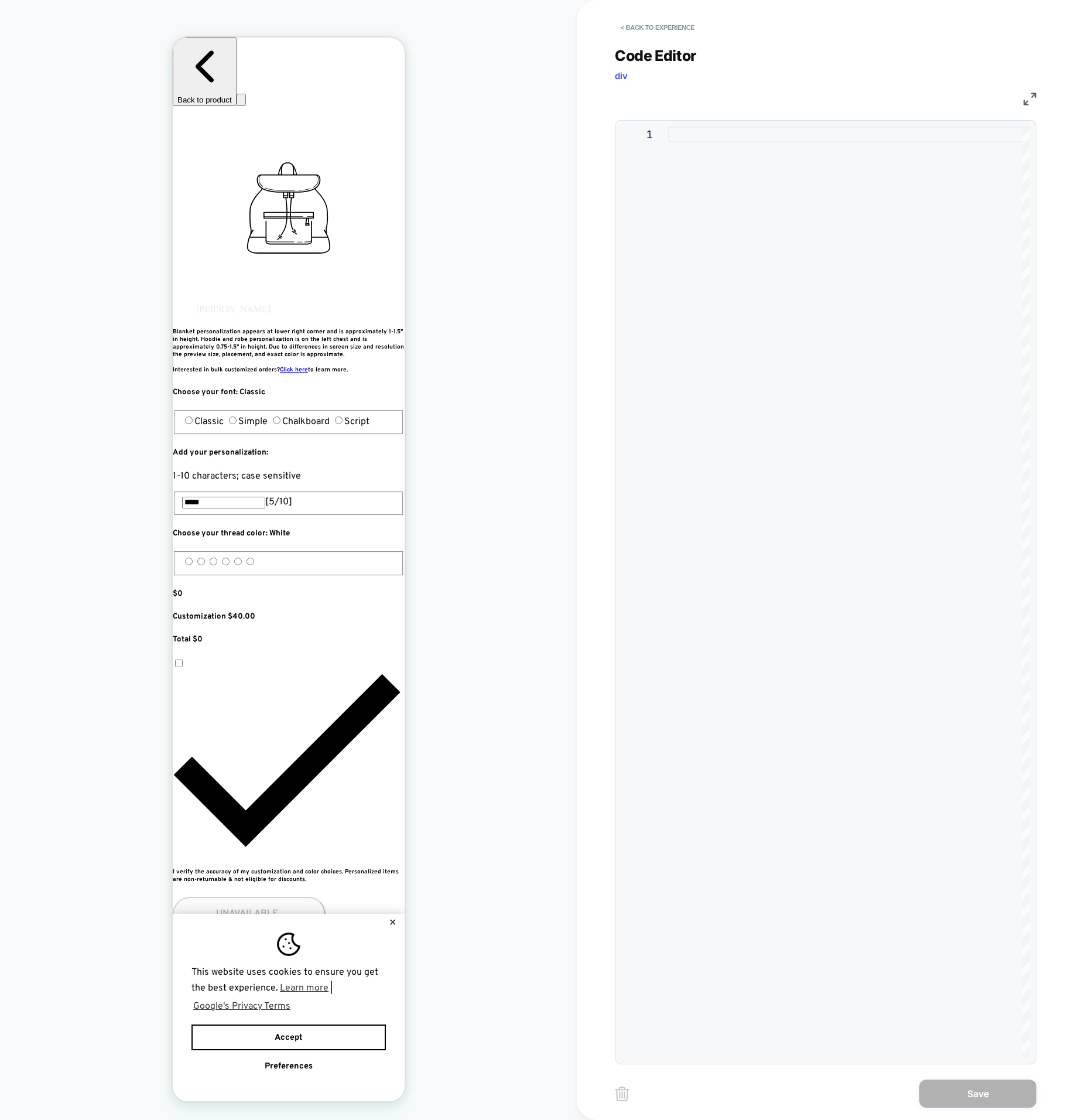
scroll to position [0, 0]
click at [755, 244] on div at bounding box center [849, 593] width 362 height 932
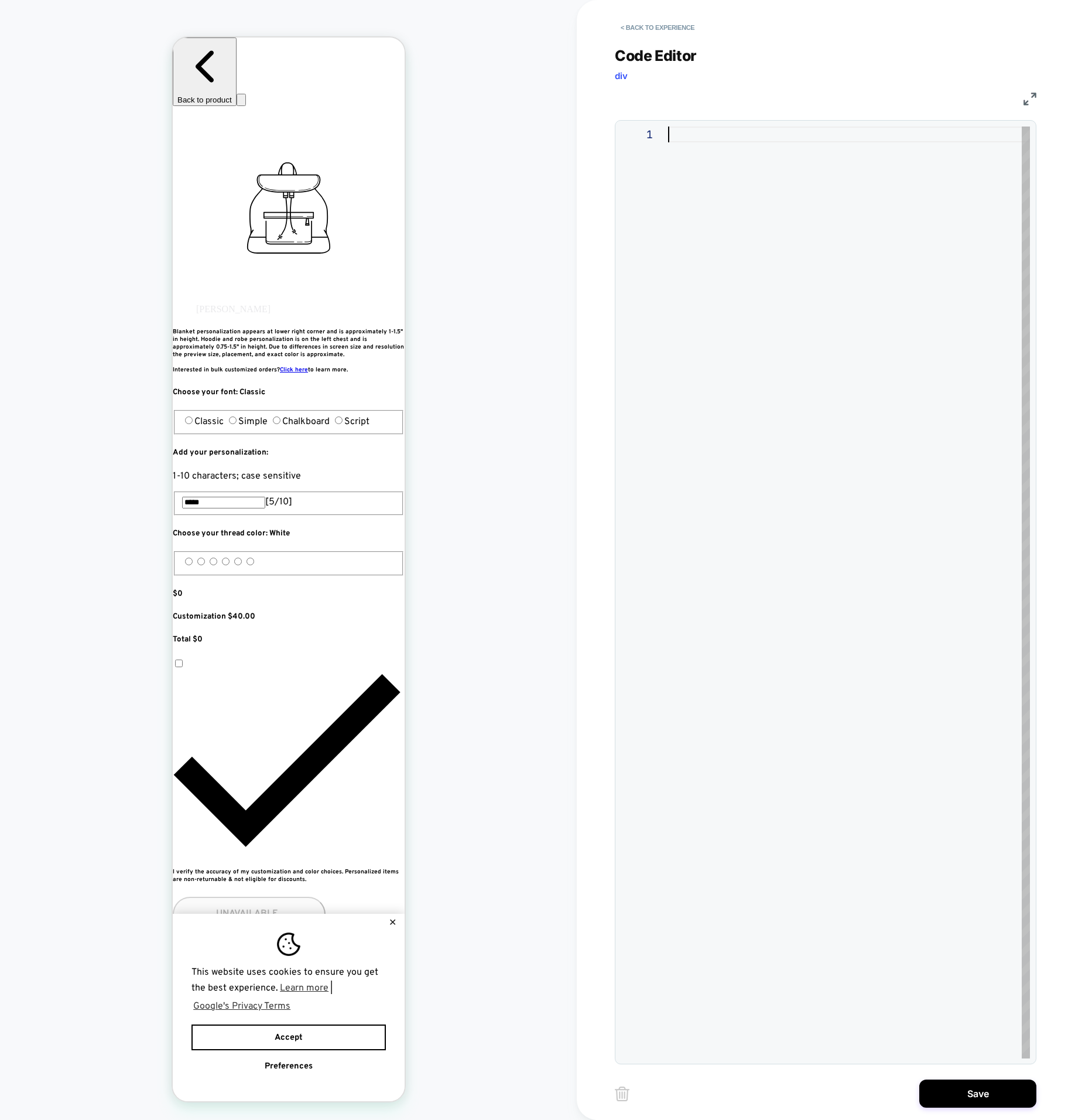
scroll to position [110, 0]
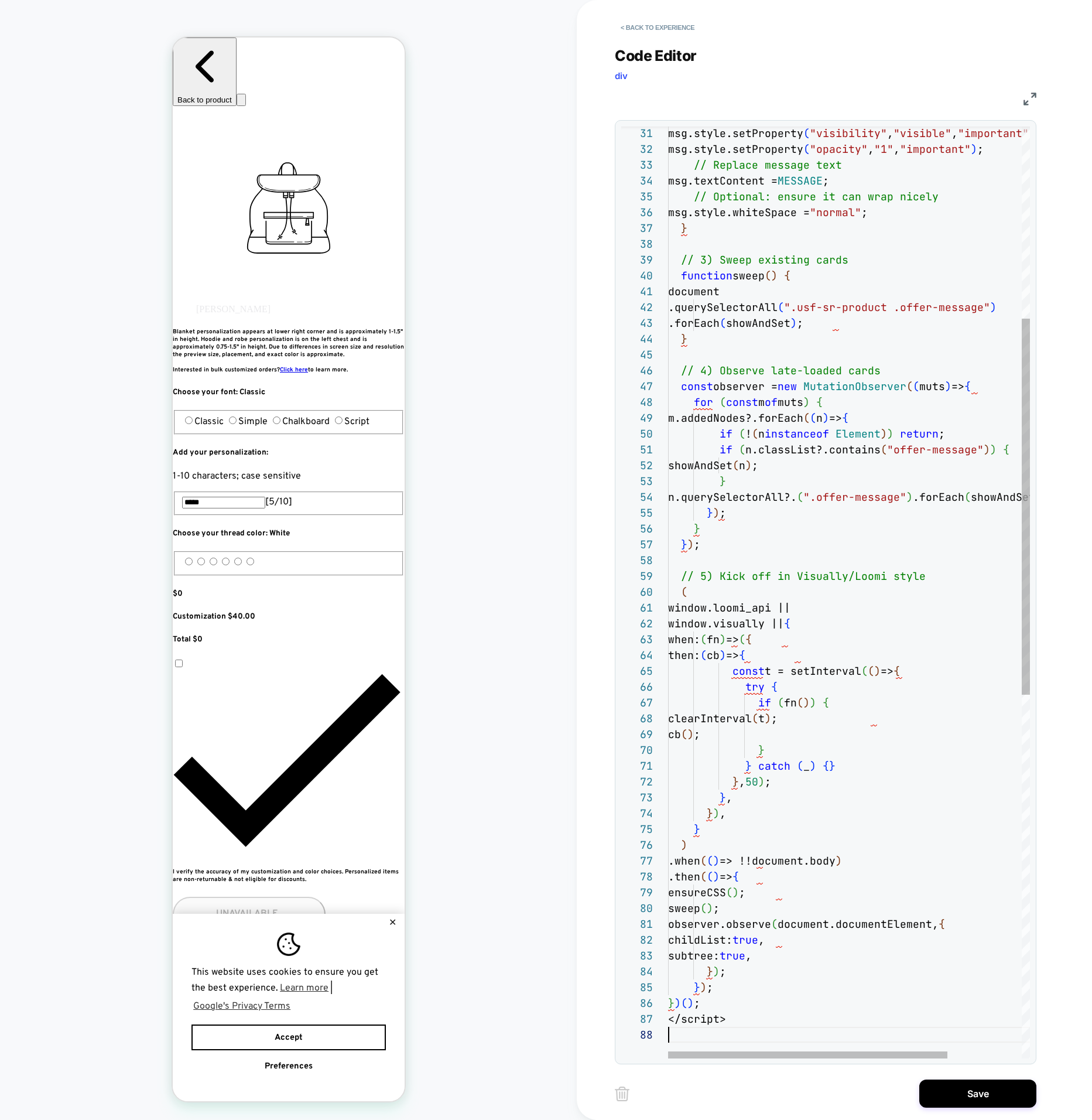
click at [720, 1021] on div "msg.style.setProperty ( "visibility" , "visible" , "important" ) ; msg.style.se…" at bounding box center [897, 805] width 458 height 2309
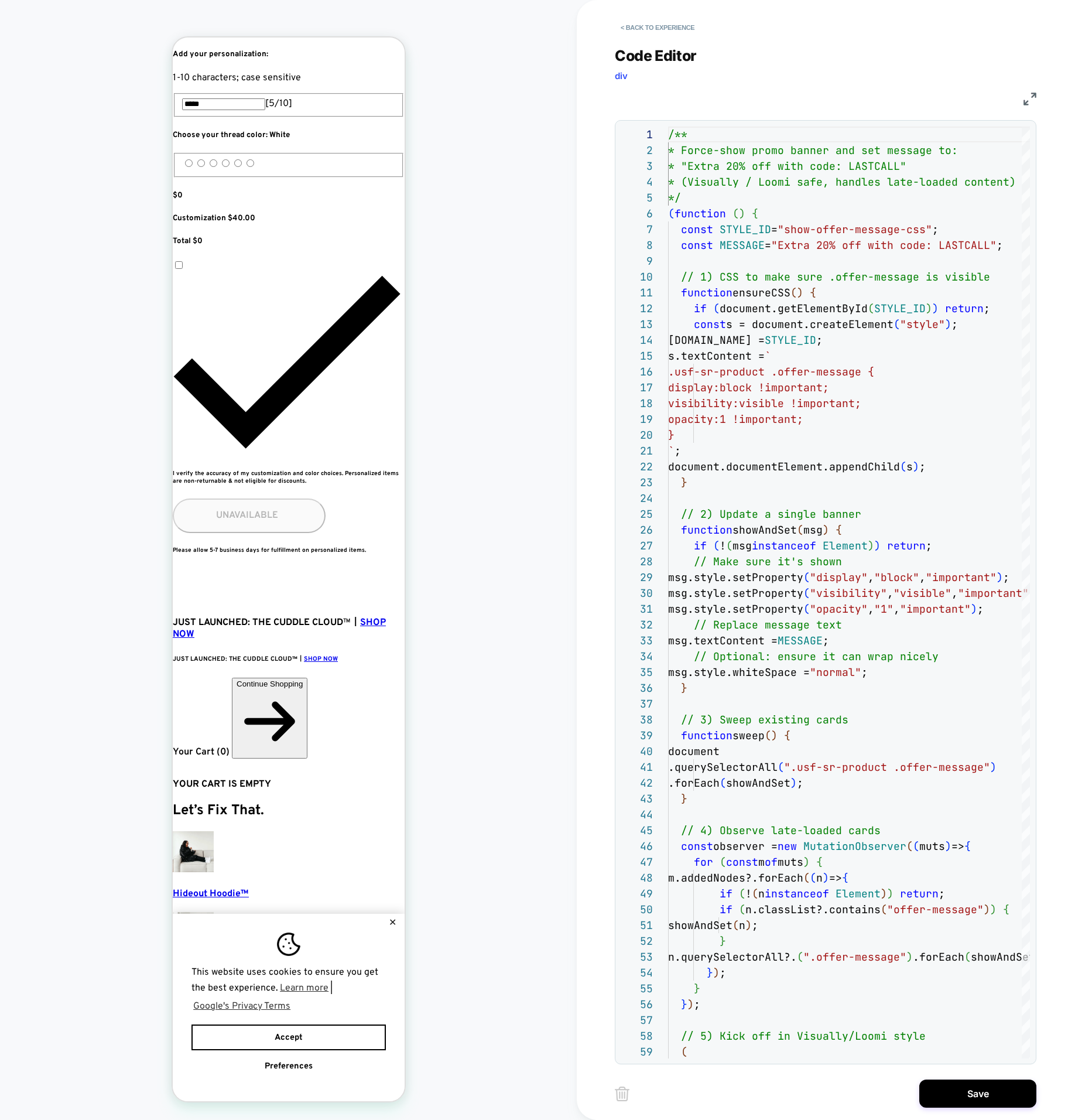
scroll to position [524, 0]
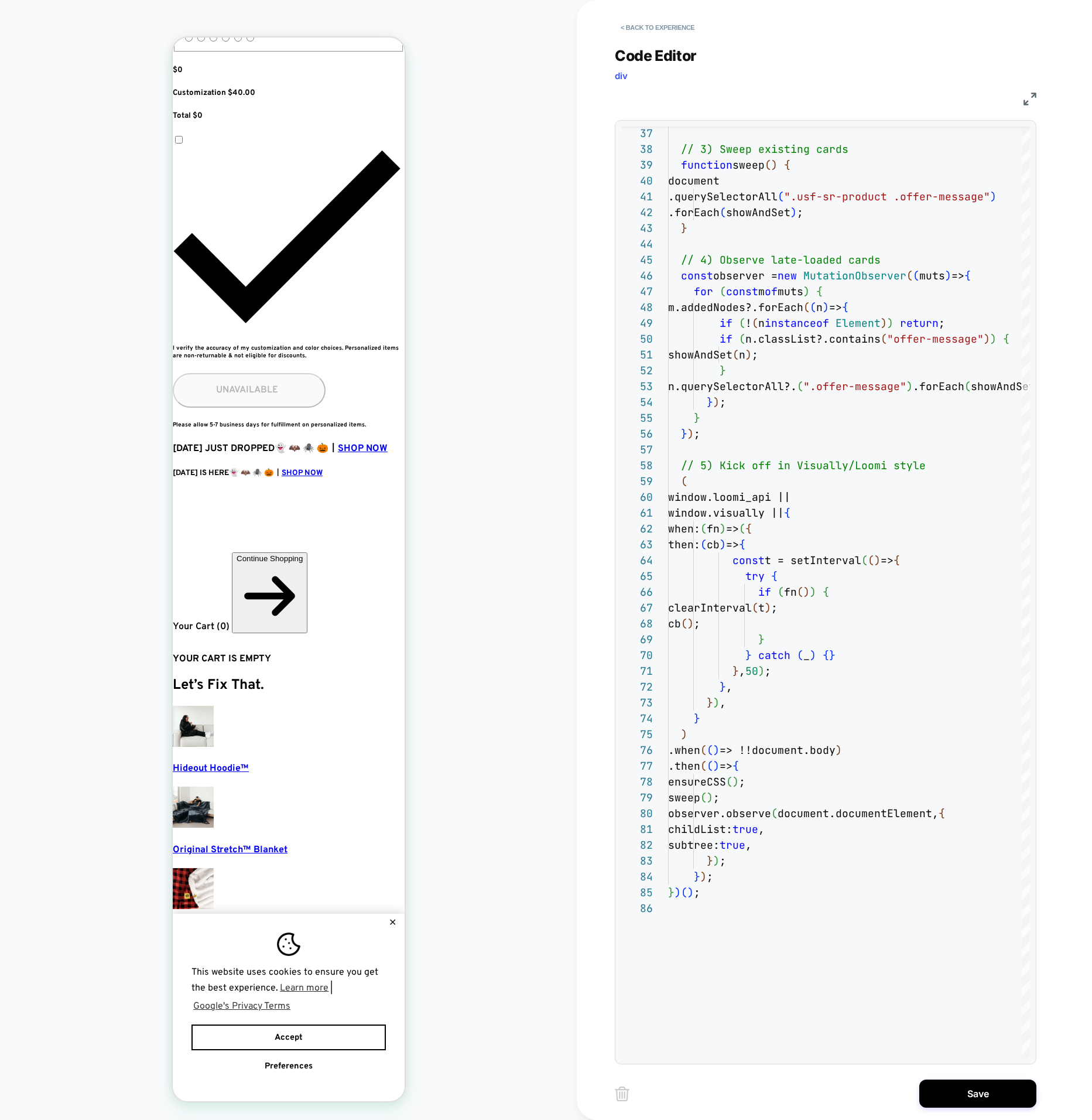
click at [390, 921] on div "This website uses cookies to ensure you get the best experience. Learn more | G…" at bounding box center [288, 1007] width 232 height 188
click at [395, 919] on button "✕" at bounding box center [392, 923] width 15 height 8
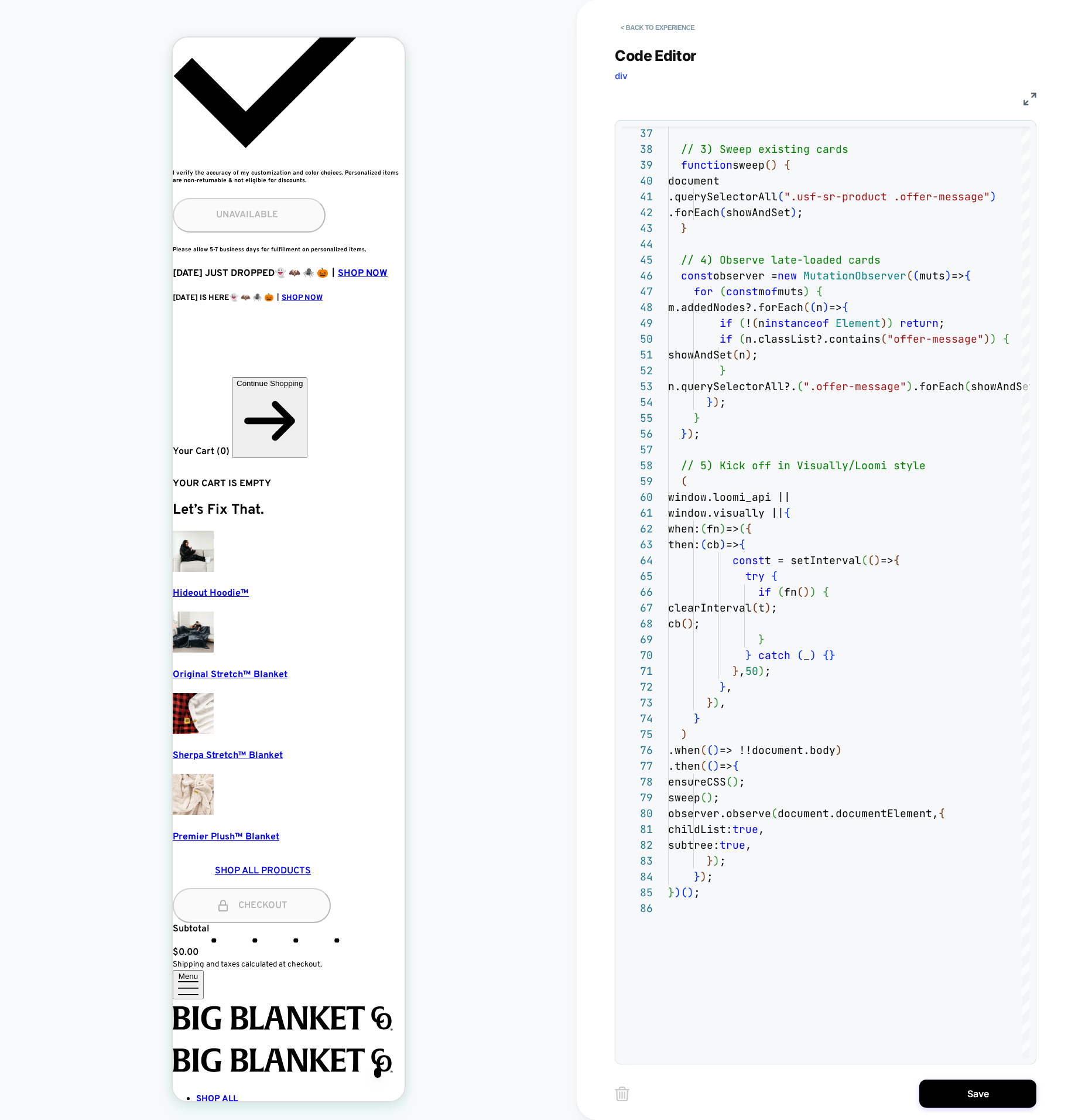
scroll to position [765, 0]
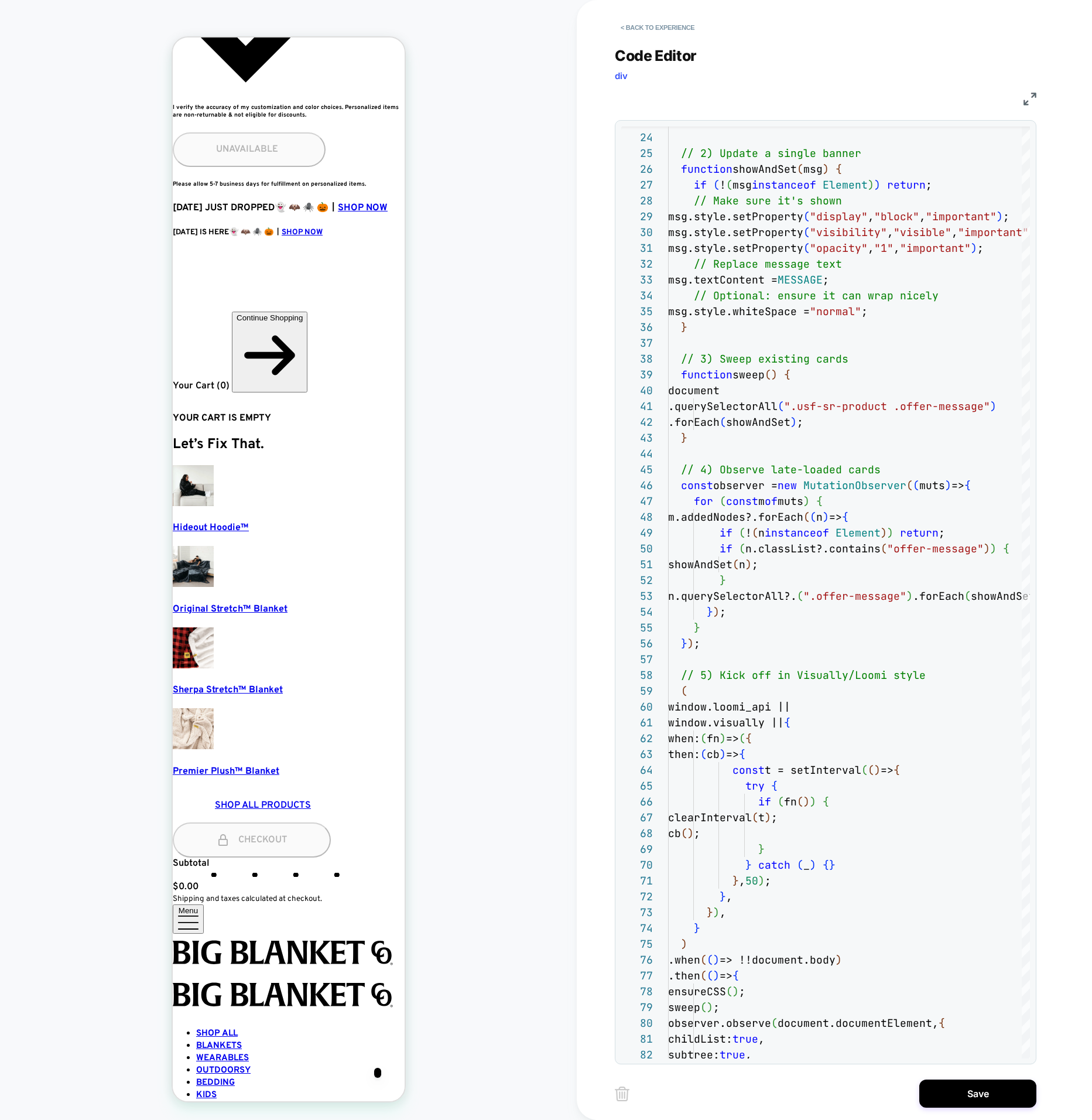
click at [1027, 97] on img at bounding box center [1030, 99] width 13 height 13
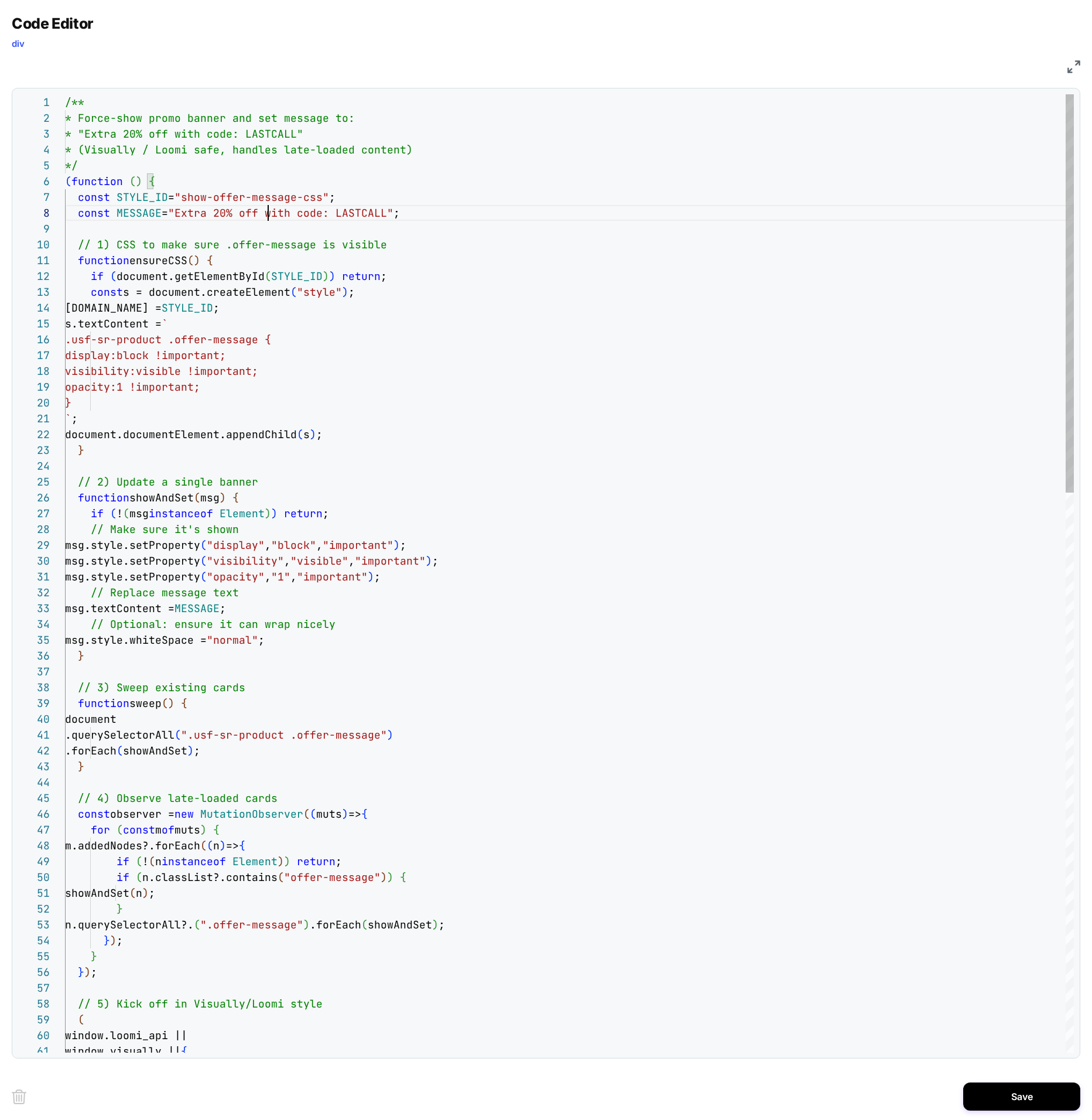
scroll to position [110, 197]
drag, startPoint x: 268, startPoint y: 210, endPoint x: 259, endPoint y: 210, distance: 9.0
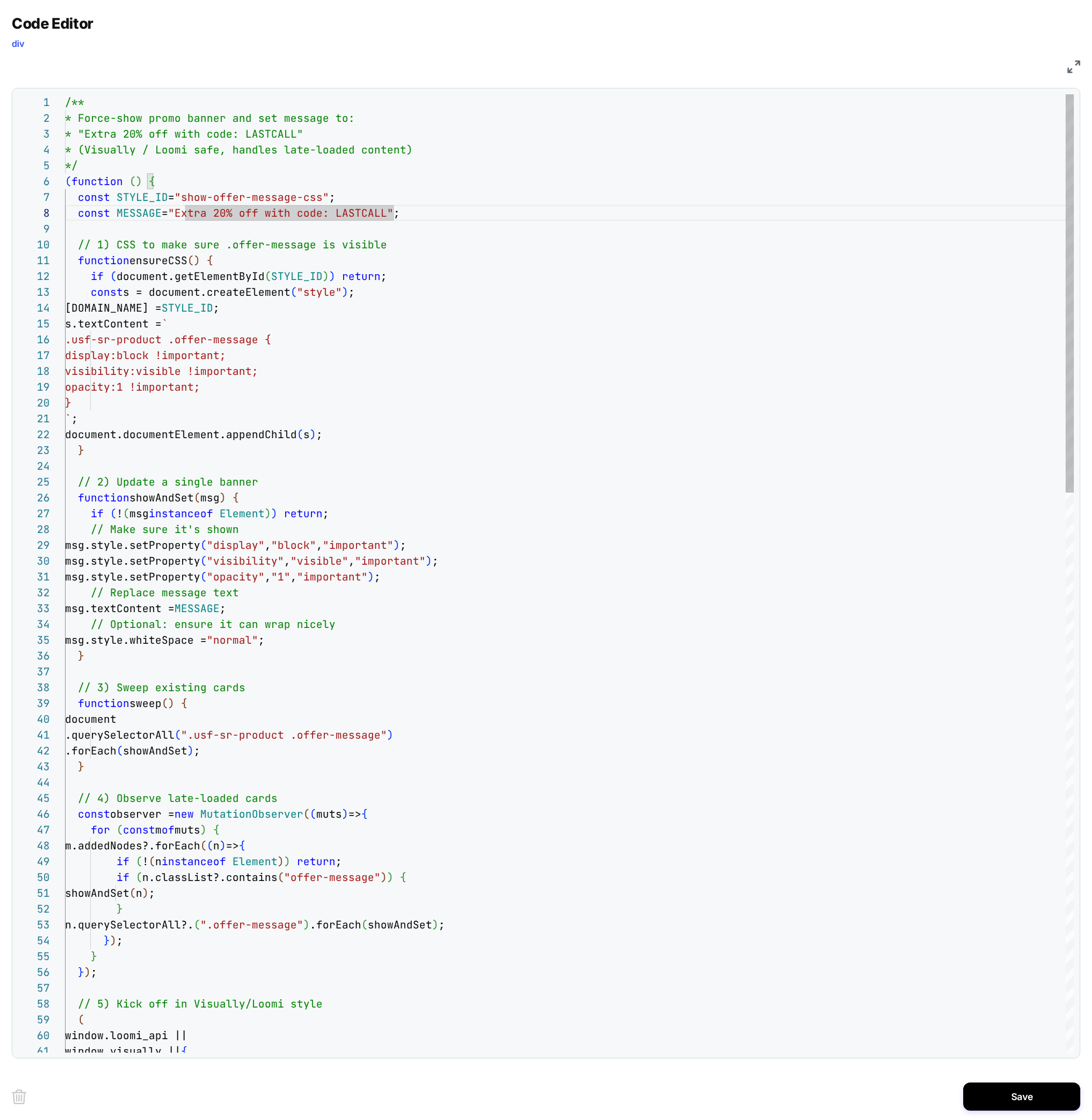
scroll to position [110, 265]
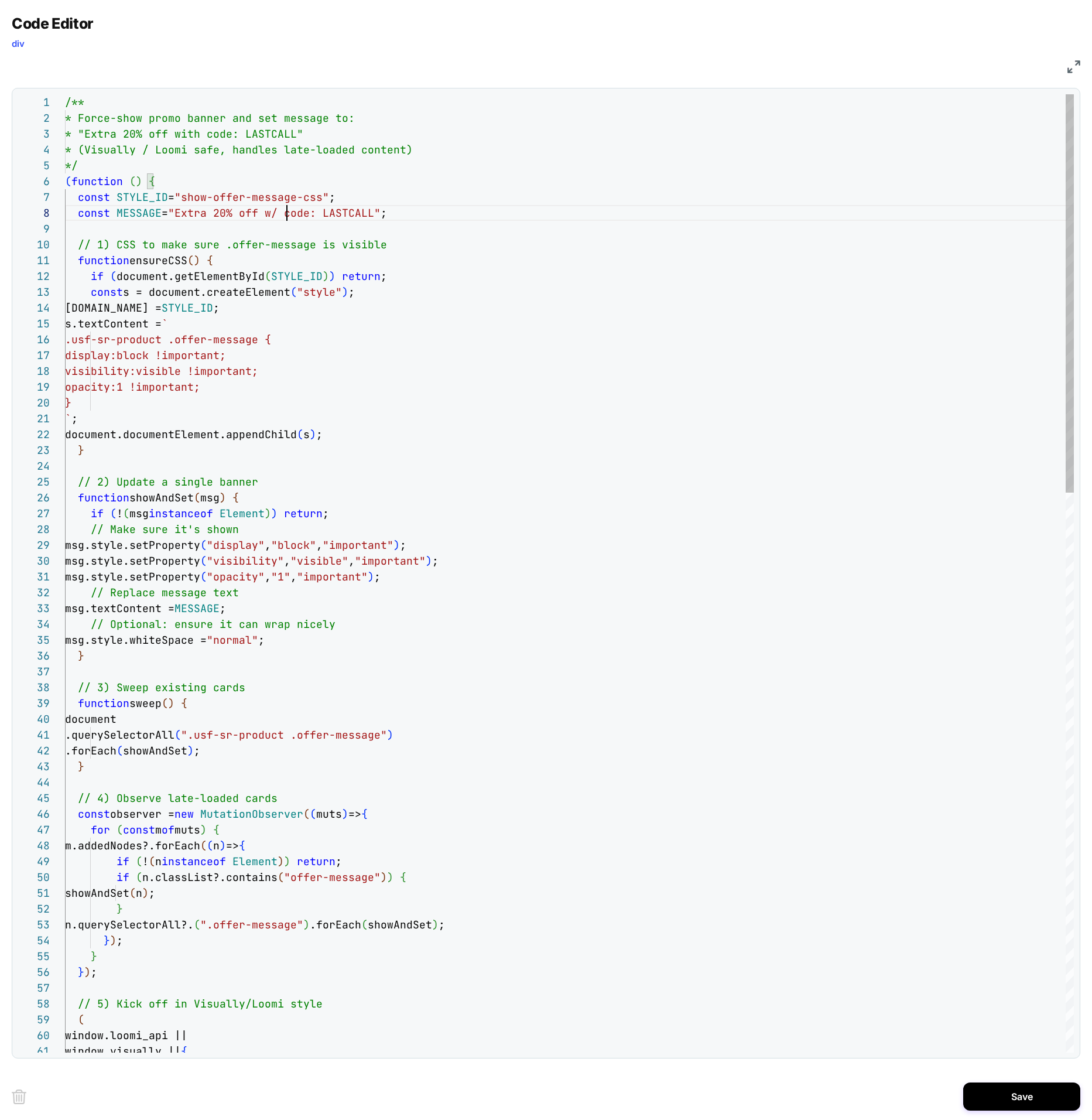
scroll to position [142, 316]
type textarea "**********"
click at [1077, 72] on div "JS" at bounding box center [546, 65] width 1069 height 20
click at [1077, 70] on img at bounding box center [1074, 67] width 13 height 13
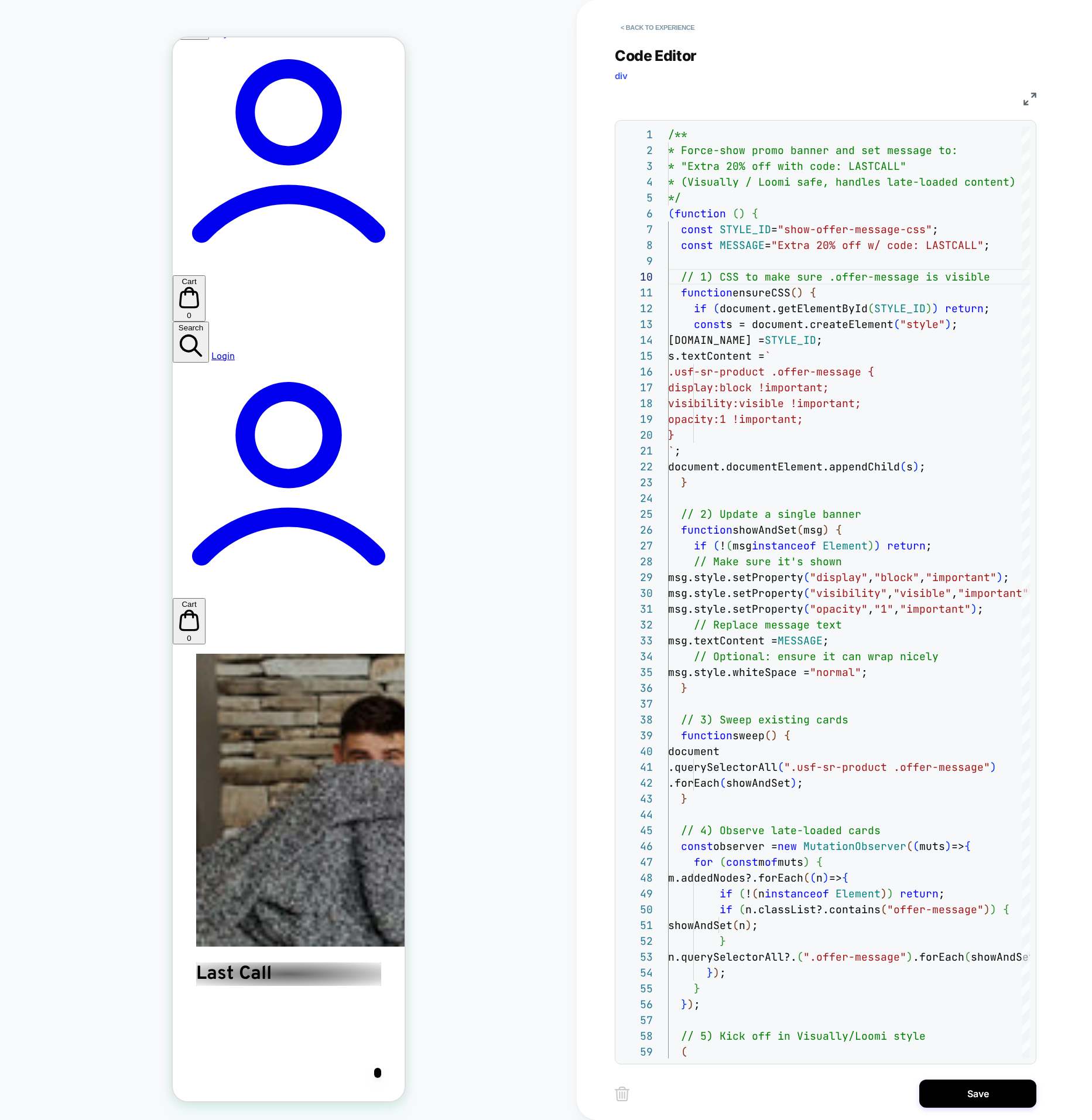
scroll to position [2344, 0]
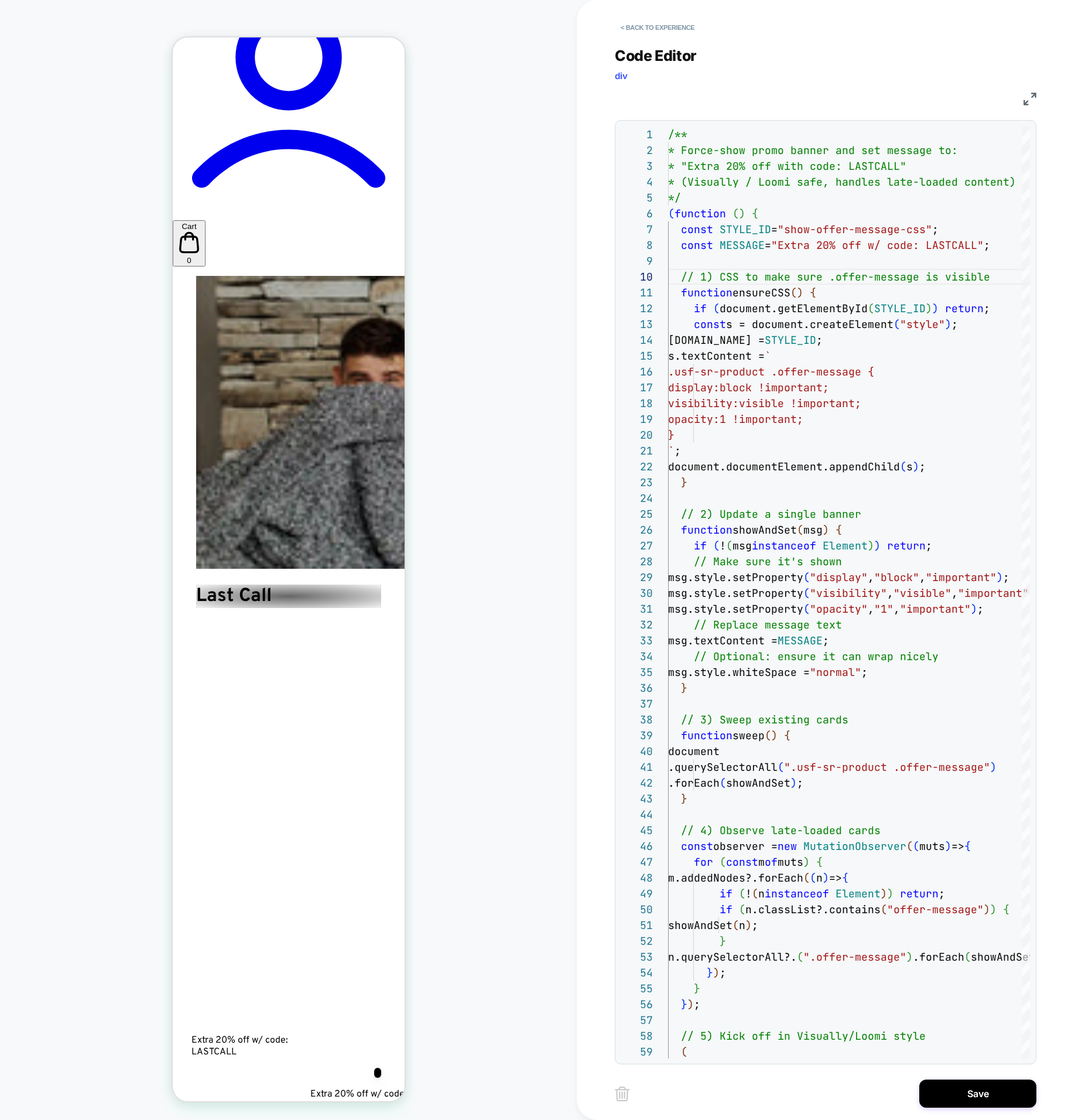
scroll to position [2513, 0]
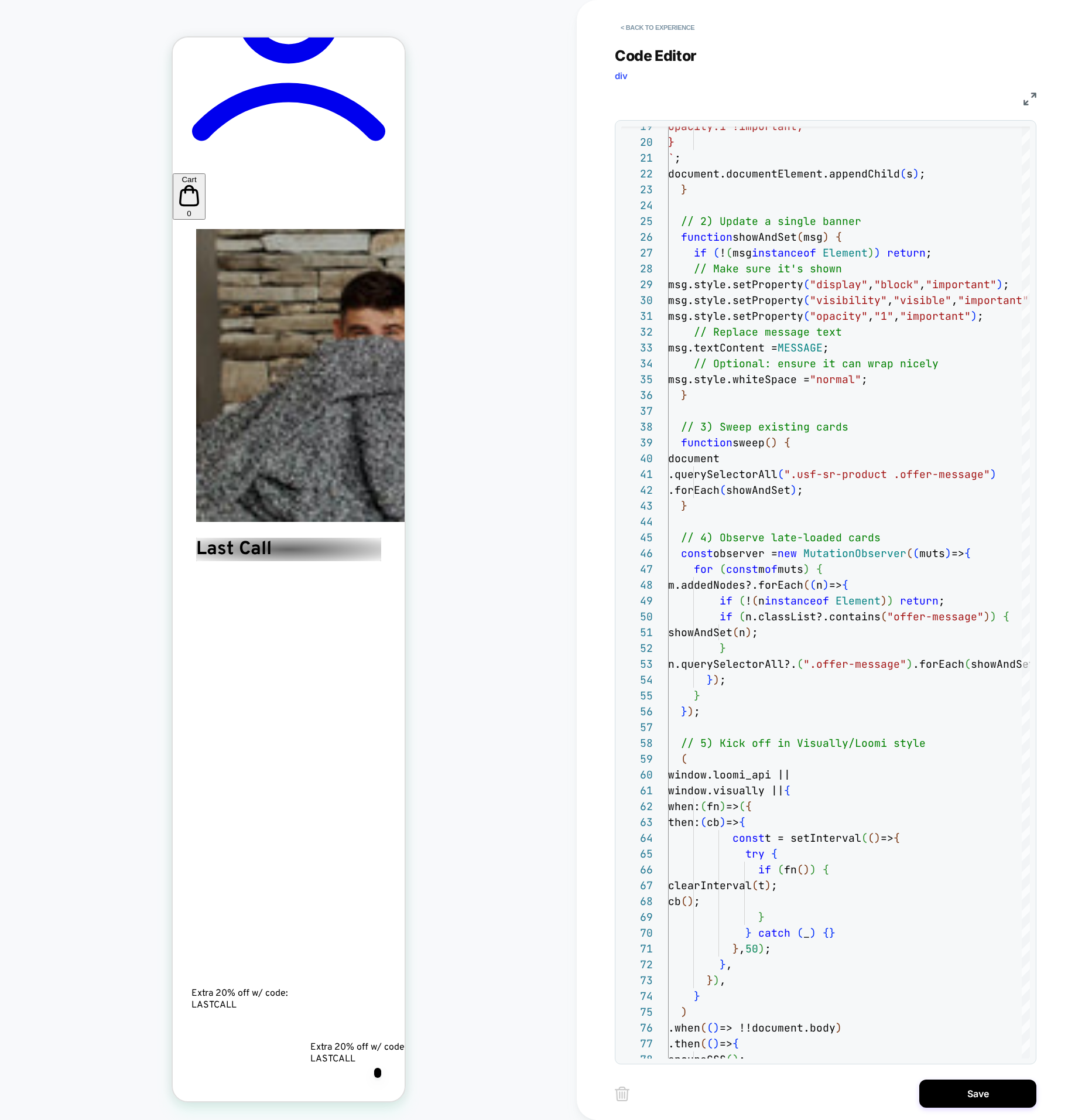
click at [1030, 92] on div "JS" at bounding box center [826, 97] width 422 height 20
click at [1027, 99] on img at bounding box center [1030, 99] width 13 height 13
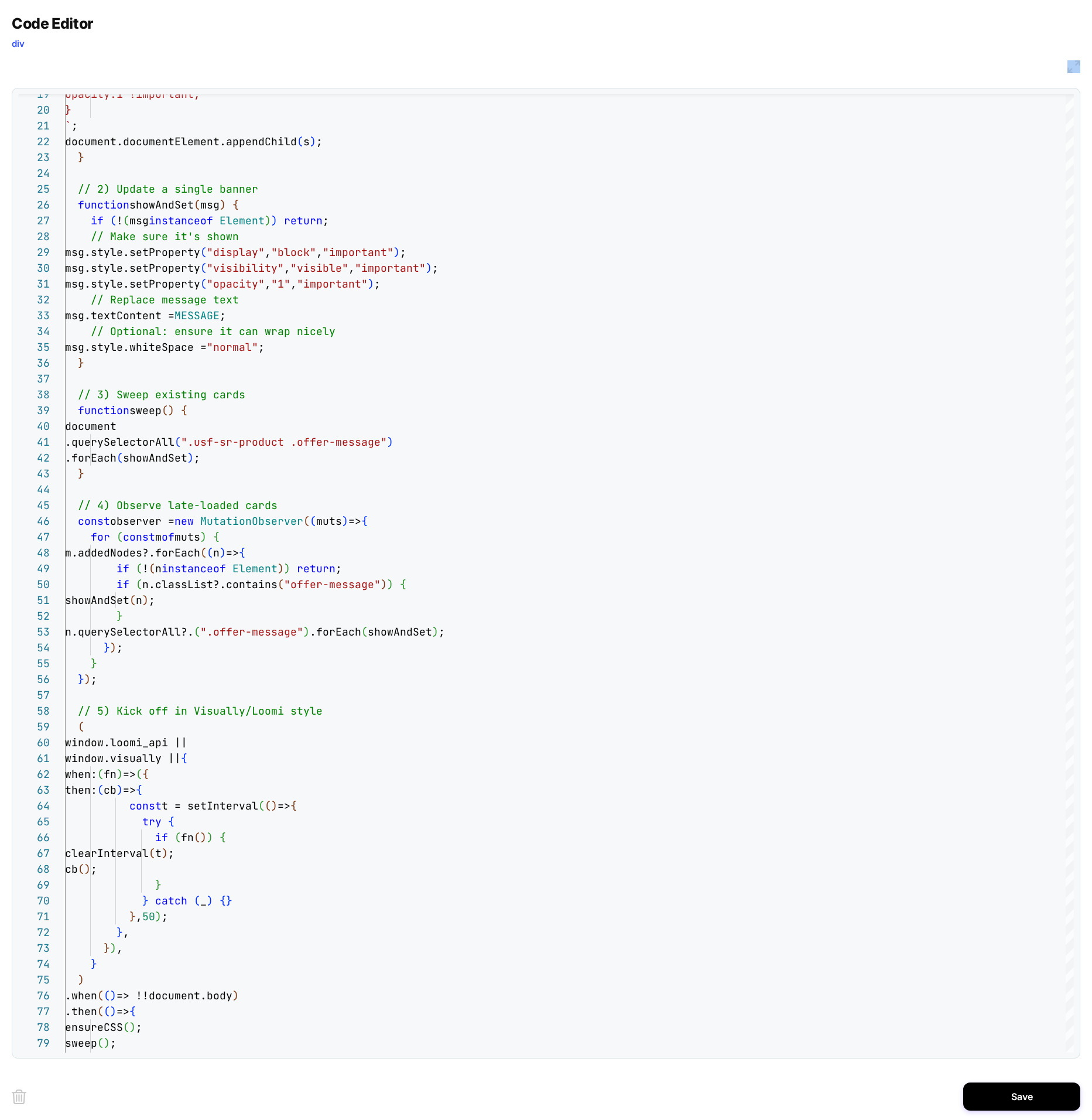
click at [1068, 65] on img at bounding box center [1074, 67] width 13 height 13
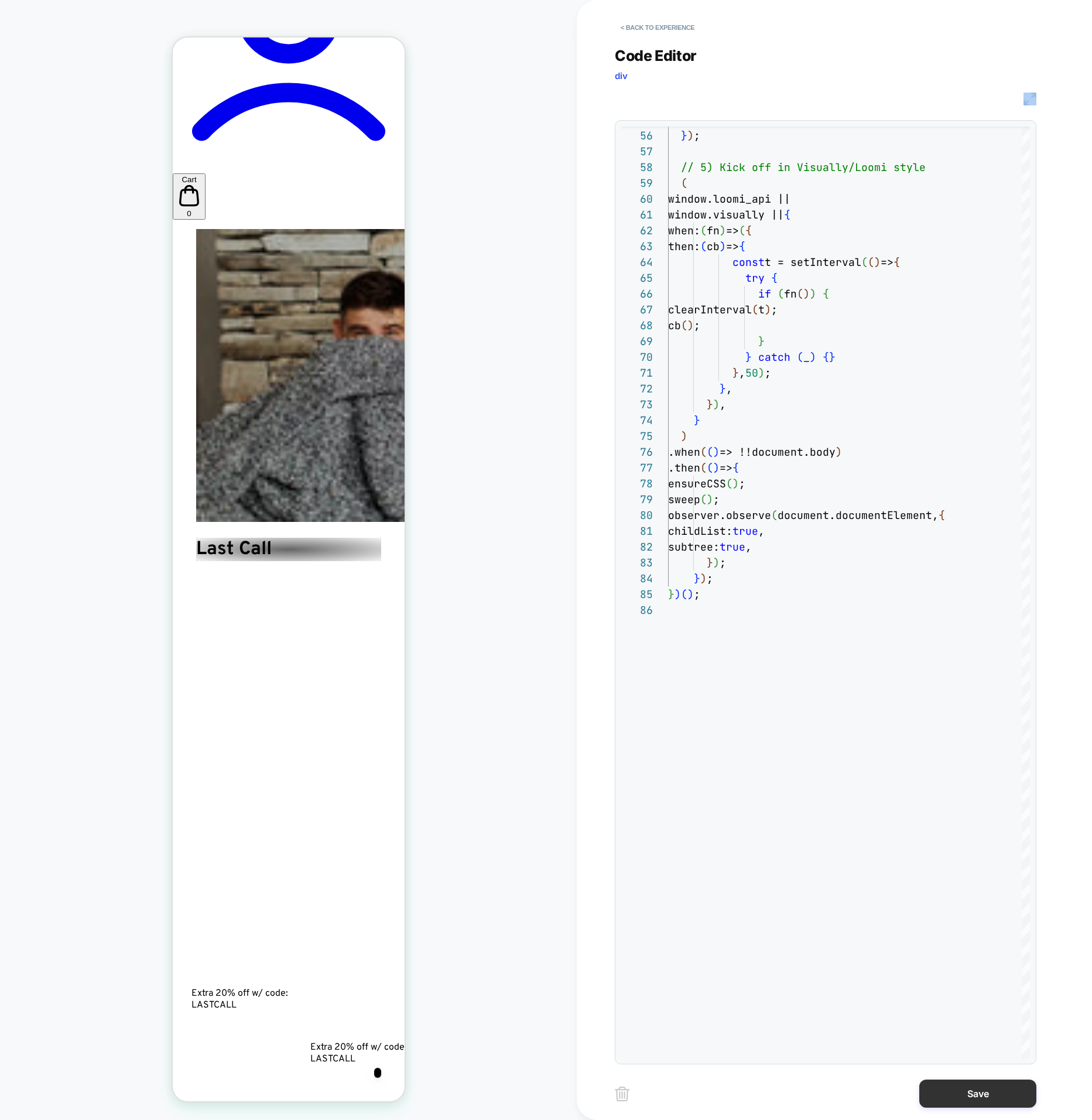
click at [961, 1104] on button "Save" at bounding box center [978, 1094] width 117 height 28
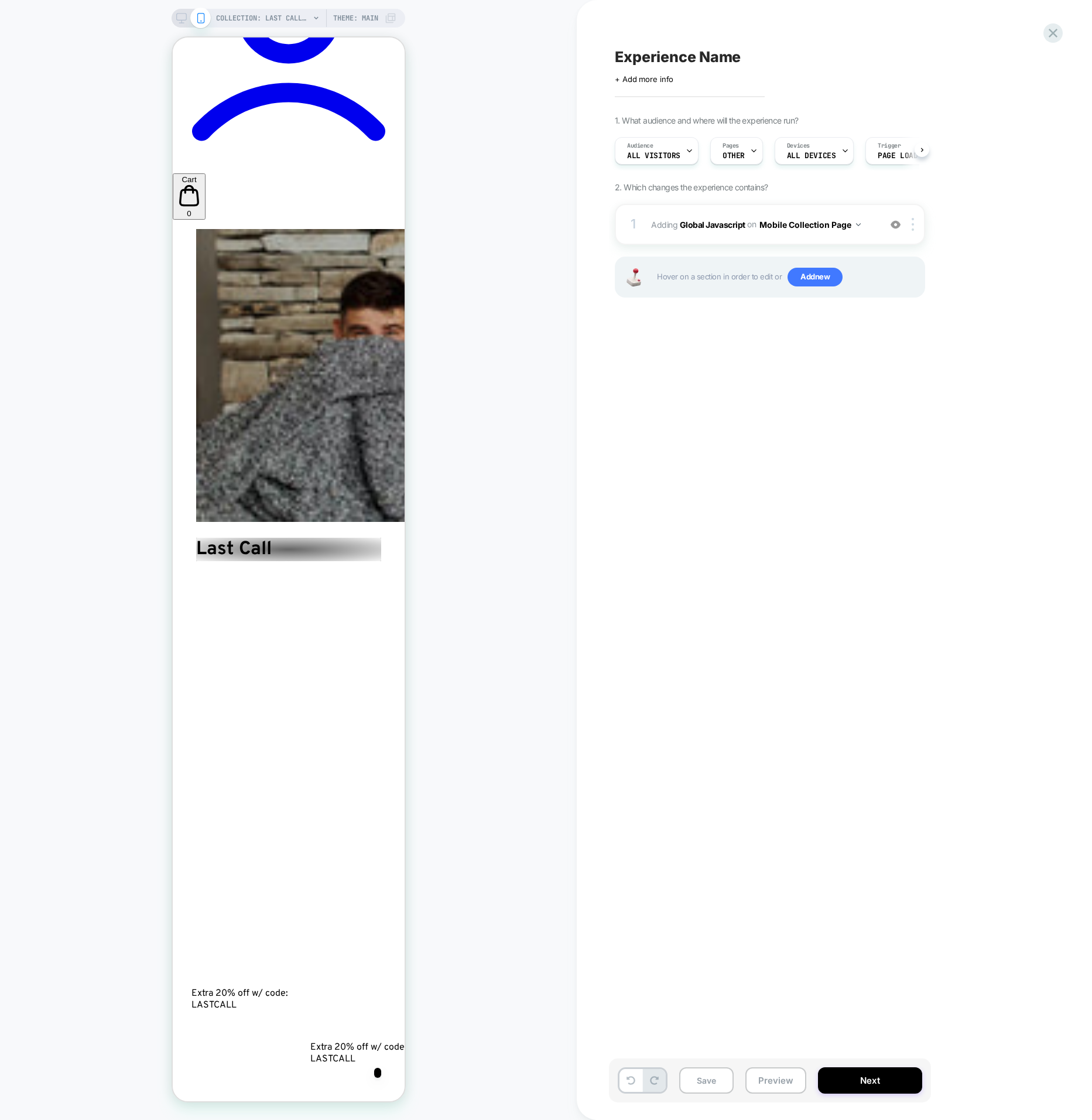
scroll to position [0, 1]
click at [820, 223] on button "Mobile Collection Page" at bounding box center [810, 225] width 101 height 17
click at [913, 228] on img at bounding box center [913, 224] width 3 height 13
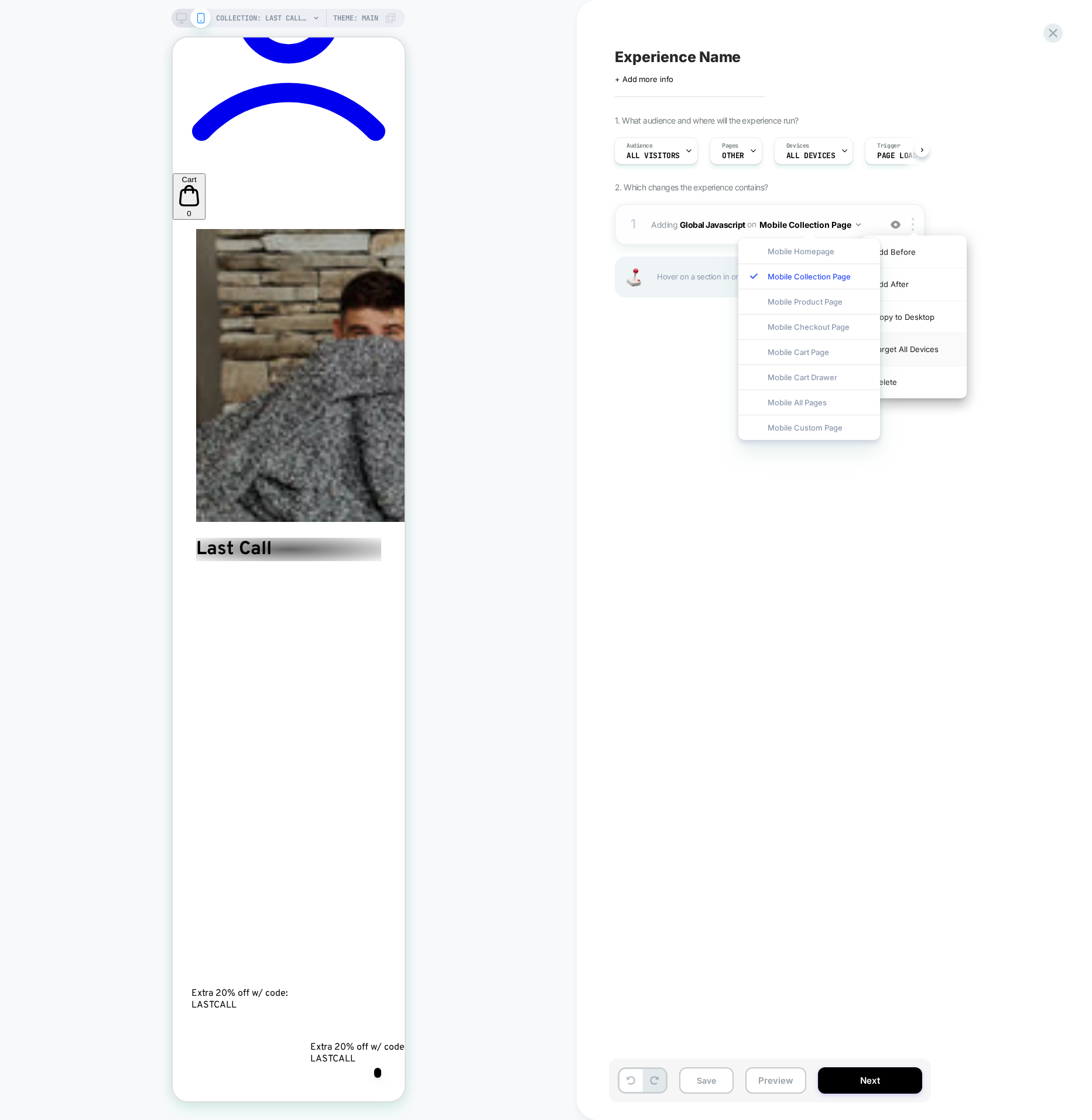
click at [936, 352] on div "Target All Devices" at bounding box center [914, 350] width 104 height 32
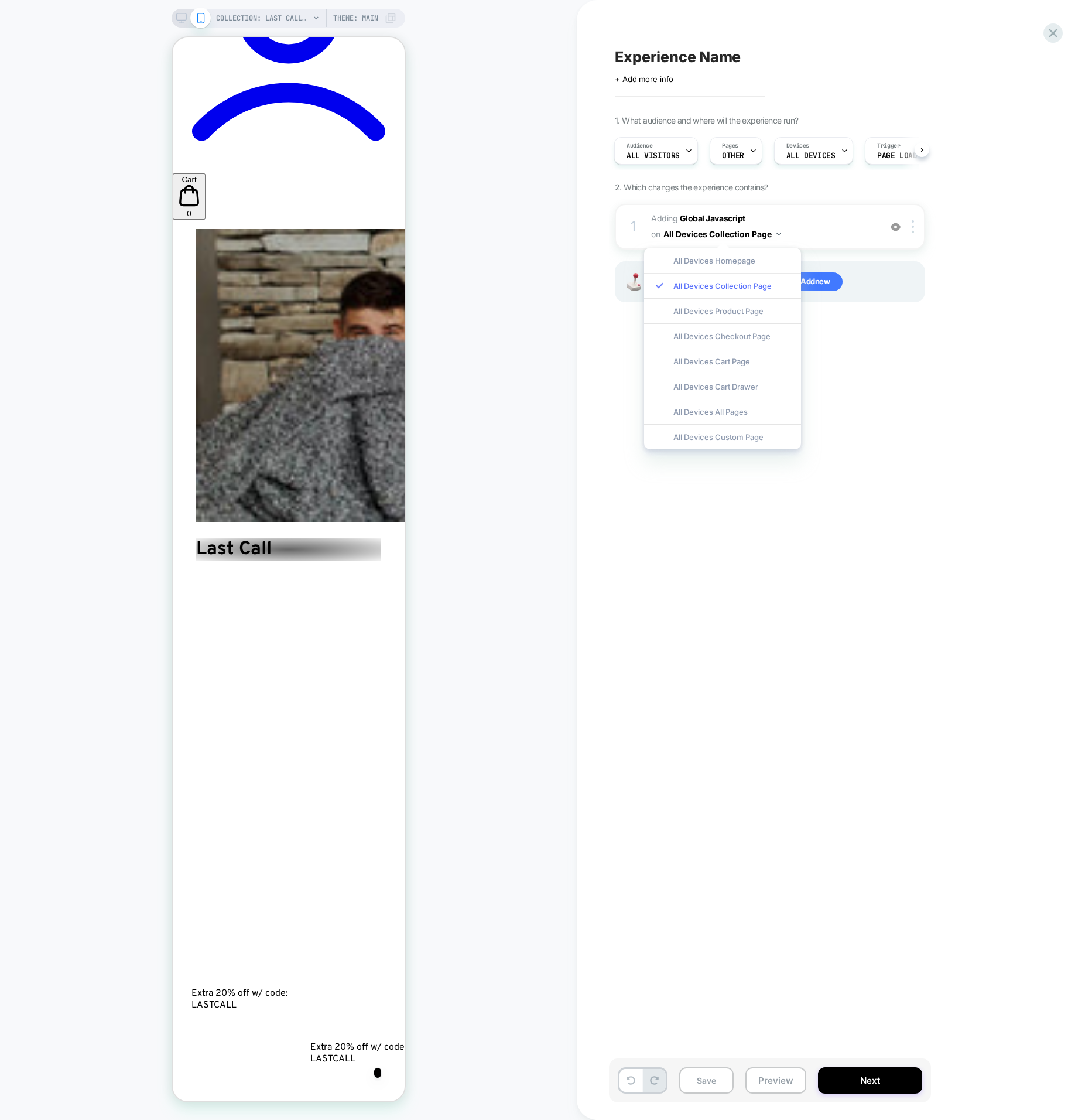
click at [756, 286] on div "All Devices Collection Page" at bounding box center [723, 285] width 157 height 25
click at [817, 505] on div "Experience Name Click to edit experience details + Add more info 1. What audien…" at bounding box center [829, 560] width 439 height 1097
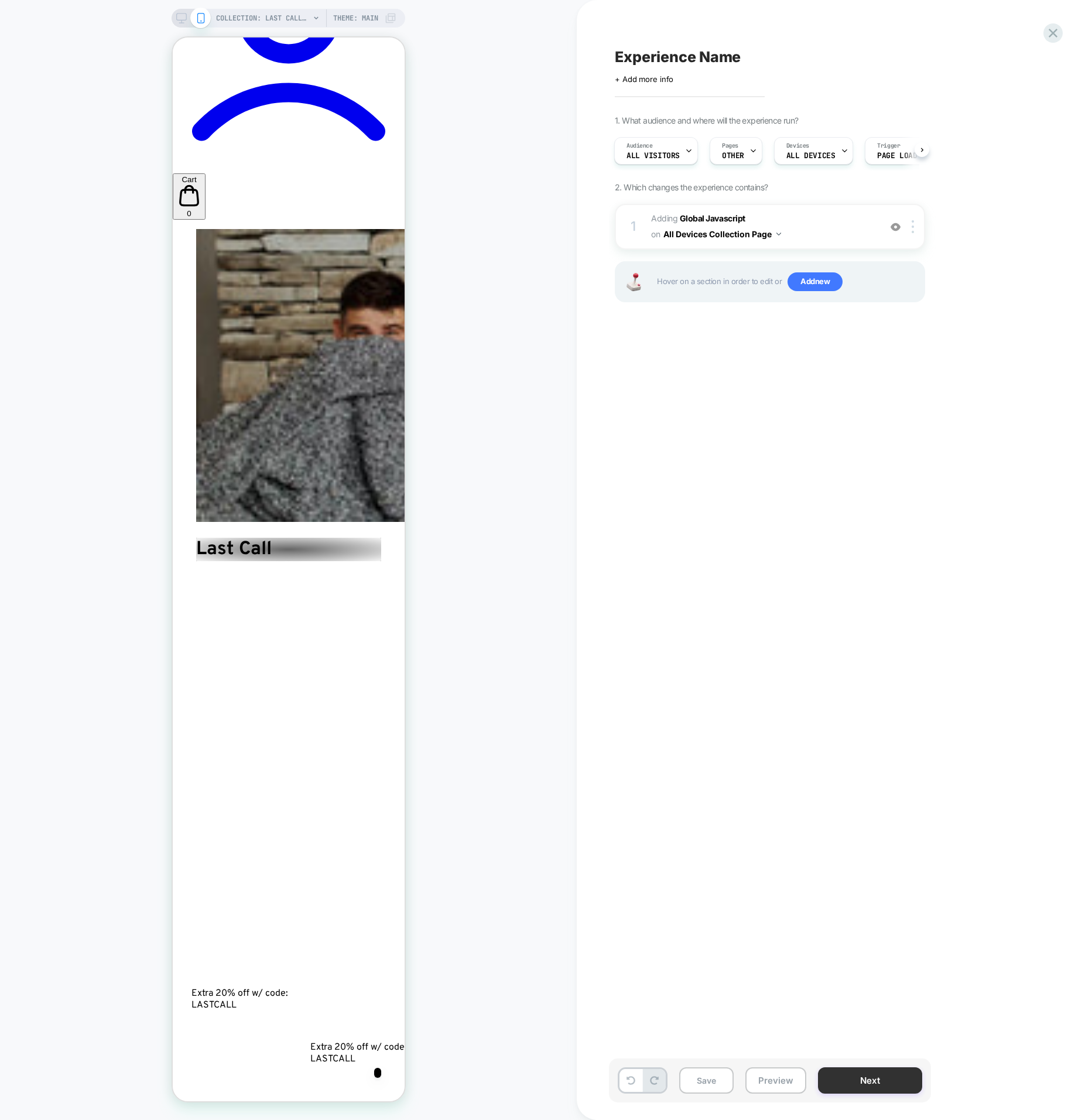
click at [861, 1083] on button "Next" at bounding box center [870, 1080] width 104 height 26
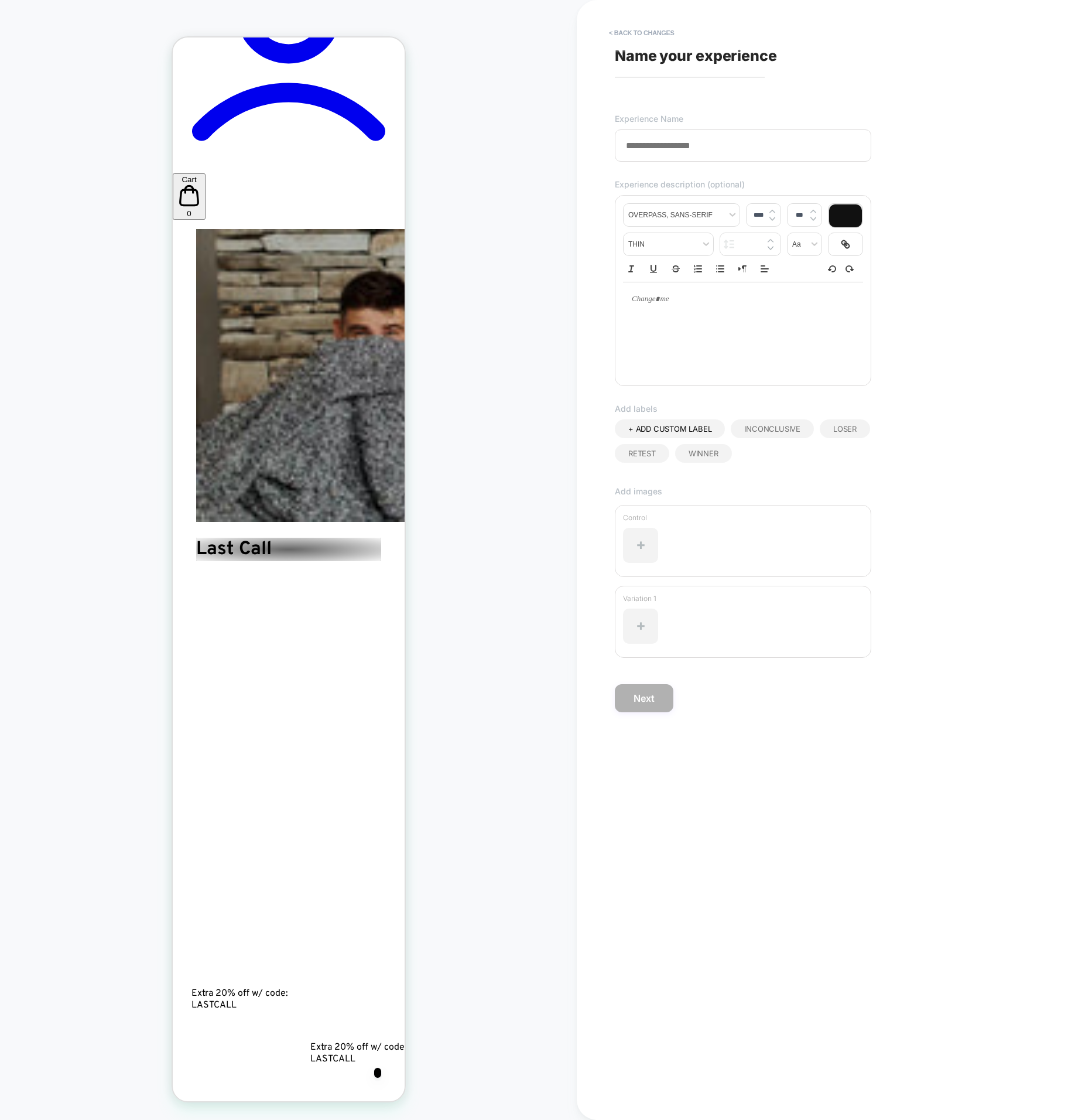
click at [706, 165] on div "**********" at bounding box center [829, 560] width 439 height 1097
drag, startPoint x: 658, startPoint y: 122, endPoint x: 655, endPoint y: 133, distance: 11.4
click at [656, 127] on div "**********" at bounding box center [829, 560] width 439 height 1097
click at [654, 142] on input at bounding box center [743, 145] width 257 height 32
drag, startPoint x: 659, startPoint y: 44, endPoint x: 664, endPoint y: 57, distance: 13.9
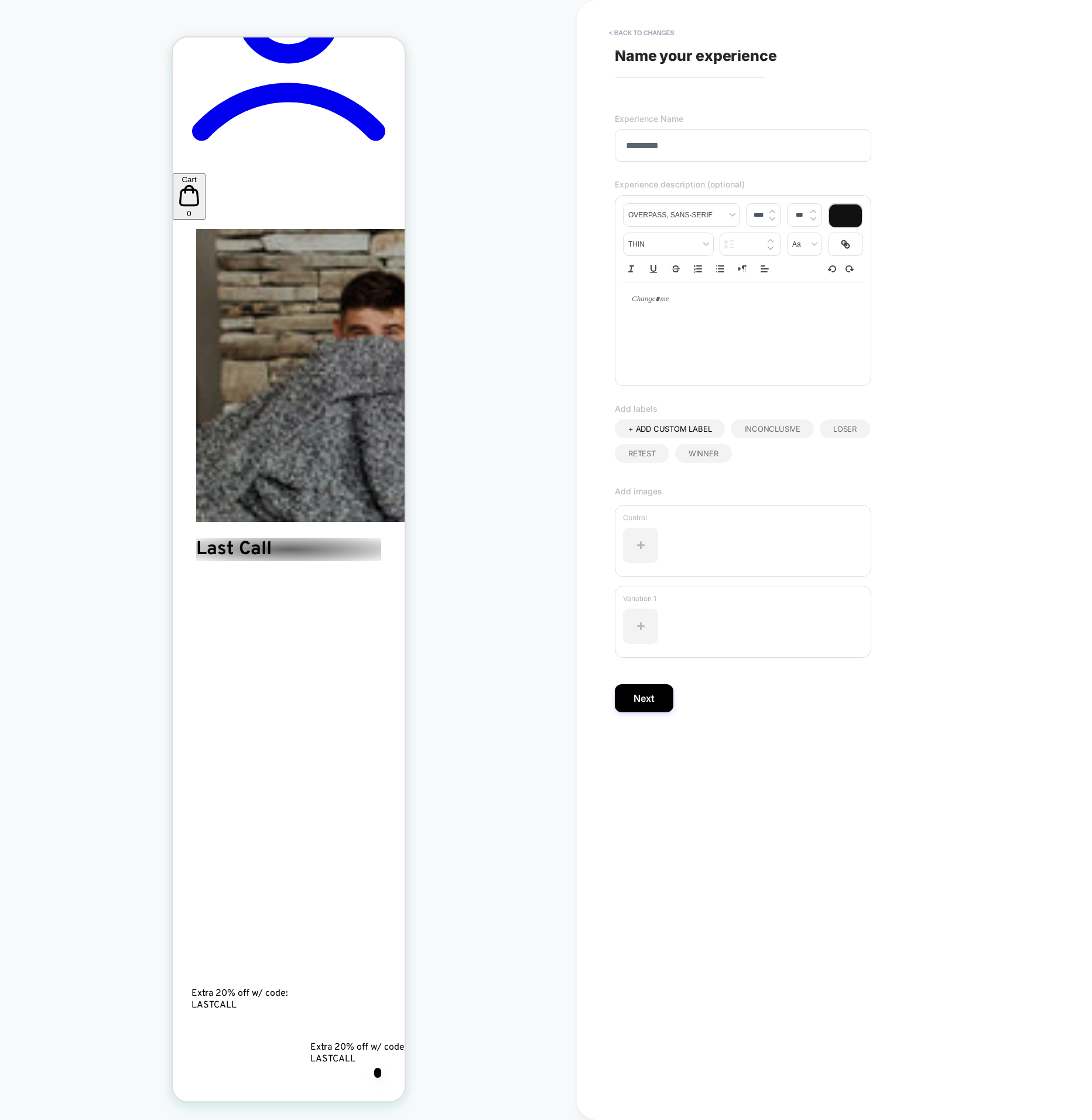
click at [661, 50] on div "**********" at bounding box center [829, 560] width 439 height 1097
click at [664, 56] on span "Name your experience" at bounding box center [696, 55] width 162 height 17
click at [651, 60] on span "Name your experience" at bounding box center [696, 55] width 162 height 17
click at [651, 59] on span "Name your experience" at bounding box center [696, 55] width 162 height 17
drag, startPoint x: 651, startPoint y: 59, endPoint x: 644, endPoint y: 142, distance: 83.3
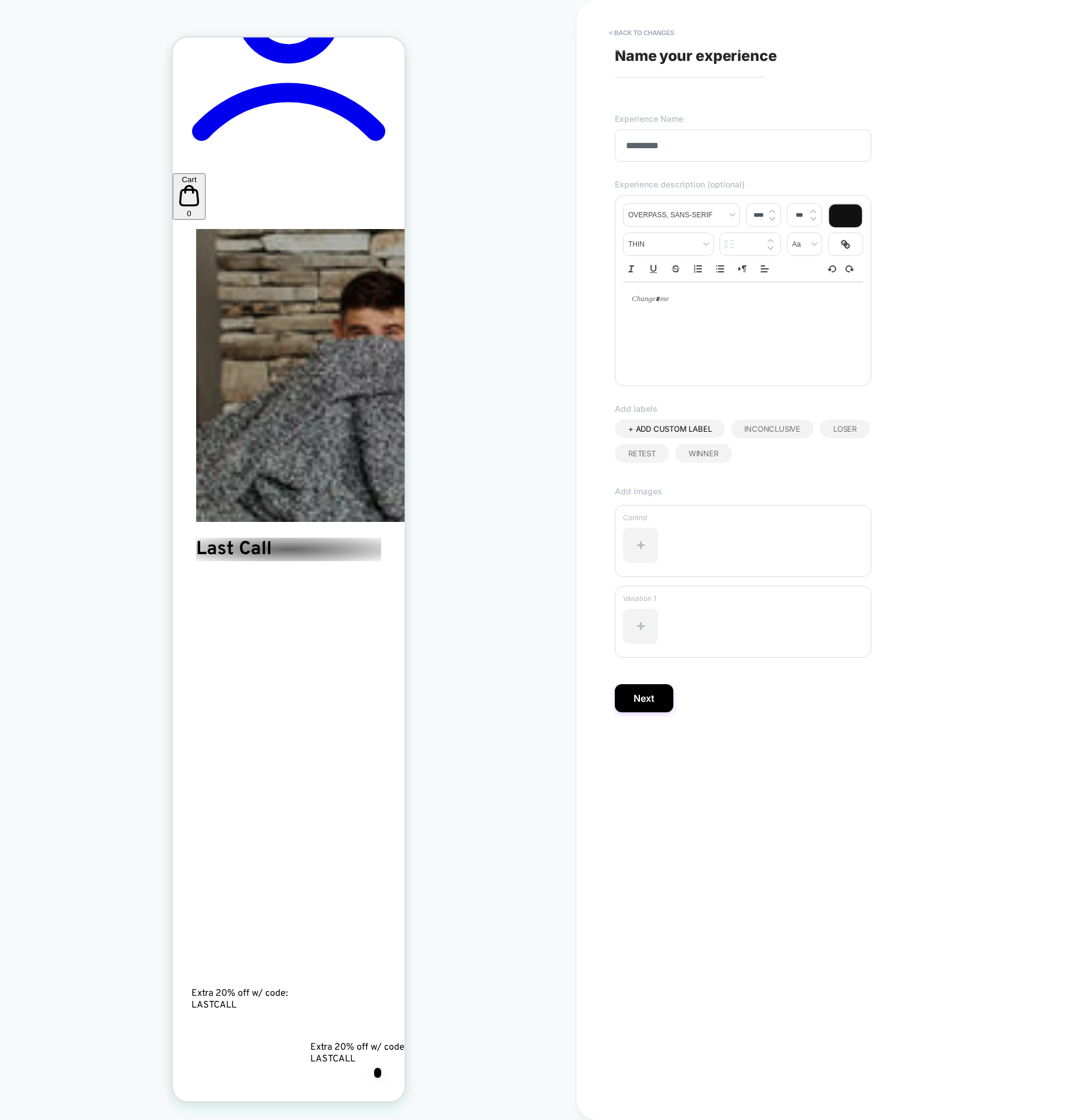
click at [645, 85] on div "**********" at bounding box center [829, 560] width 439 height 1097
drag, startPoint x: 666, startPoint y: 143, endPoint x: 662, endPoint y: 79, distance: 64.1
click at [666, 101] on div "**********" at bounding box center [829, 560] width 439 height 1097
drag, startPoint x: 653, startPoint y: 76, endPoint x: 651, endPoint y: 65, distance: 11.2
click at [651, 69] on div "**********" at bounding box center [829, 560] width 439 height 1097
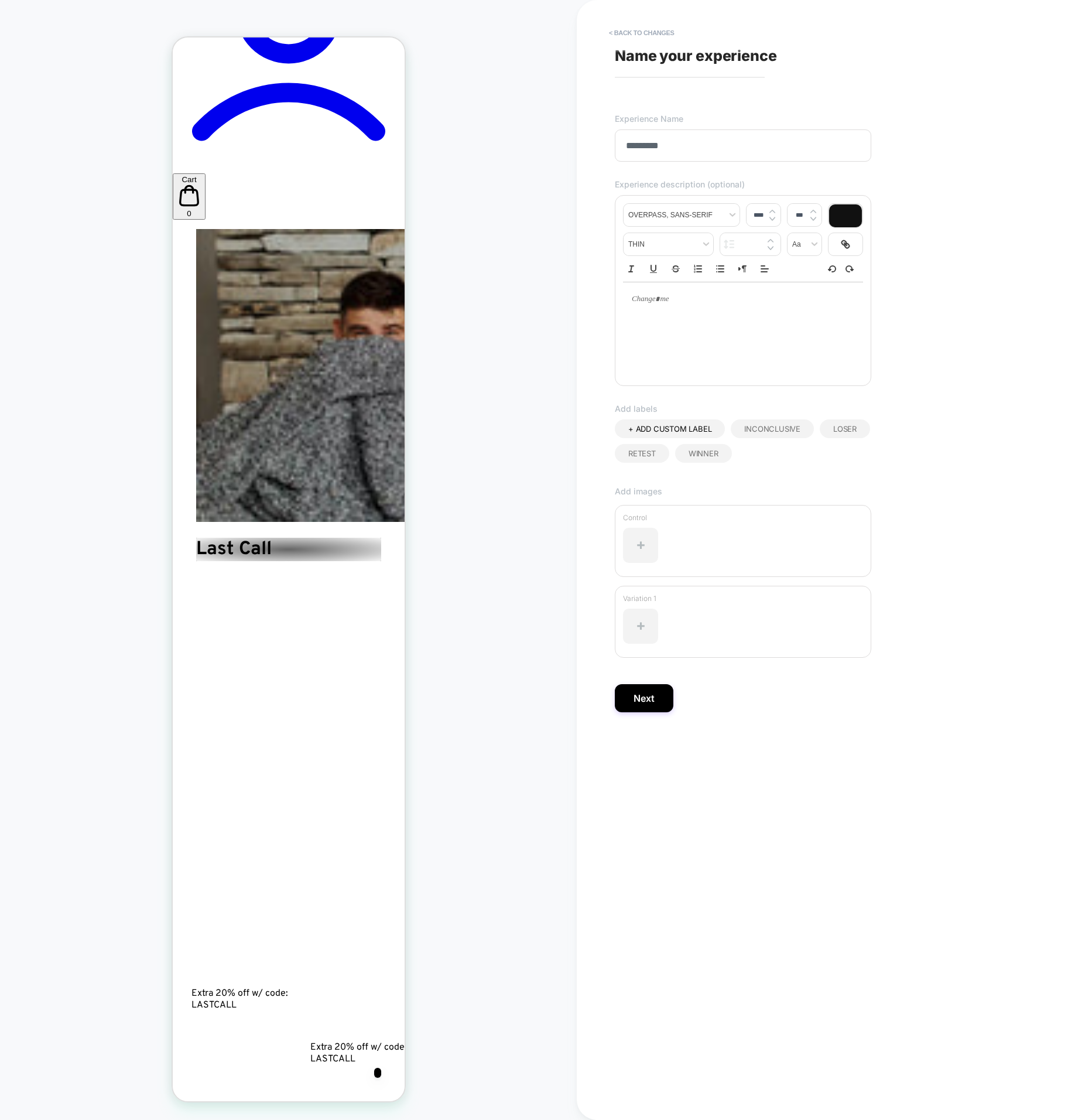
click at [650, 63] on div "**********" at bounding box center [829, 560] width 439 height 1097
drag, startPoint x: 646, startPoint y: 51, endPoint x: 641, endPoint y: 37, distance: 14.9
click at [646, 51] on span "Name your experience" at bounding box center [696, 55] width 162 height 17
drag, startPoint x: 627, startPoint y: 61, endPoint x: 649, endPoint y: 112, distance: 55.5
click at [636, 88] on div "**********" at bounding box center [829, 560] width 439 height 1097
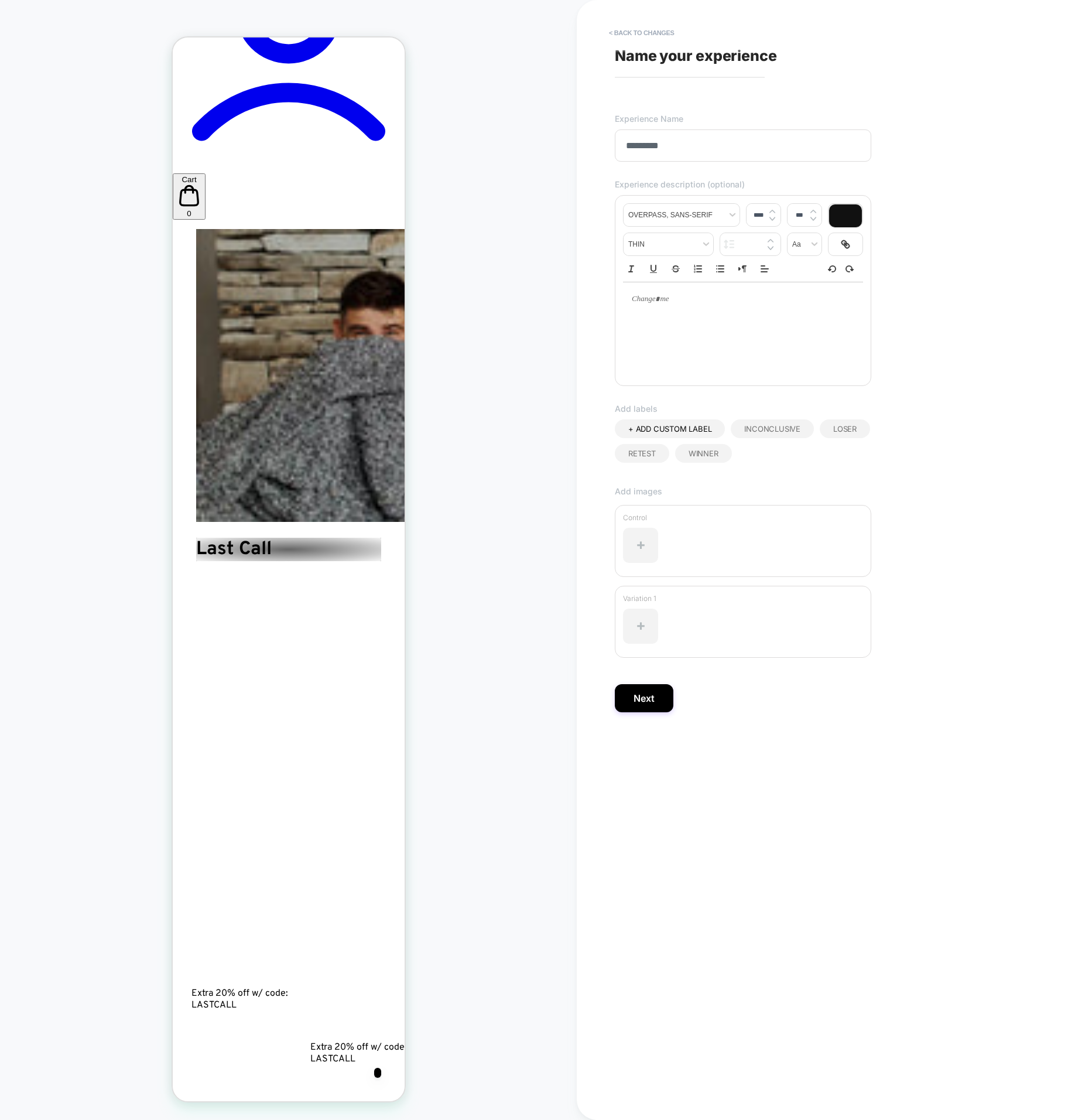
click at [673, 134] on input "********" at bounding box center [743, 145] width 257 height 32
click at [706, 144] on input "********" at bounding box center [743, 145] width 257 height 32
type input "**********"
click at [651, 694] on button "Next" at bounding box center [645, 699] width 59 height 28
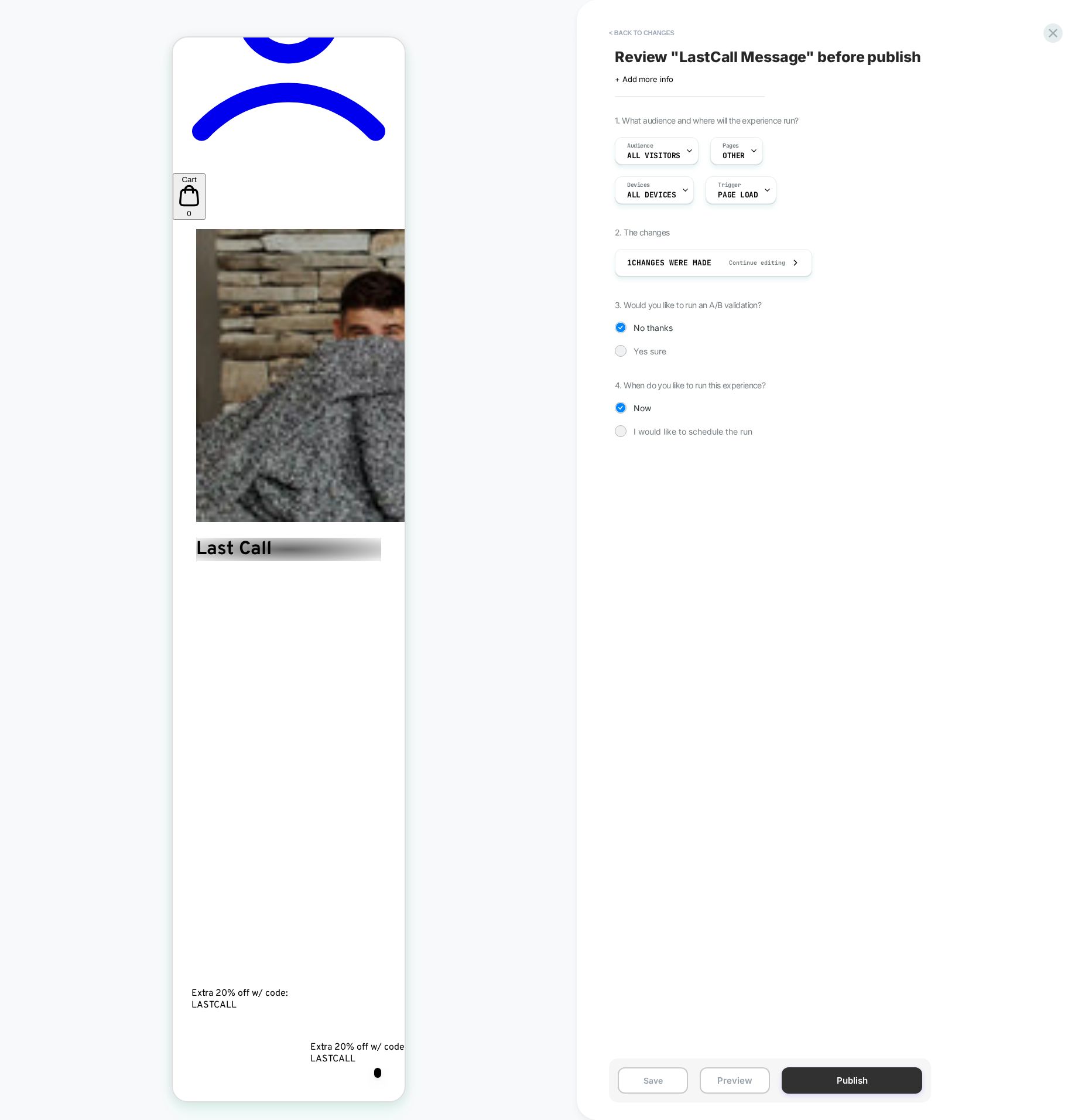
click at [847, 1089] on button "Publish" at bounding box center [853, 1080] width 141 height 26
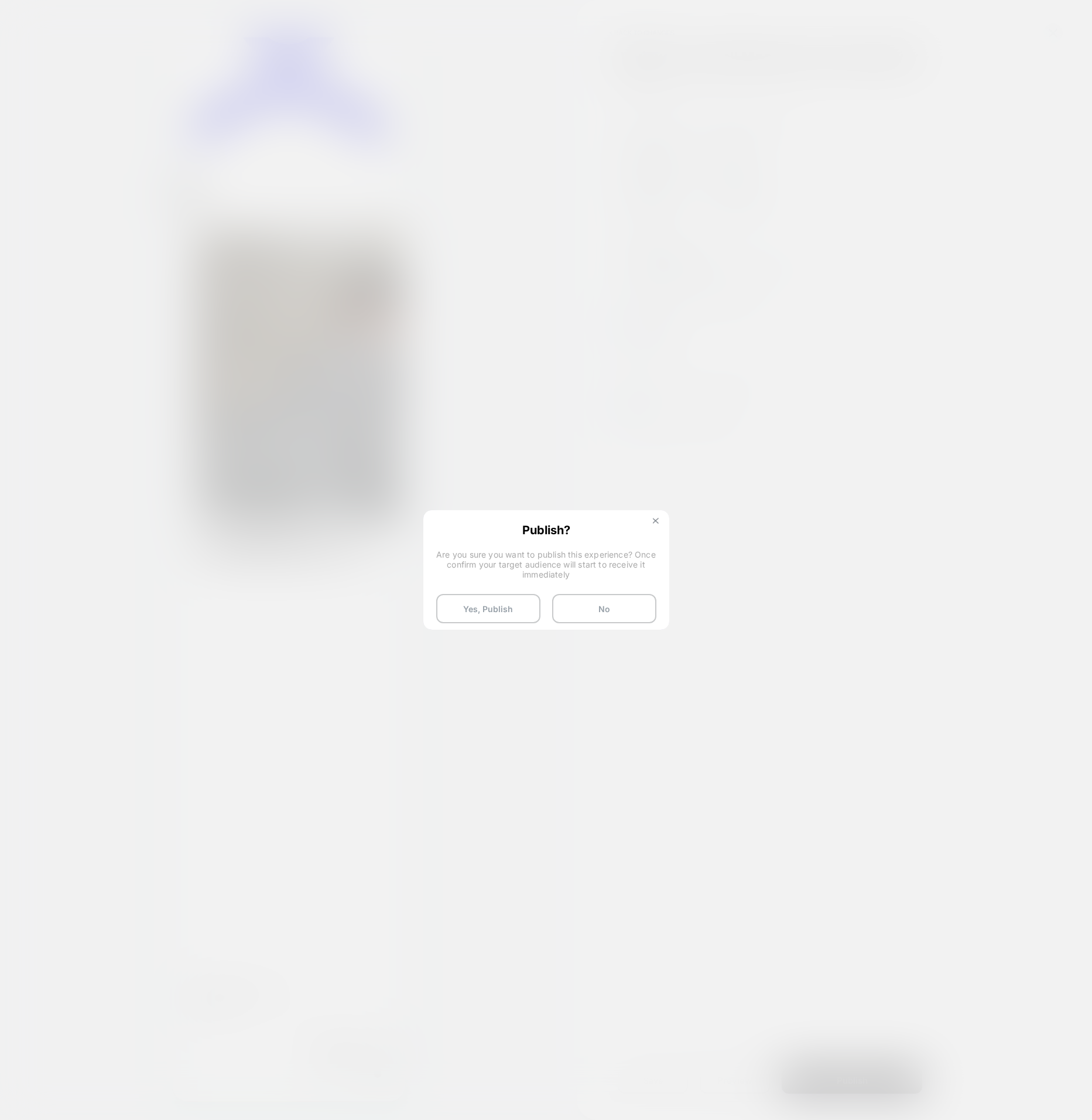
click at [659, 527] on button at bounding box center [656, 523] width 13 height 10
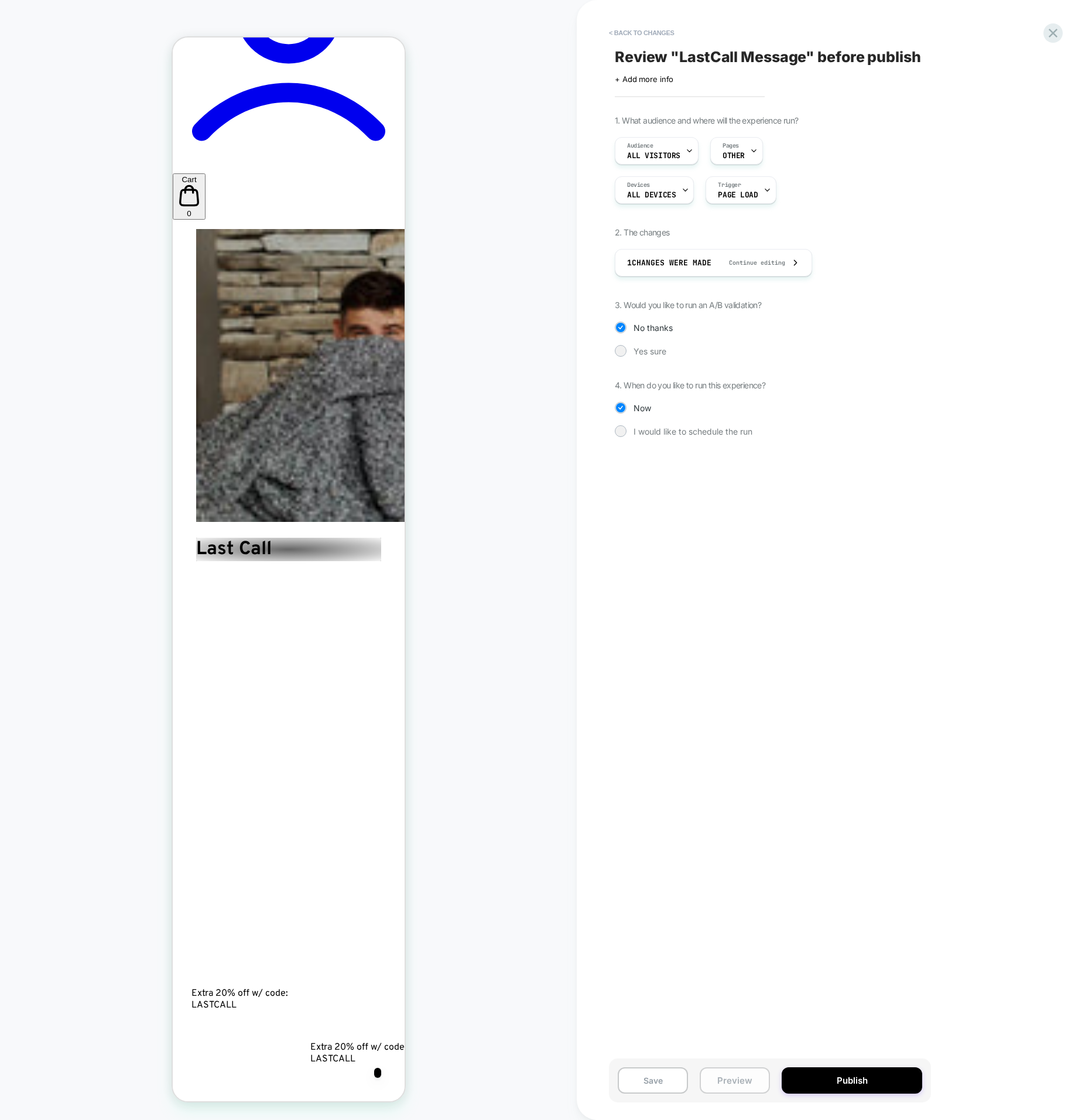
click at [711, 1091] on button "Preview" at bounding box center [735, 1080] width 70 height 26
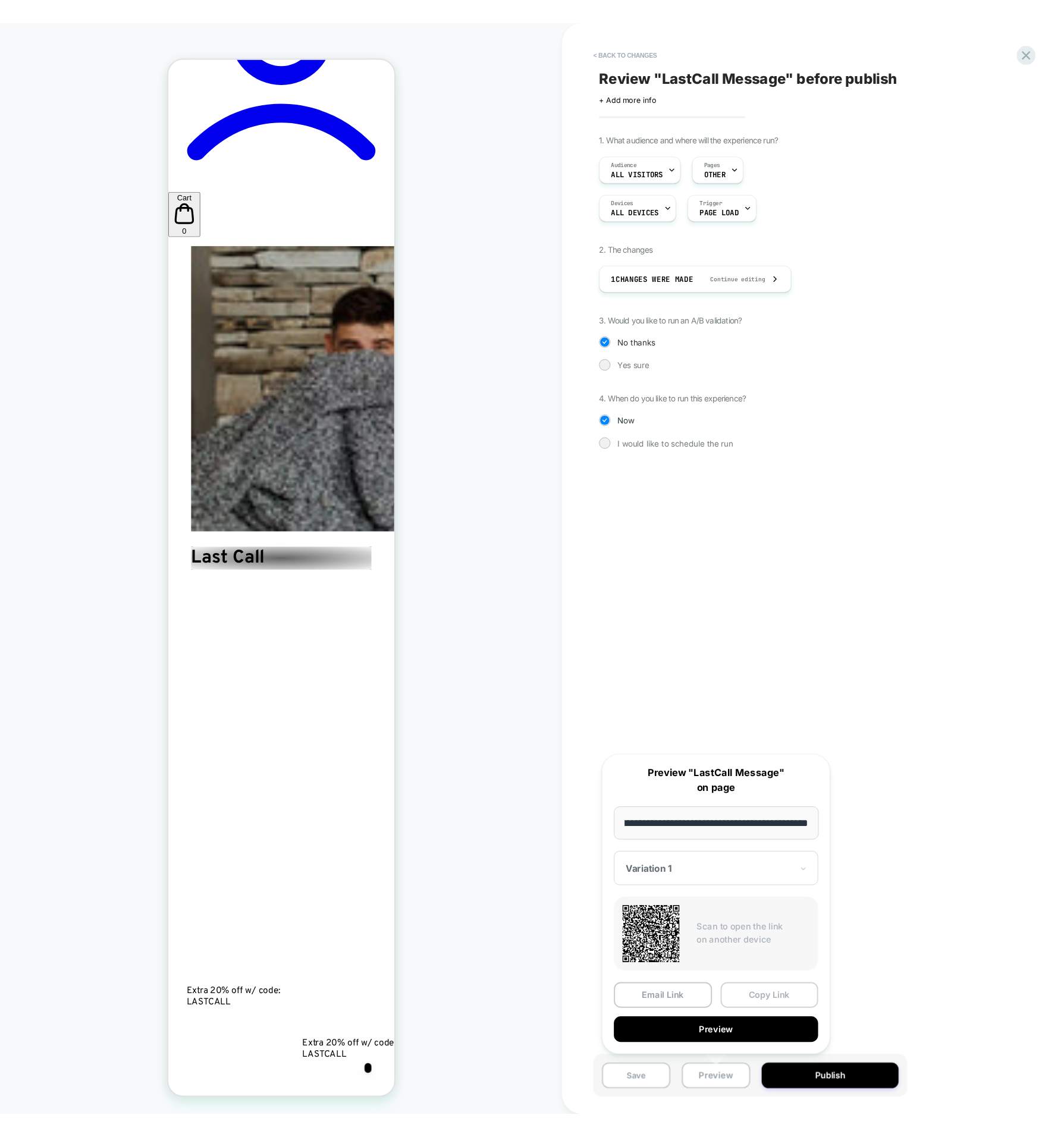
scroll to position [0, 0]
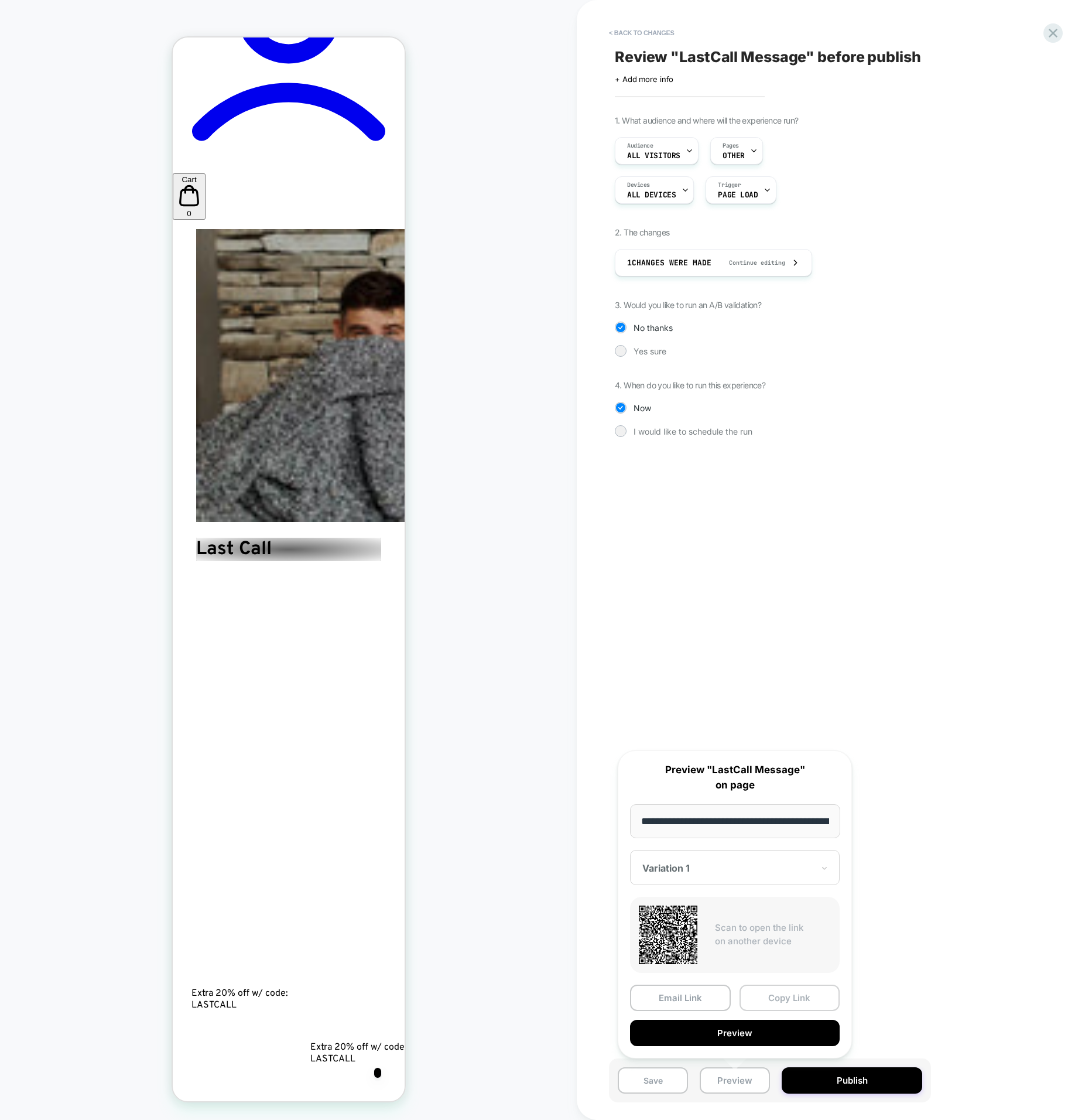
click at [763, 996] on button "Copy Link" at bounding box center [790, 998] width 100 height 26
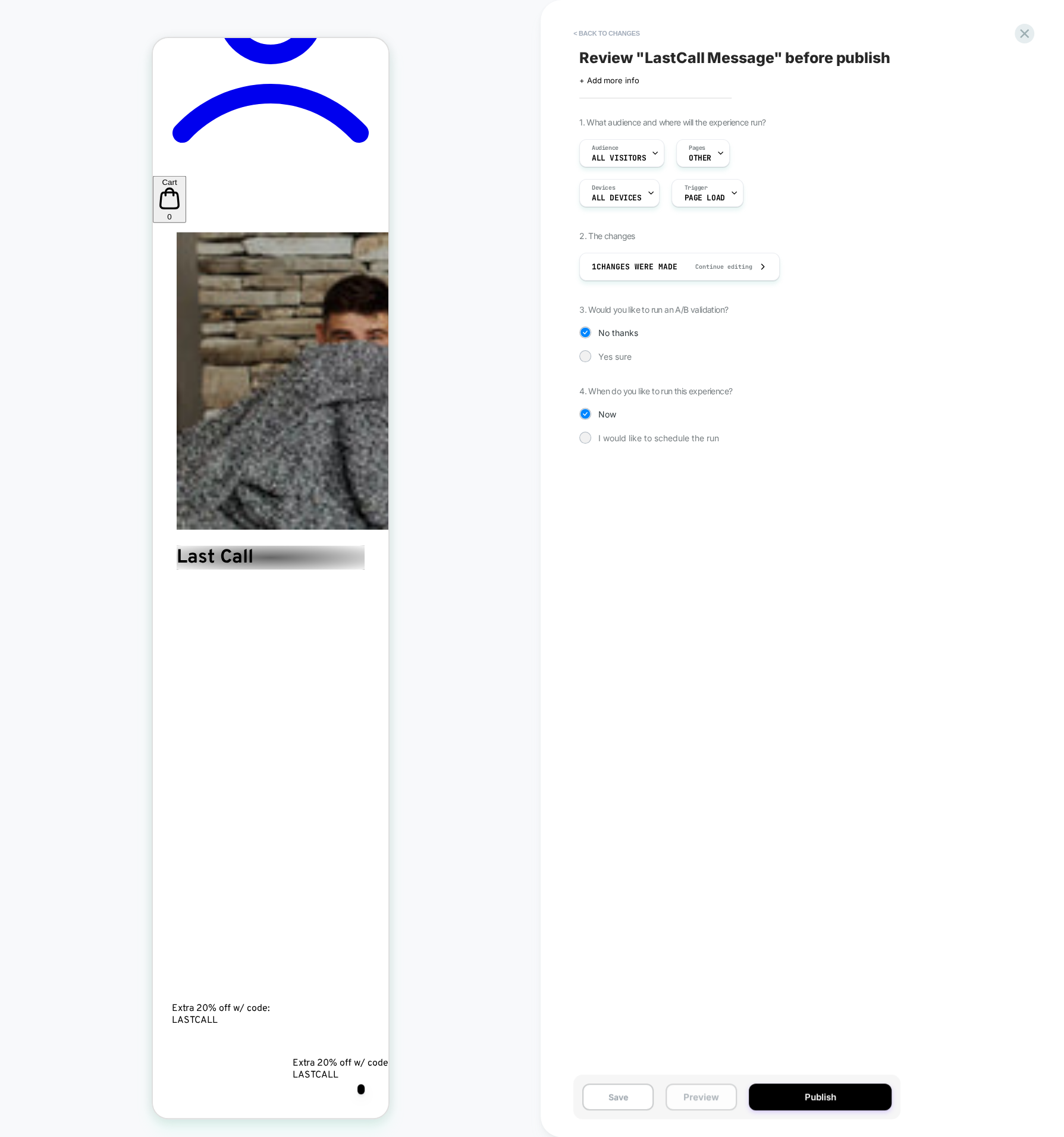
click at [703, 1108] on button "Preview" at bounding box center [701, 1097] width 71 height 27
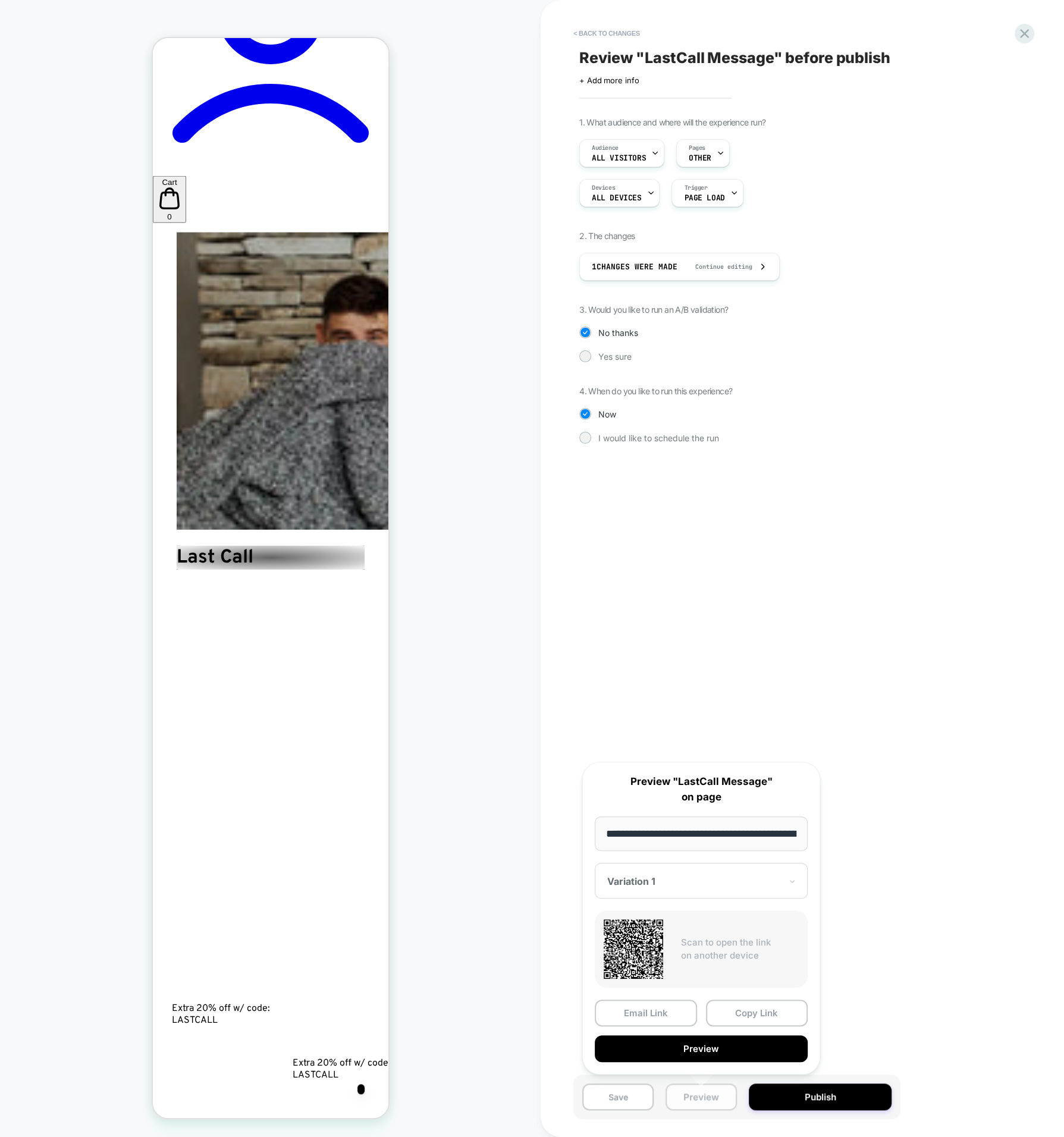
scroll to position [0, 88]
click at [934, 689] on div "Review " LastCall Message " before publish Click to edit experience details + A…" at bounding box center [796, 568] width 446 height 1114
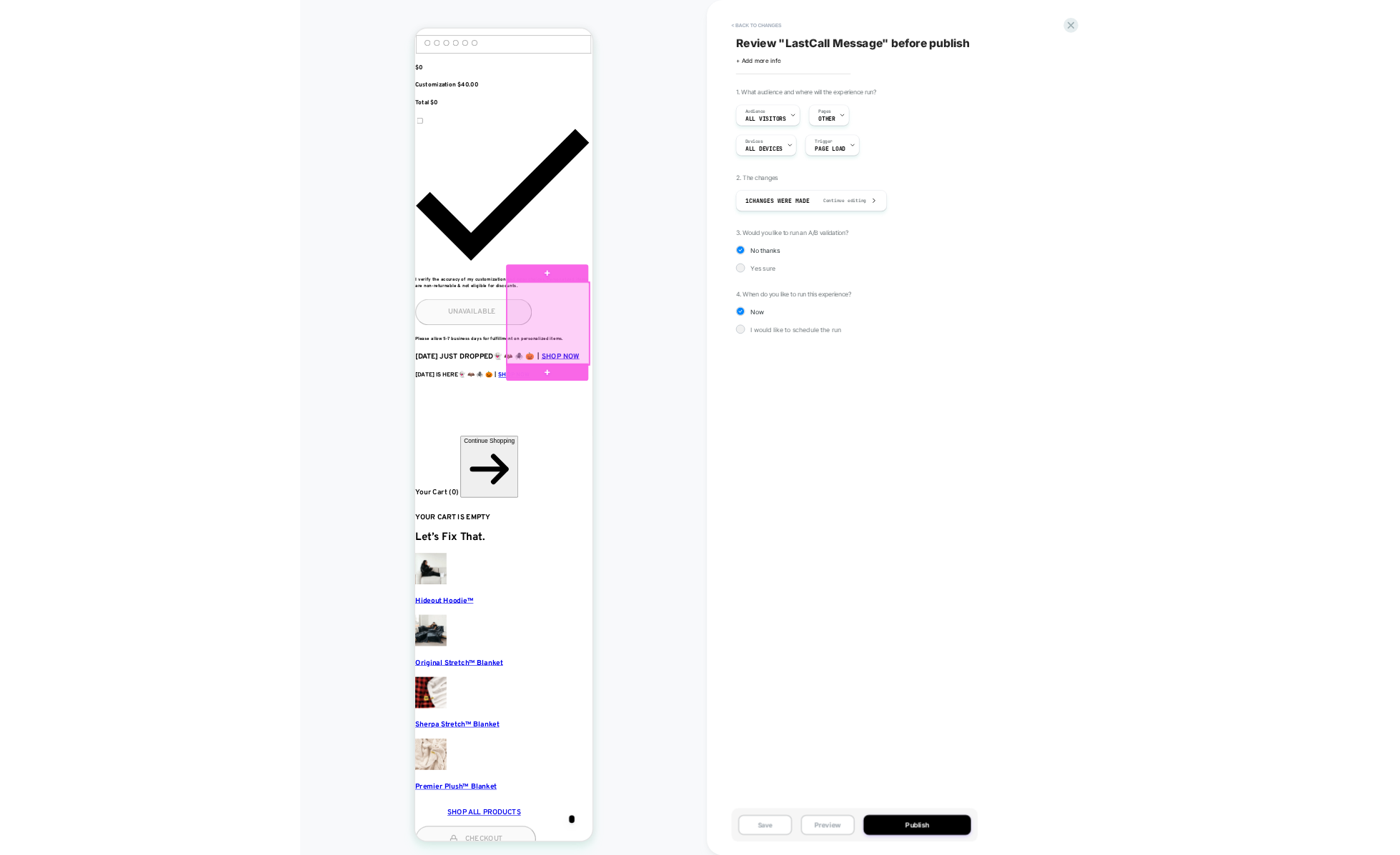
scroll to position [0, 0]
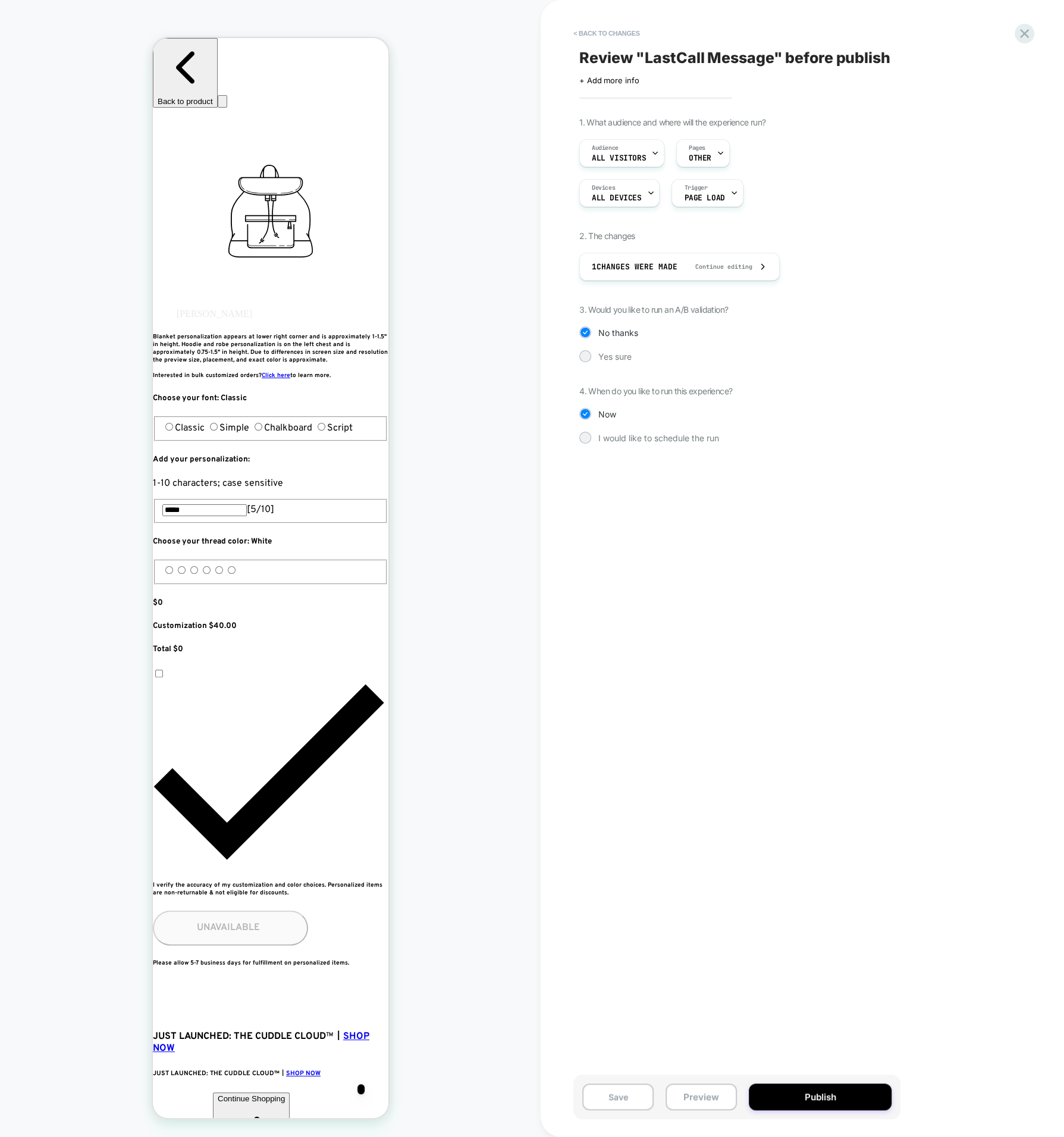
drag, startPoint x: 790, startPoint y: 1092, endPoint x: 742, endPoint y: 727, distance: 368.1
click at [742, 731] on div "< Back to changes Review " LastCall Message " before publish Click to edit expe…" at bounding box center [802, 568] width 446 height 1137
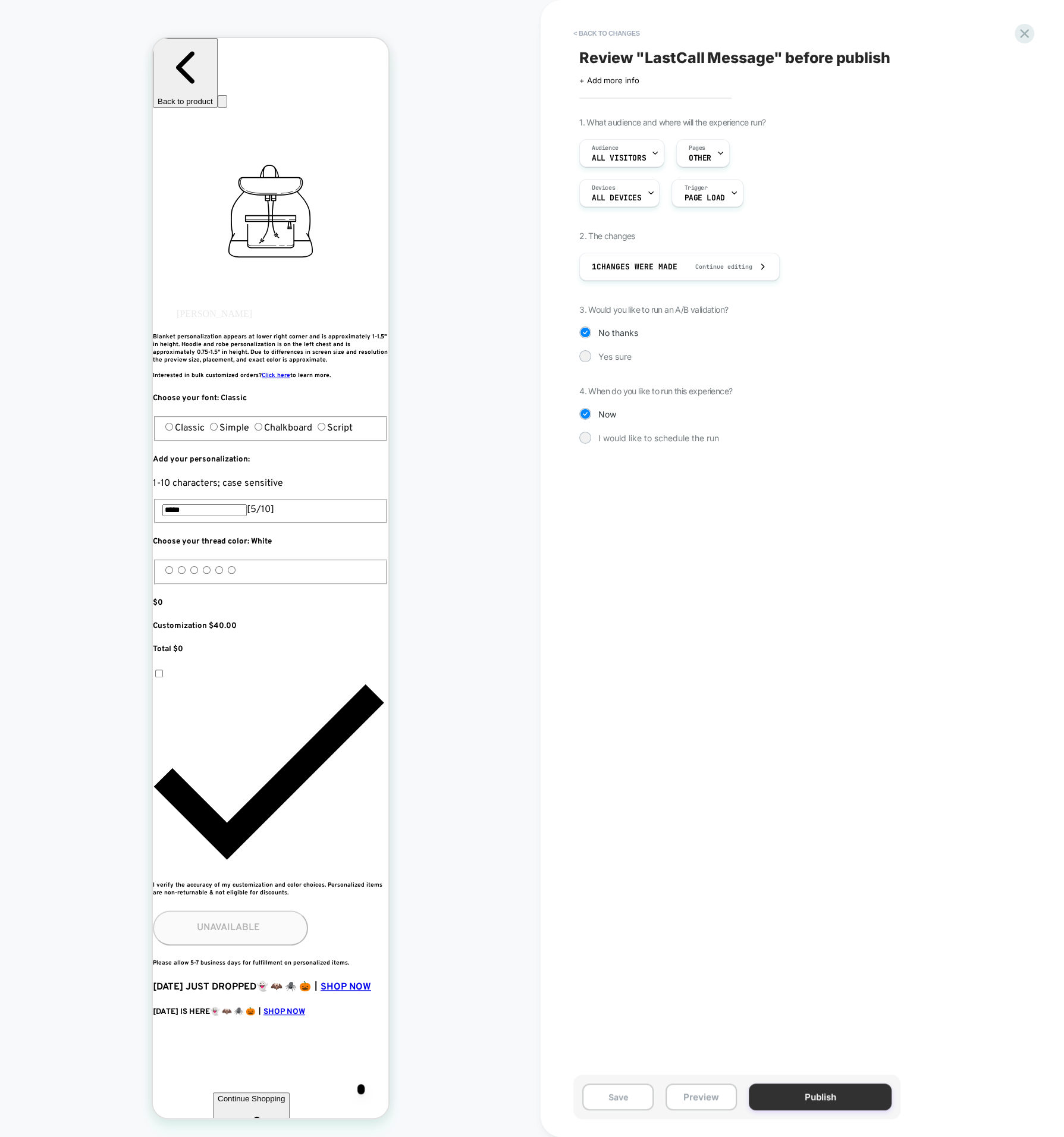
click at [829, 1104] on button "Publish" at bounding box center [820, 1097] width 143 height 27
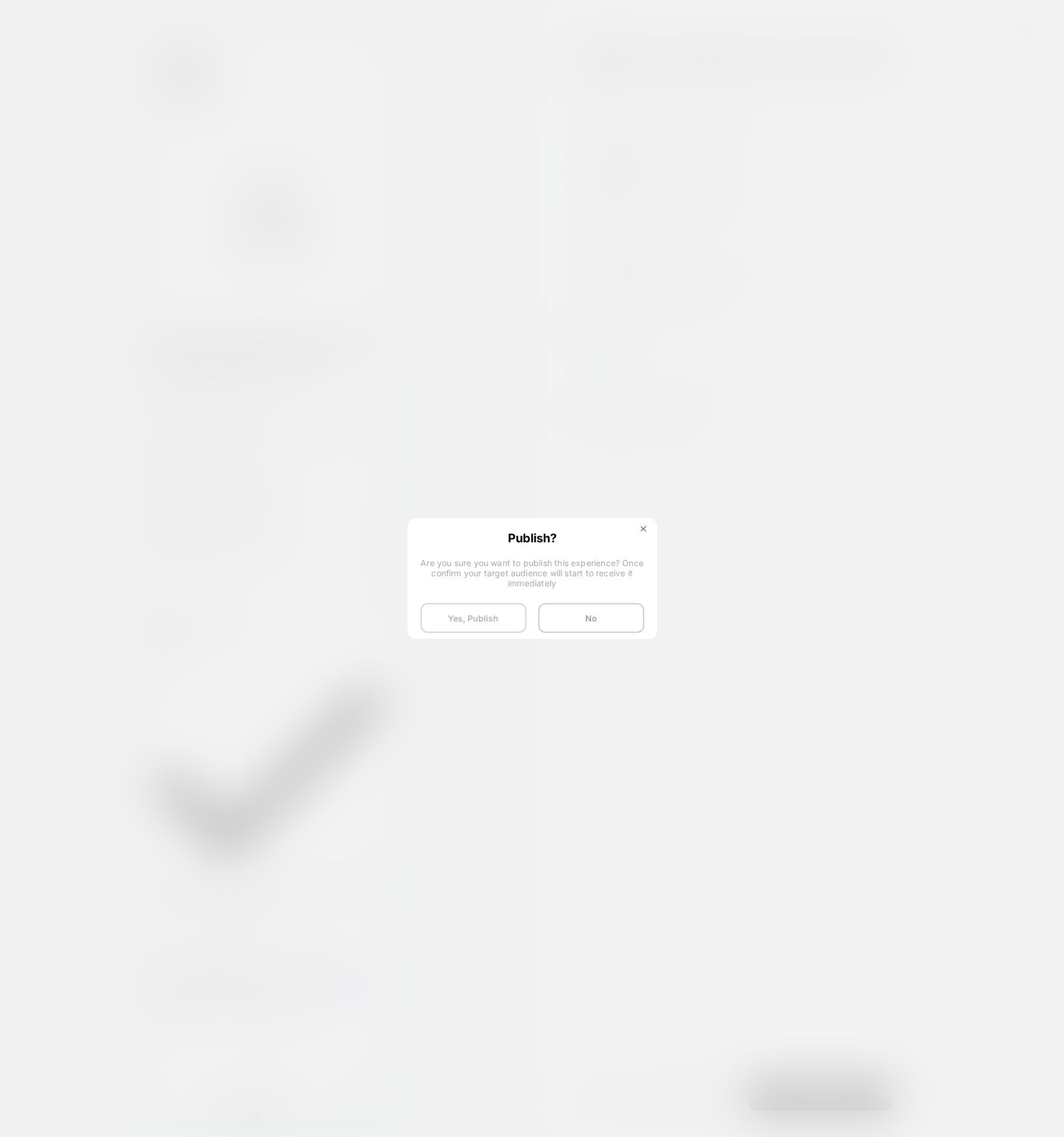
click at [474, 607] on button "Yes, Publish" at bounding box center [473, 618] width 106 height 30
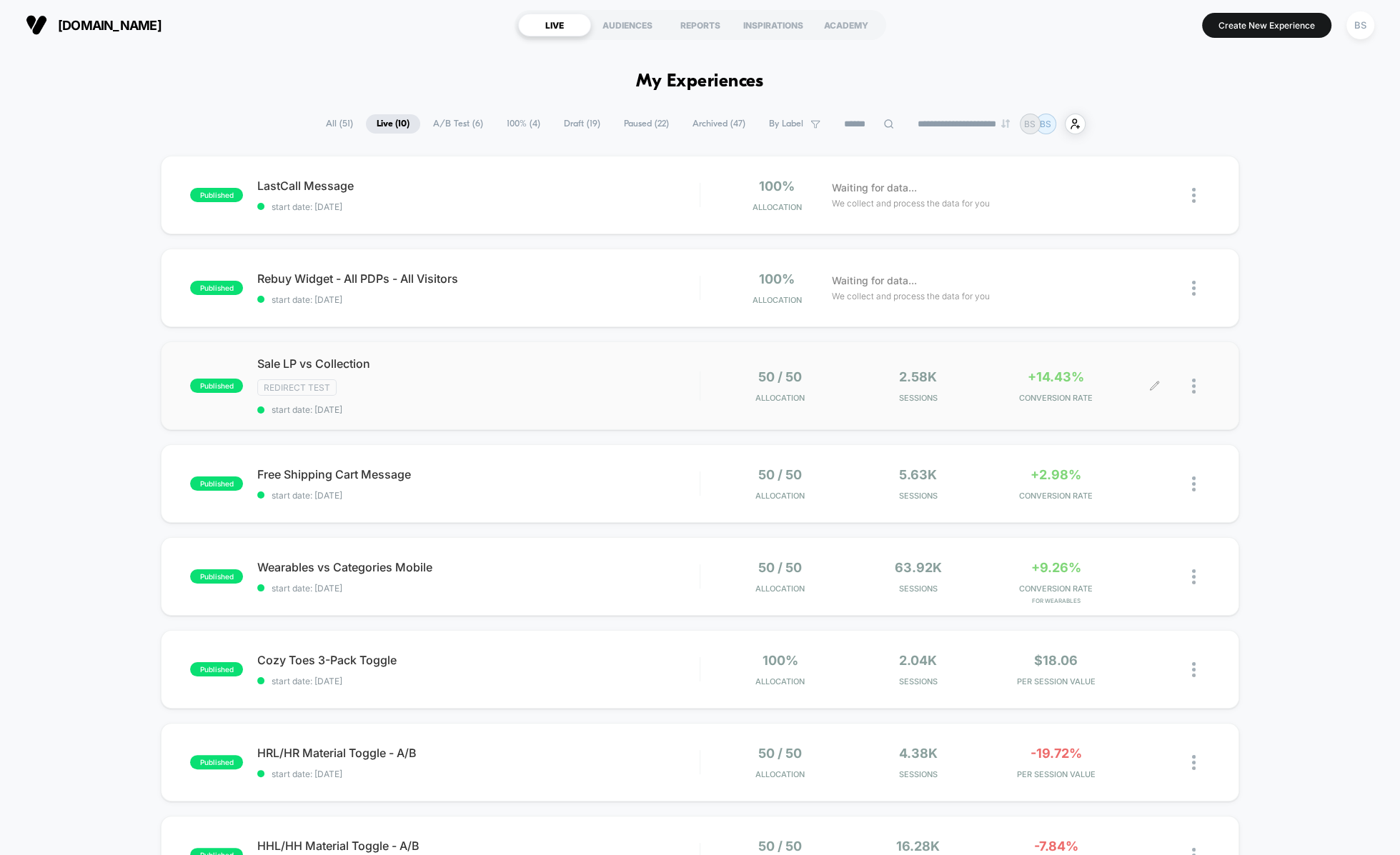
click at [1195, 384] on img at bounding box center [1194, 386] width 4 height 15
click at [669, 604] on div "published Wearables vs Categories Mobile start date: [DATE] 50 / 50 Allocation …" at bounding box center [700, 576] width 1078 height 79
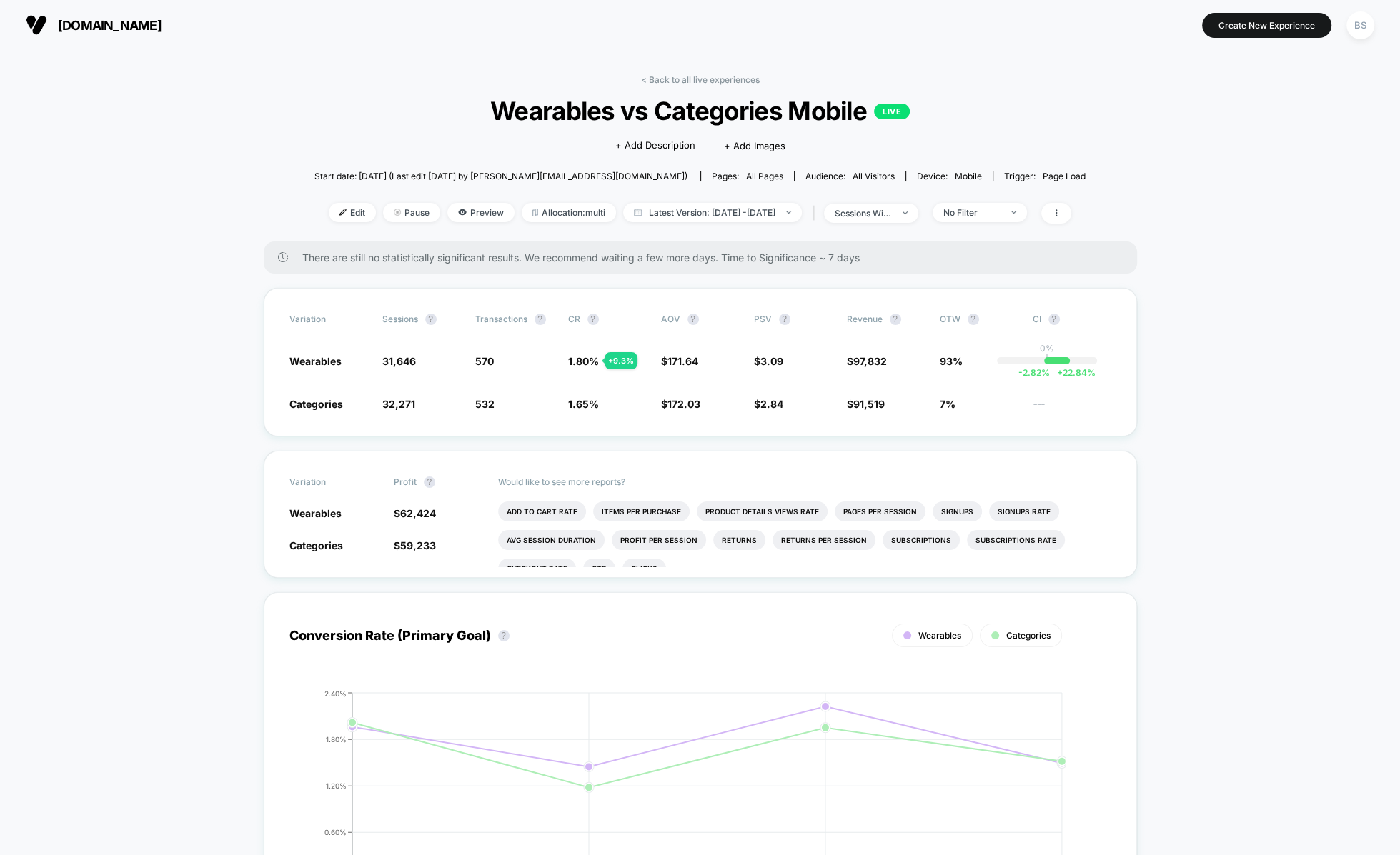
scroll to position [9, 0]
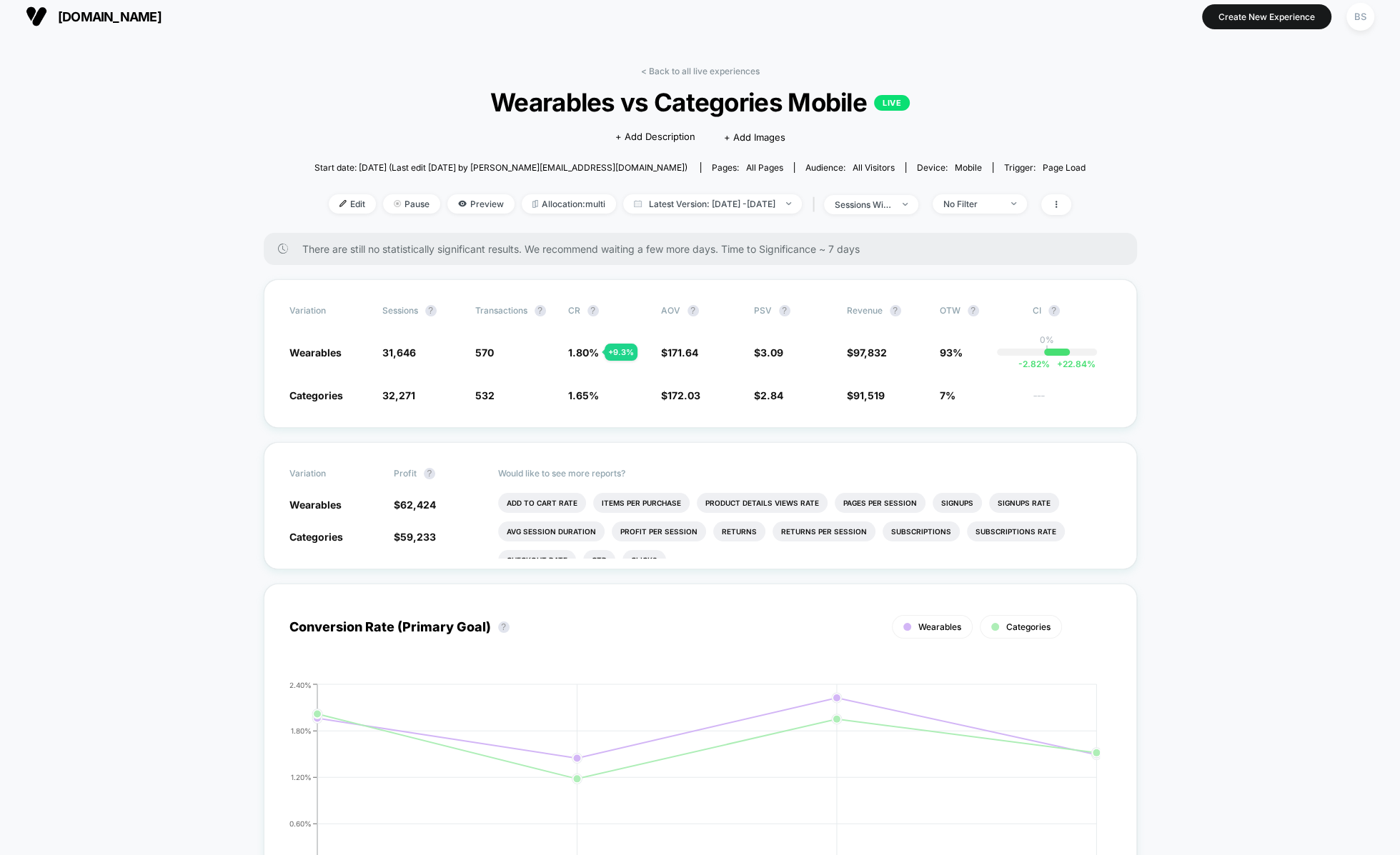
click at [694, 66] on link "< Back to all live experiences" at bounding box center [701, 71] width 119 height 11
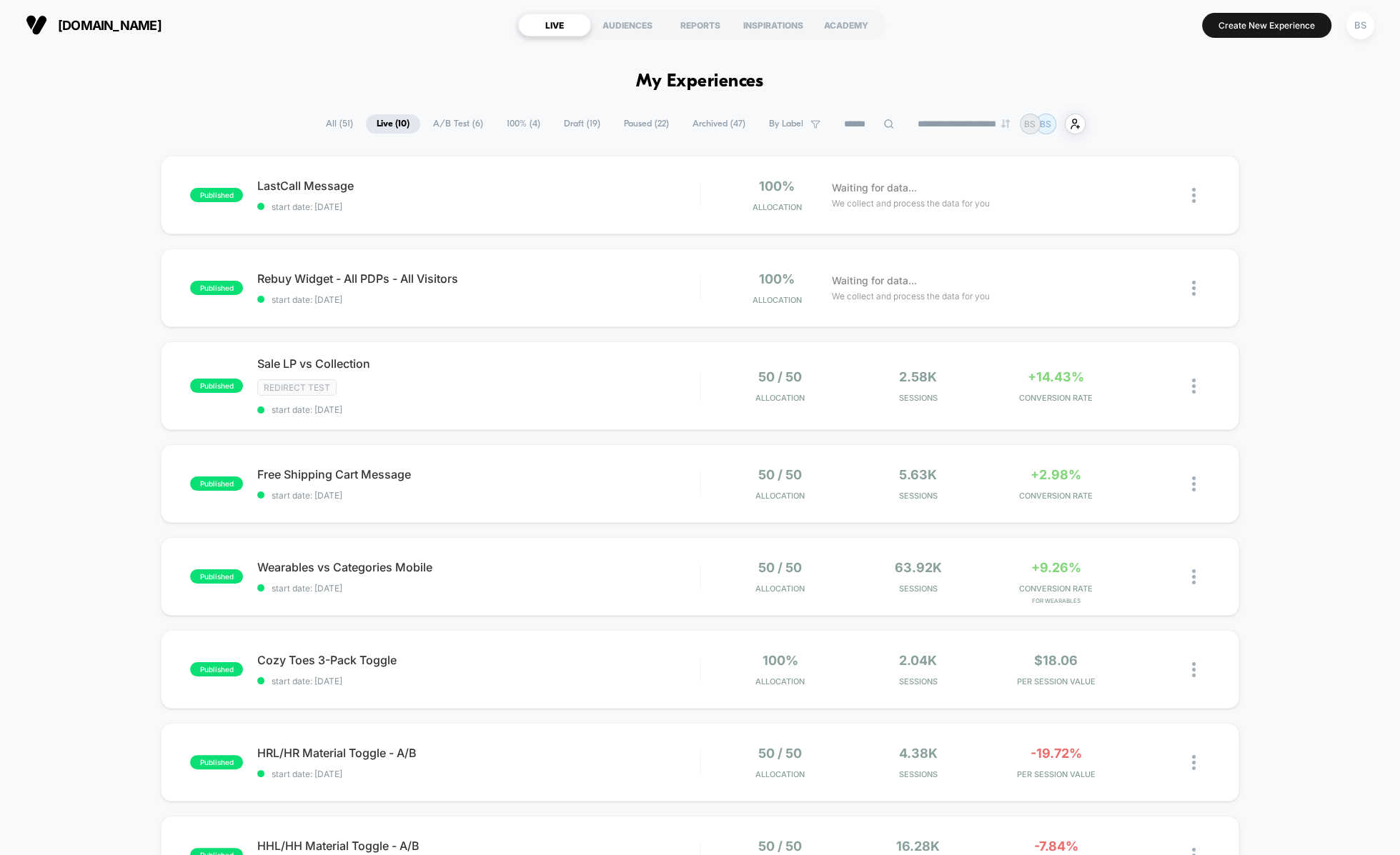
click at [327, 124] on span "All ( 51 )" at bounding box center [340, 123] width 48 height 20
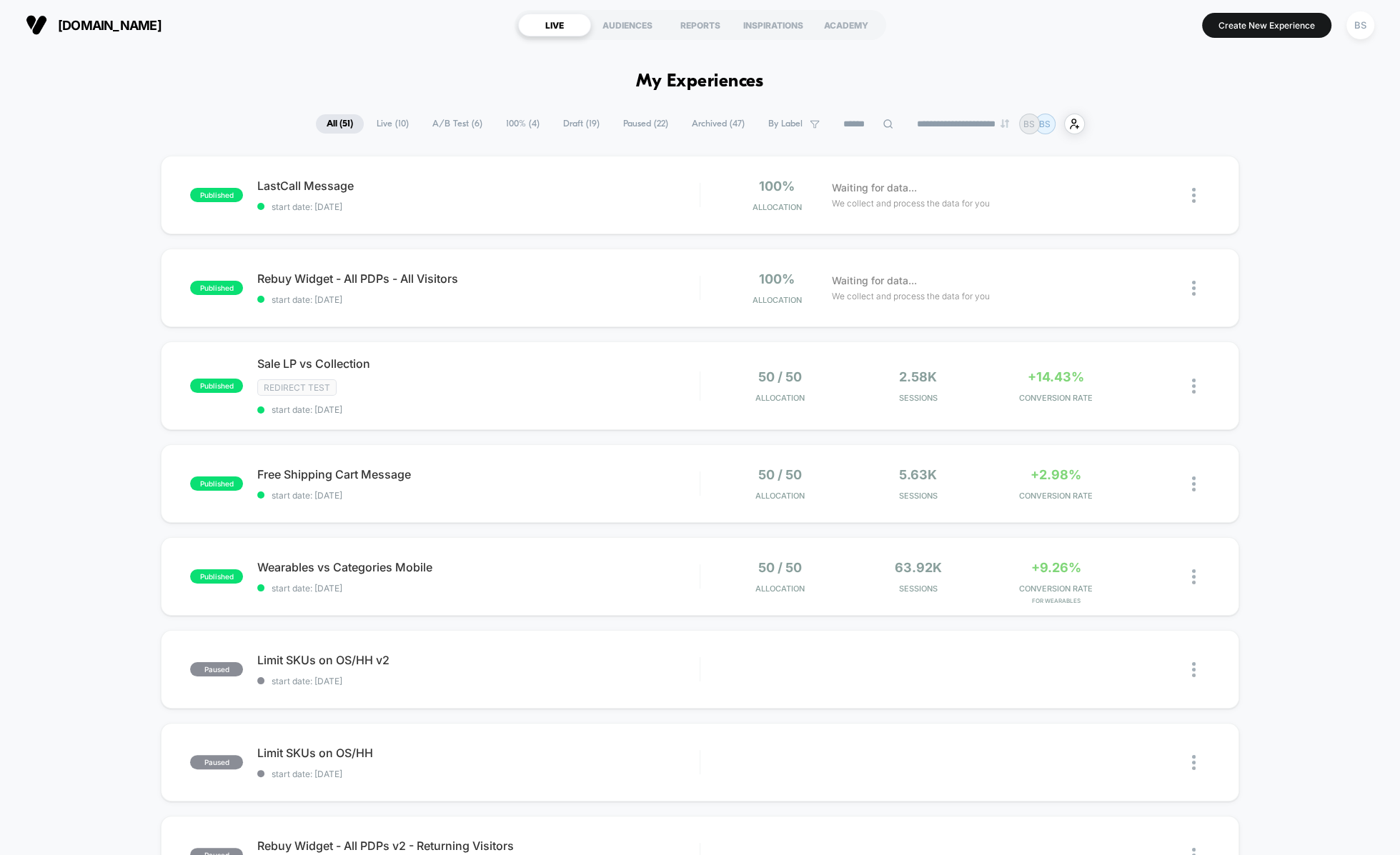
click at [463, 115] on span "A/B Test ( 6 )" at bounding box center [458, 123] width 72 height 20
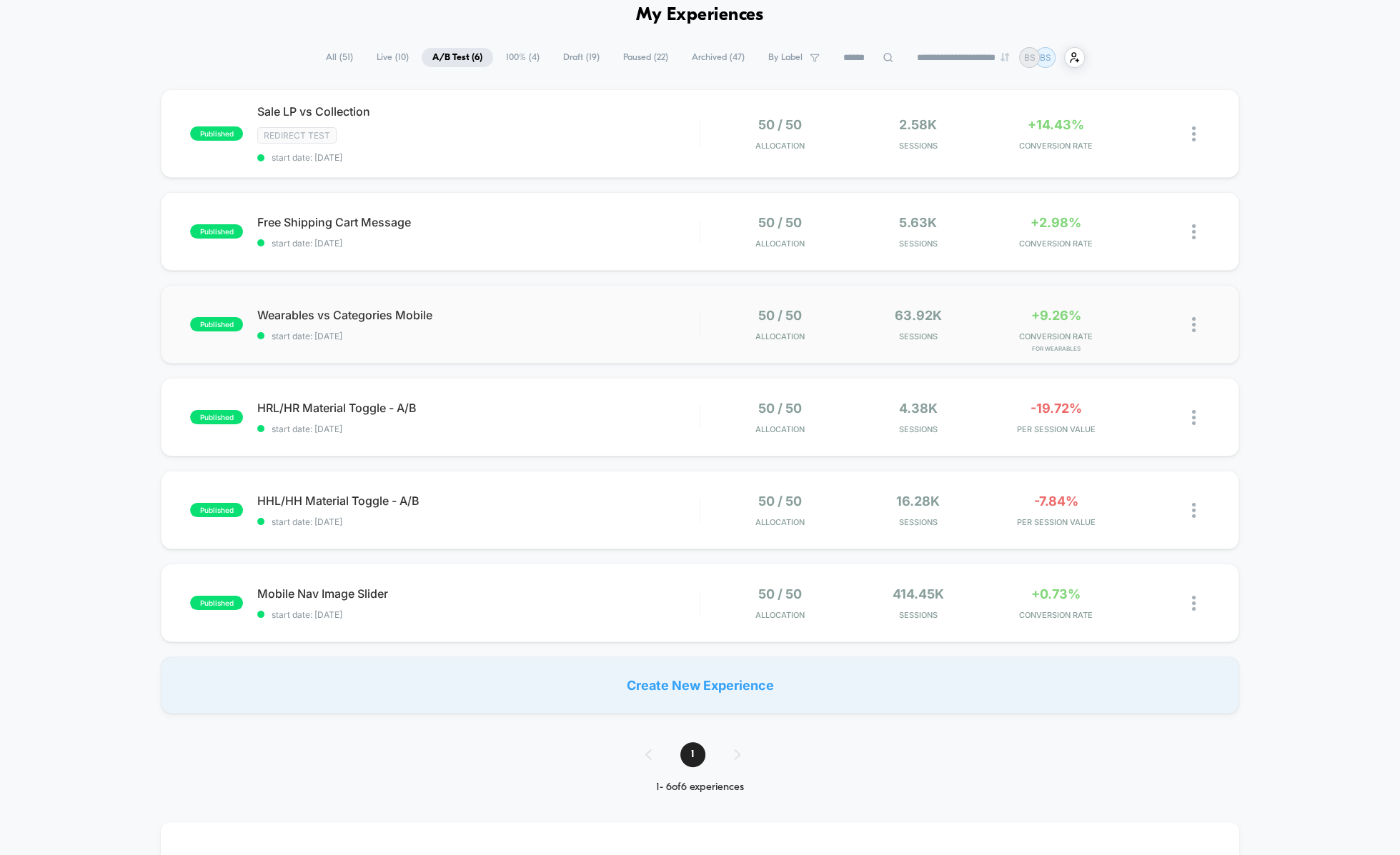
scroll to position [72, 0]
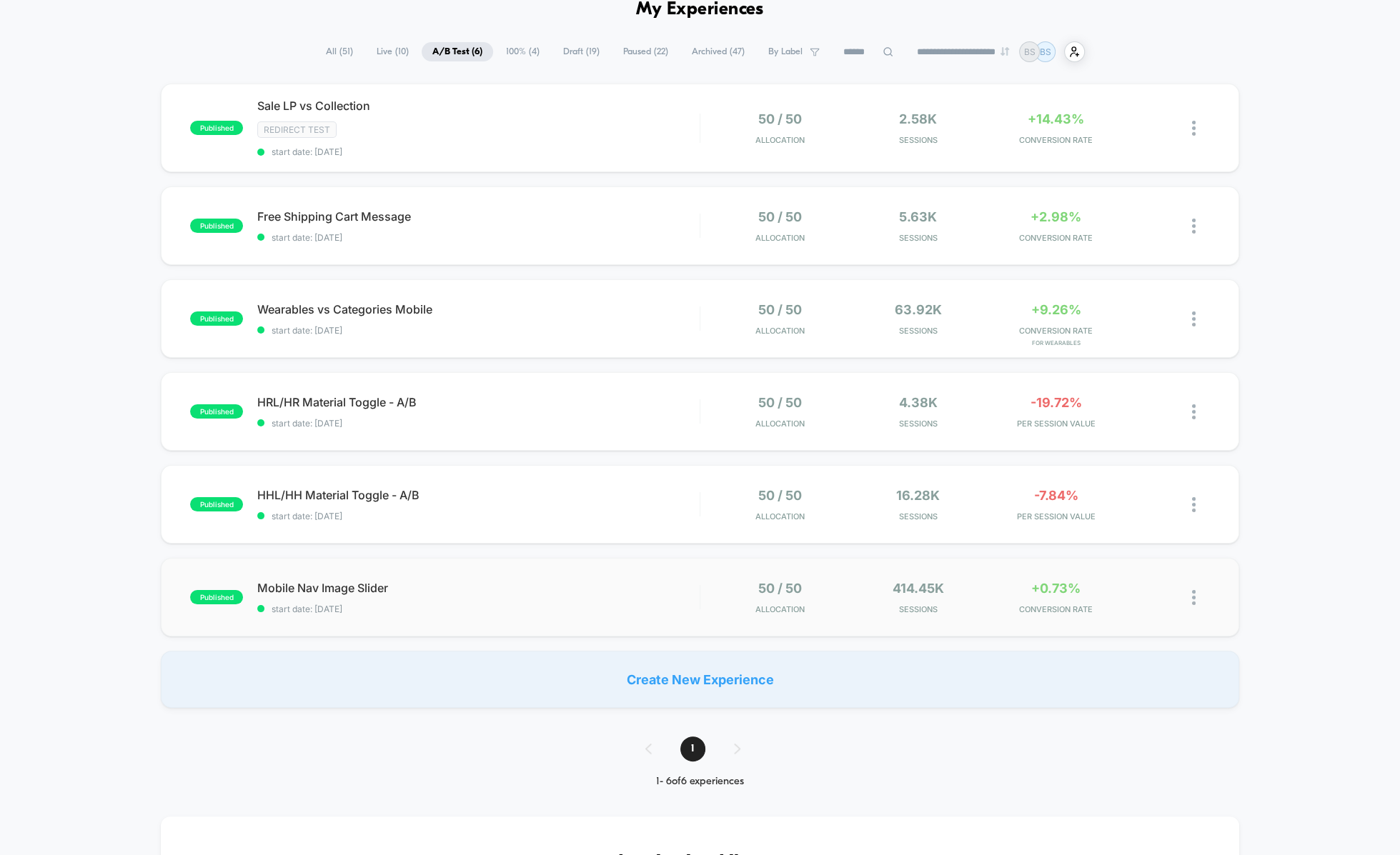
click at [688, 608] on span "start date: [DATE]" at bounding box center [477, 609] width 441 height 11
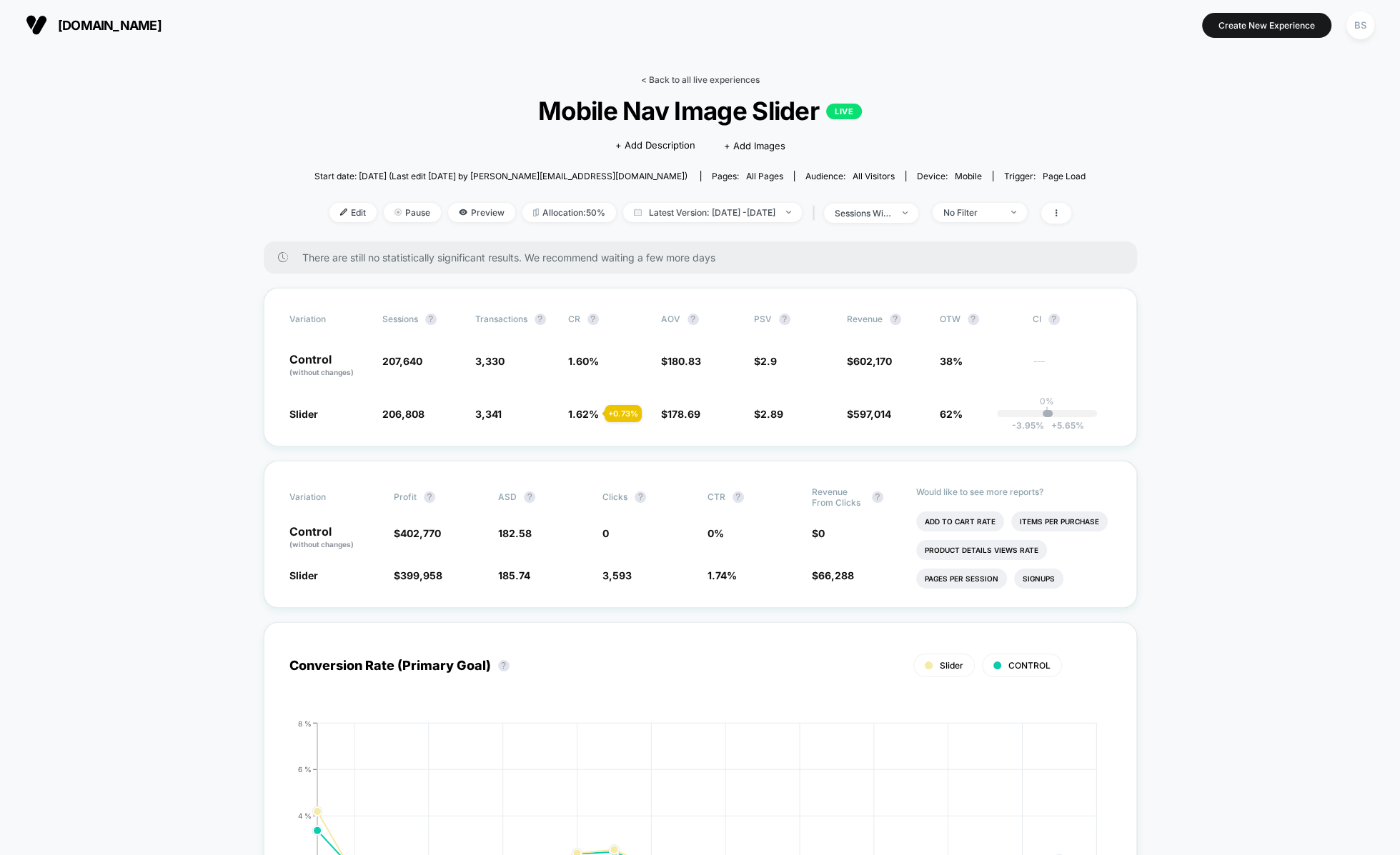
click at [684, 77] on link "< Back to all live experiences" at bounding box center [701, 80] width 119 height 11
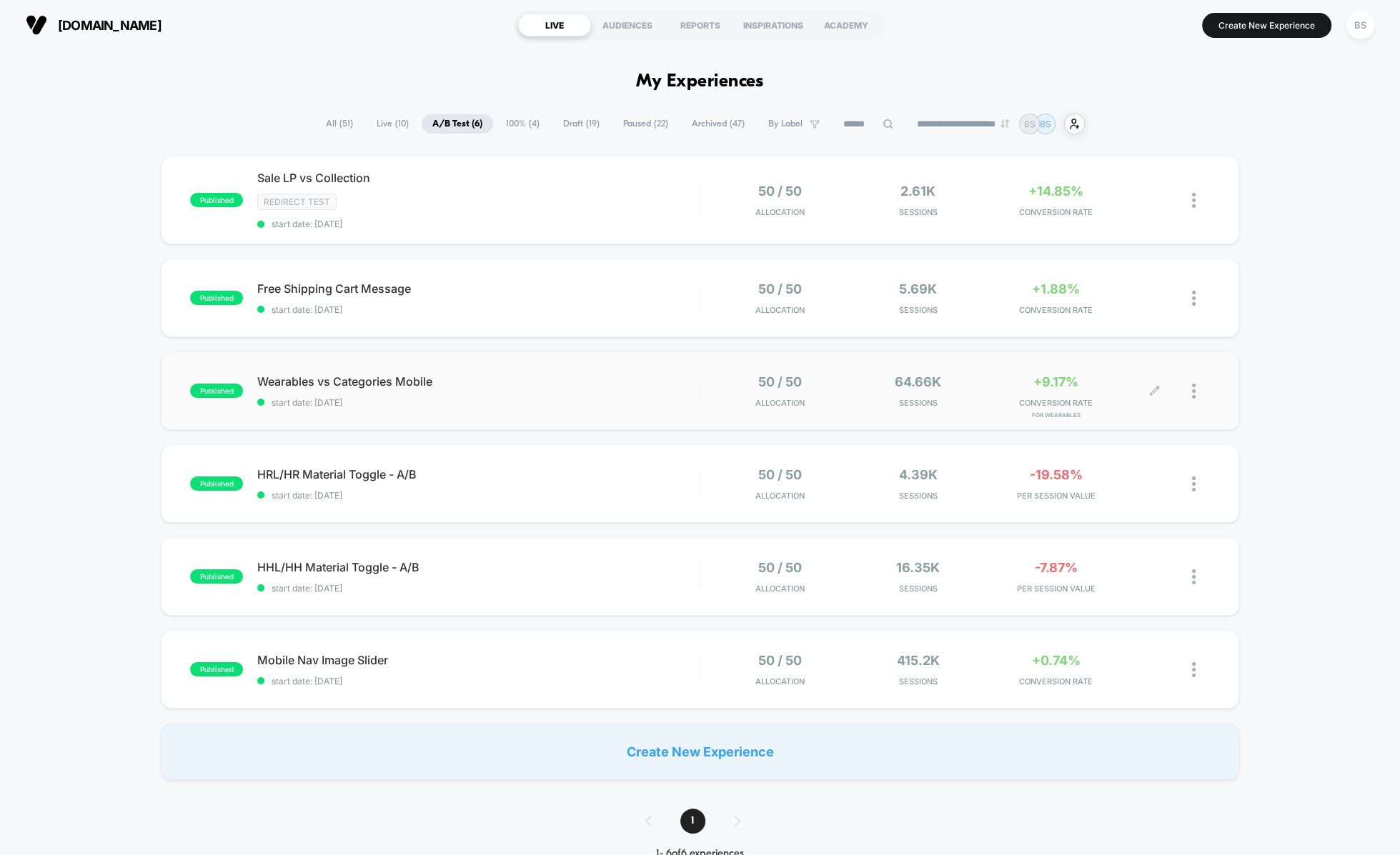
click at [708, 392] on div "50 / 50 Allocation 64.66k Sessions +9.17% CONVERSION RATE for Wearables" at bounding box center [955, 390] width 509 height 34
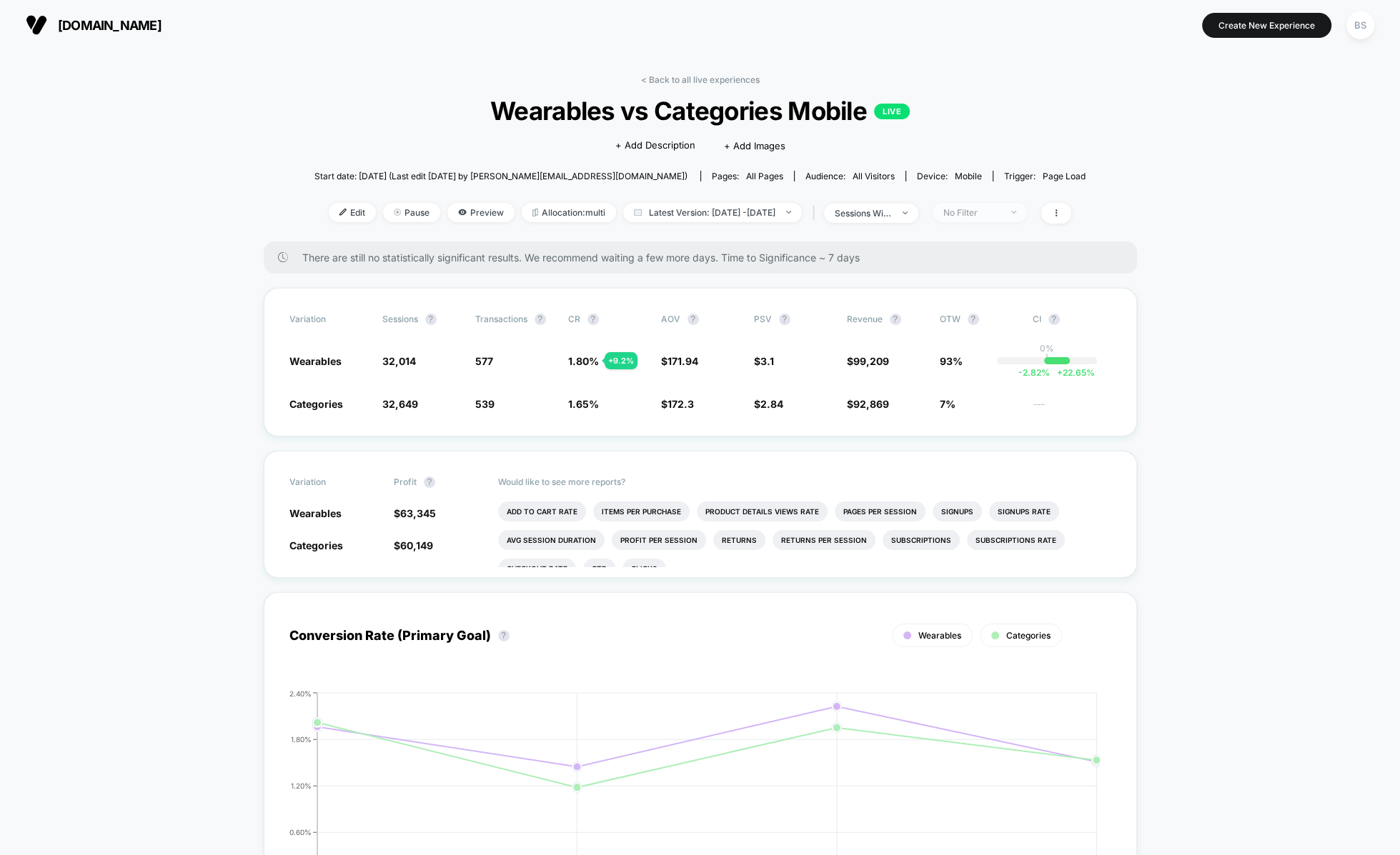
click at [1001, 208] on div "No Filter" at bounding box center [972, 212] width 57 height 11
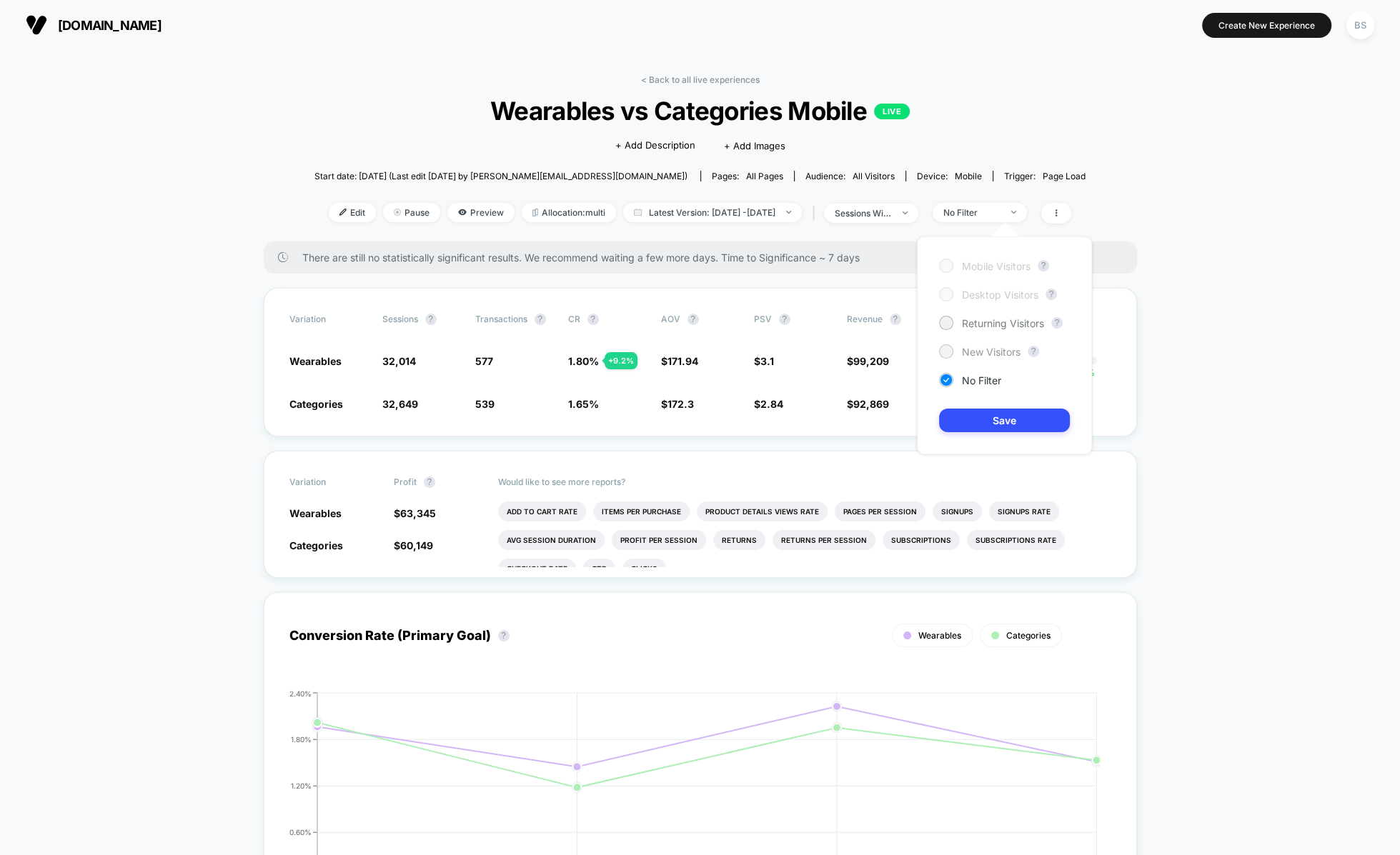
click at [987, 351] on span "New Visitors" at bounding box center [991, 352] width 59 height 12
click at [1005, 435] on div "Mobile Visitors ? Desktop Visitors ? Returning Visitors ? New Visitors ? No Fil…" at bounding box center [1005, 345] width 175 height 218
click at [1005, 420] on button "Save" at bounding box center [1004, 420] width 130 height 23
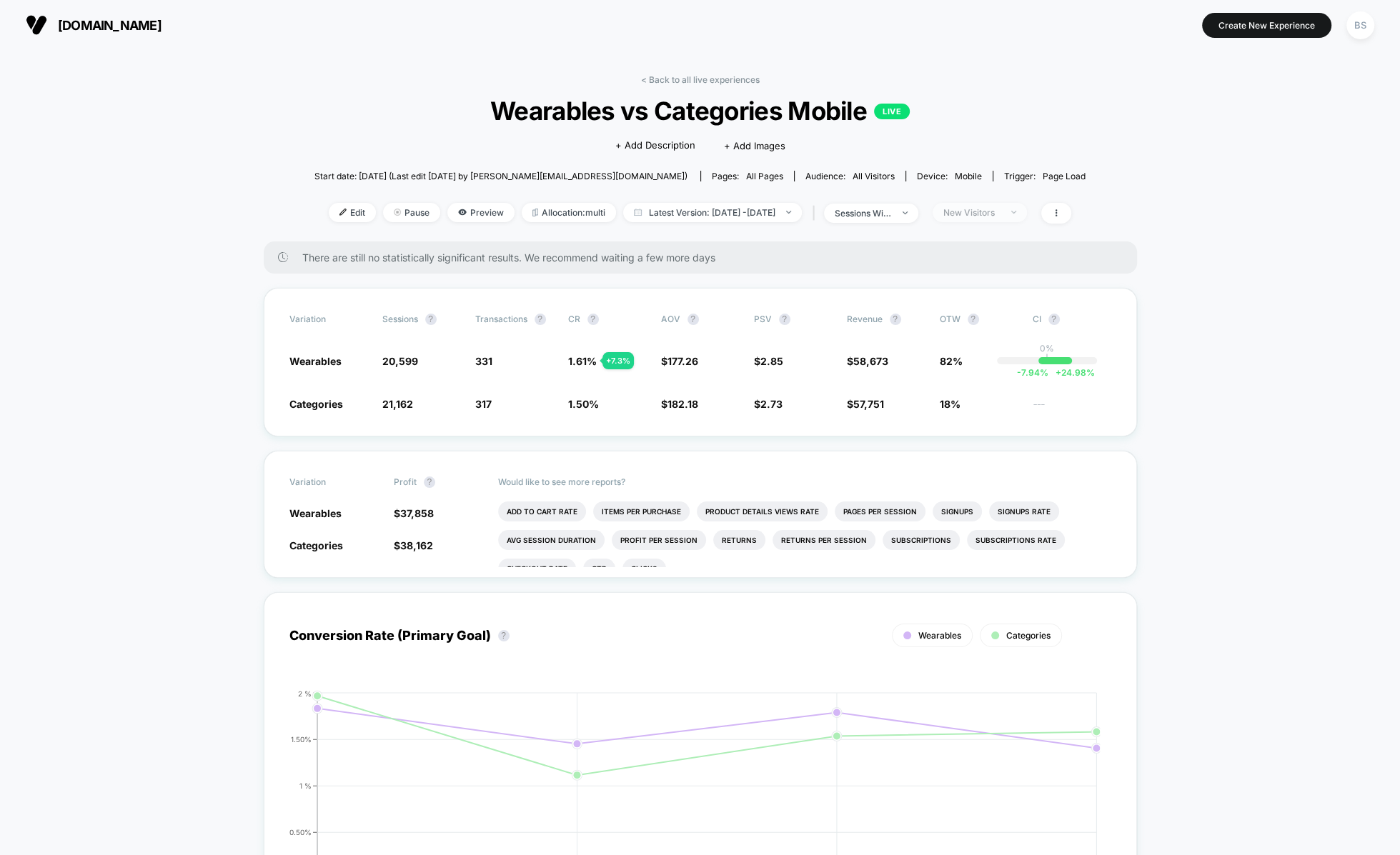
click at [1008, 220] on span "New Visitors" at bounding box center [980, 212] width 95 height 20
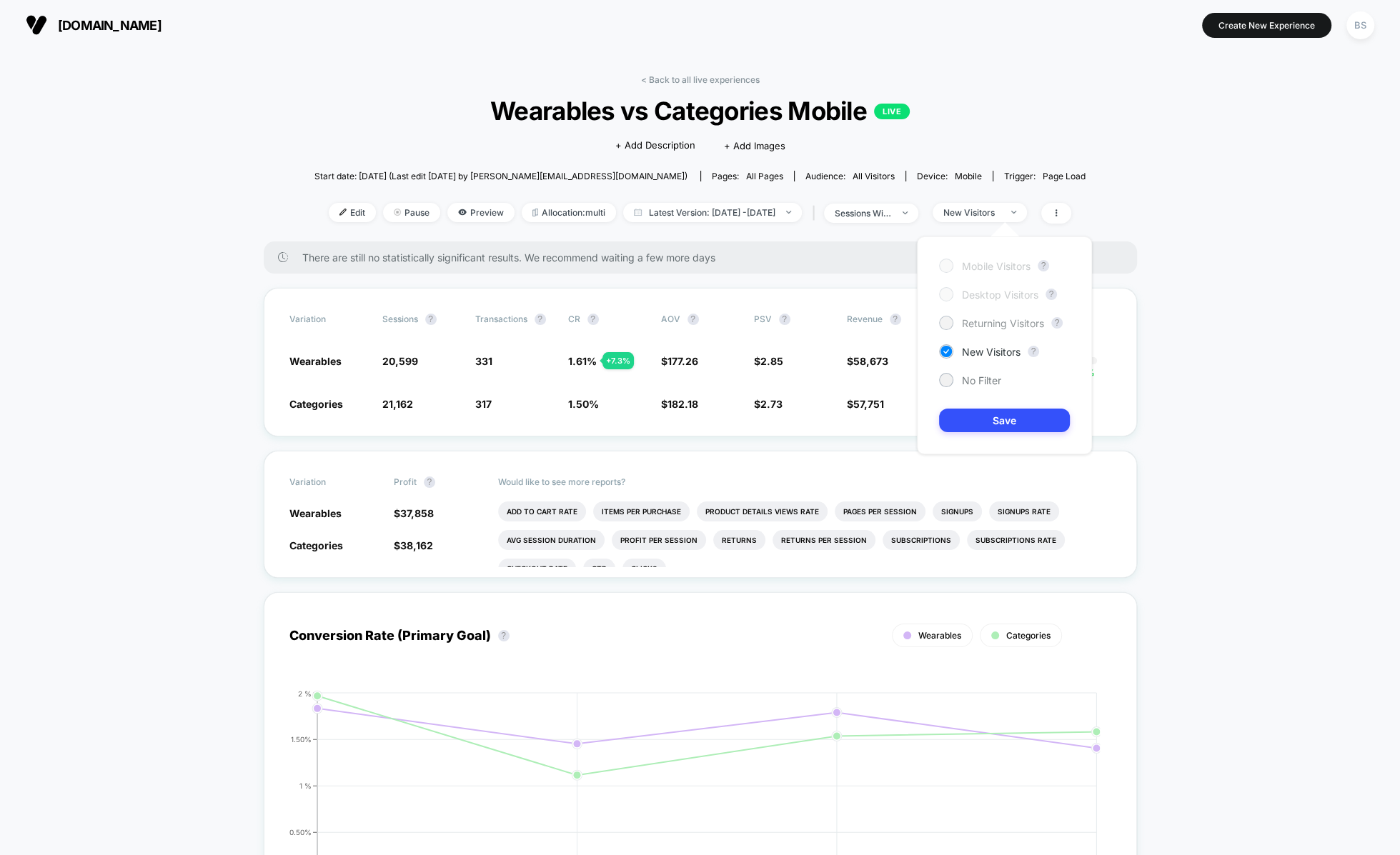
click at [996, 320] on span "Returning Visitors" at bounding box center [1003, 323] width 82 height 12
click at [996, 403] on div "Mobile Visitors ? Desktop Visitors ? Returning Visitors ? New Visitors ? No Fil…" at bounding box center [1005, 345] width 175 height 218
click at [996, 418] on button "Save" at bounding box center [1004, 420] width 130 height 23
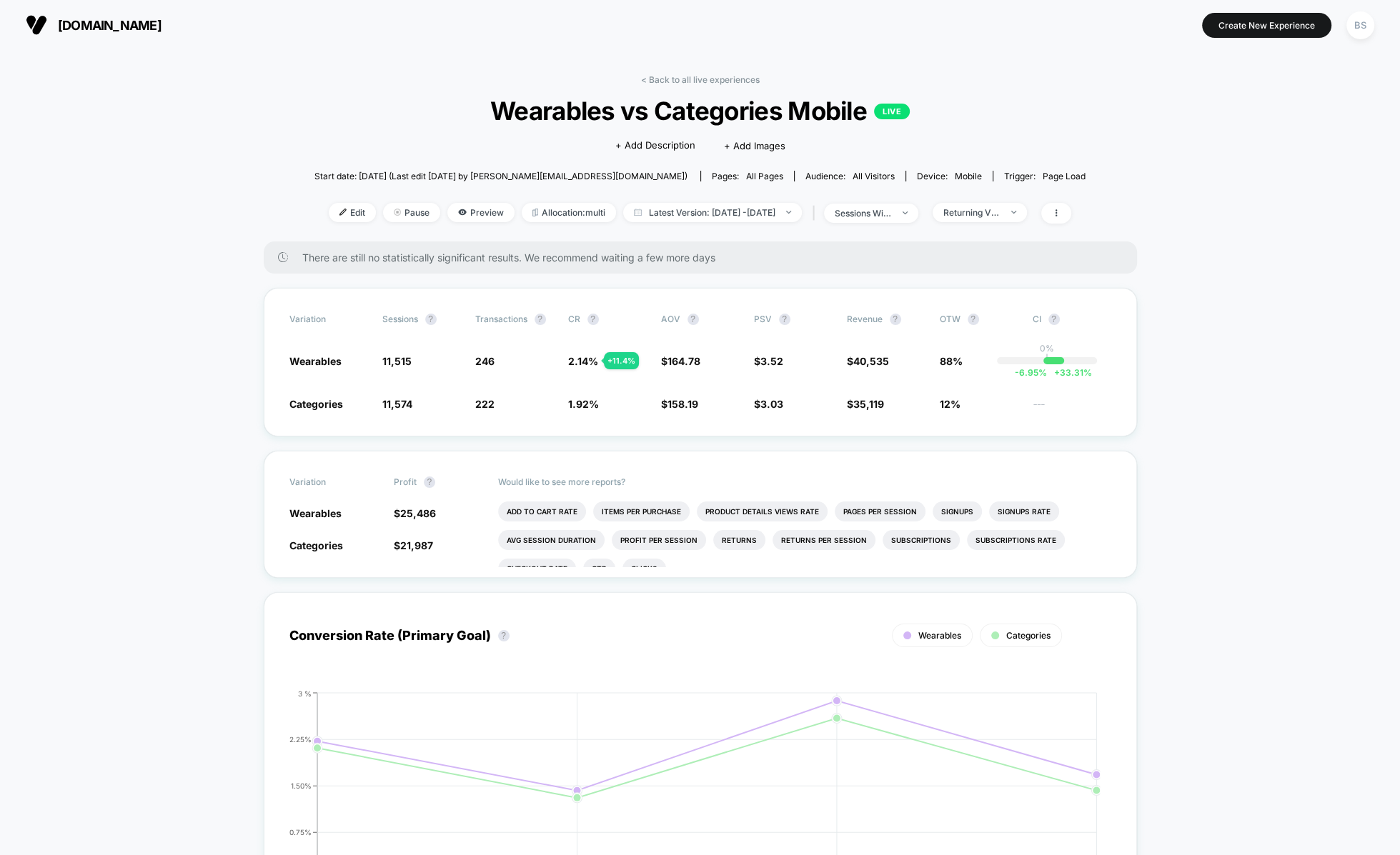
click at [1010, 223] on div "Edit Pause Preview Allocation: multi Latest Version: [DATE] - [DATE] | sessions…" at bounding box center [700, 213] width 771 height 21
click at [1001, 214] on div "Returning Visitors" at bounding box center [972, 212] width 57 height 11
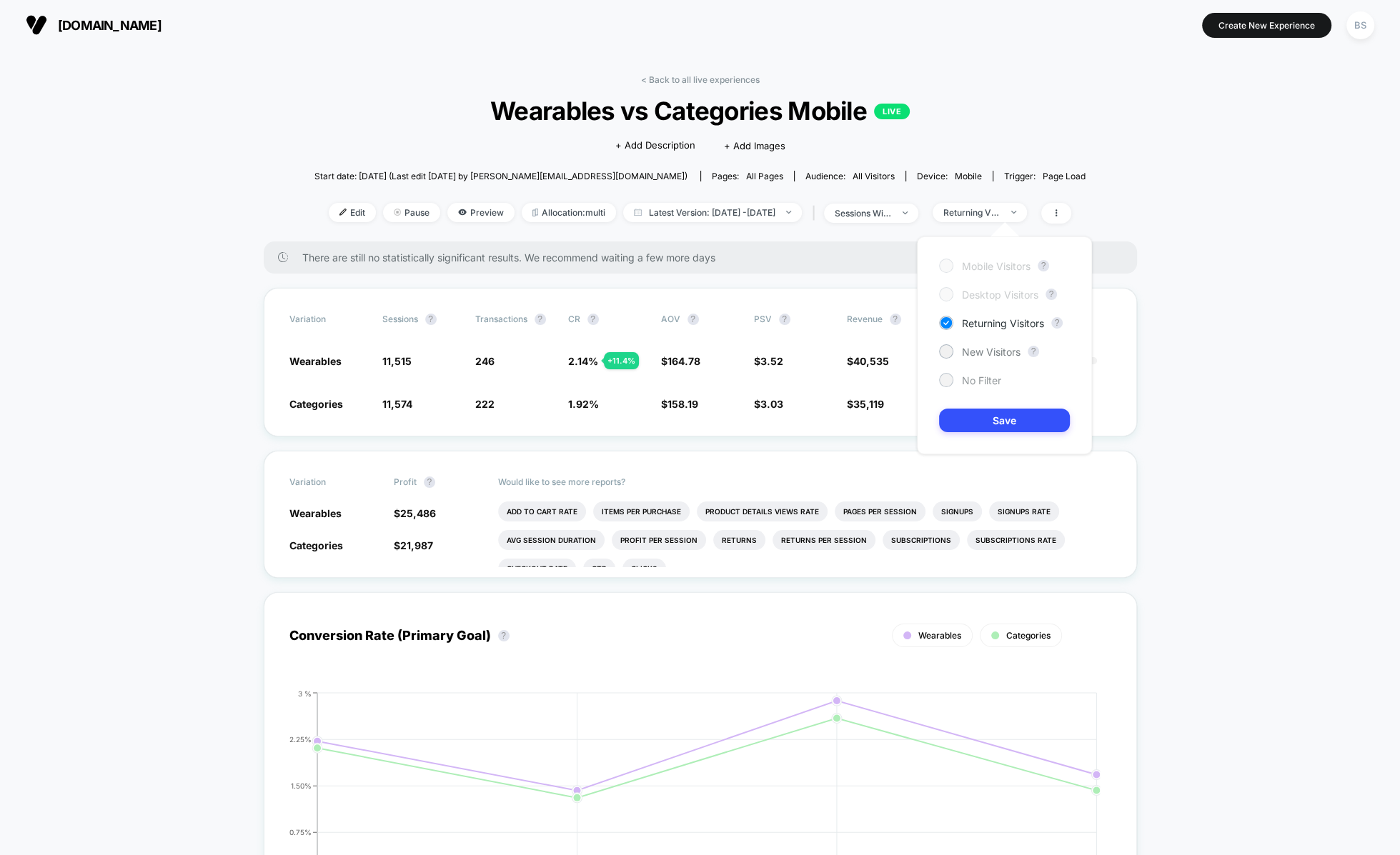
click at [984, 376] on span "No Filter" at bounding box center [982, 380] width 39 height 12
click at [992, 426] on button "Save" at bounding box center [1004, 420] width 130 height 23
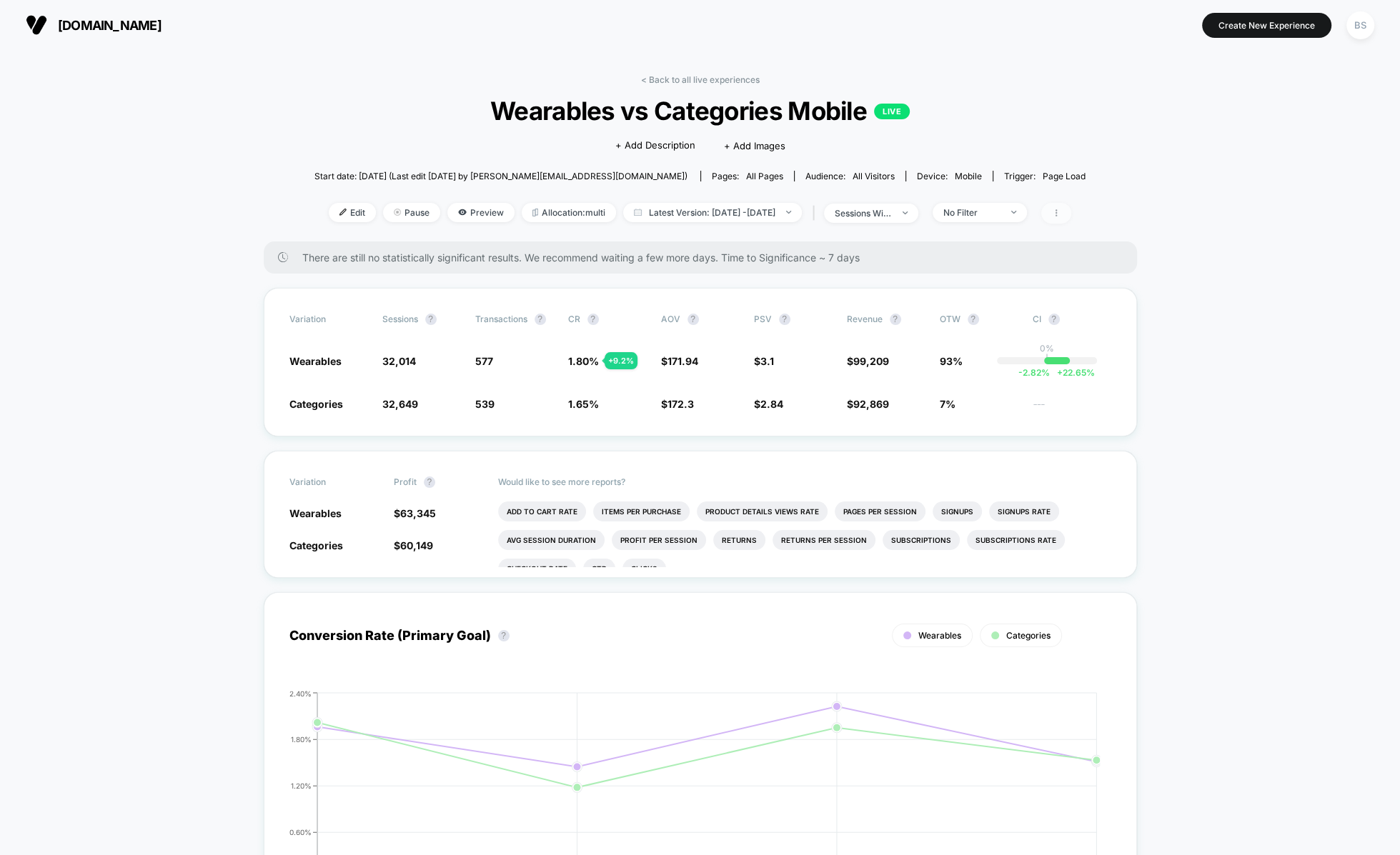
click at [1061, 212] on icon at bounding box center [1056, 212] width 9 height 9
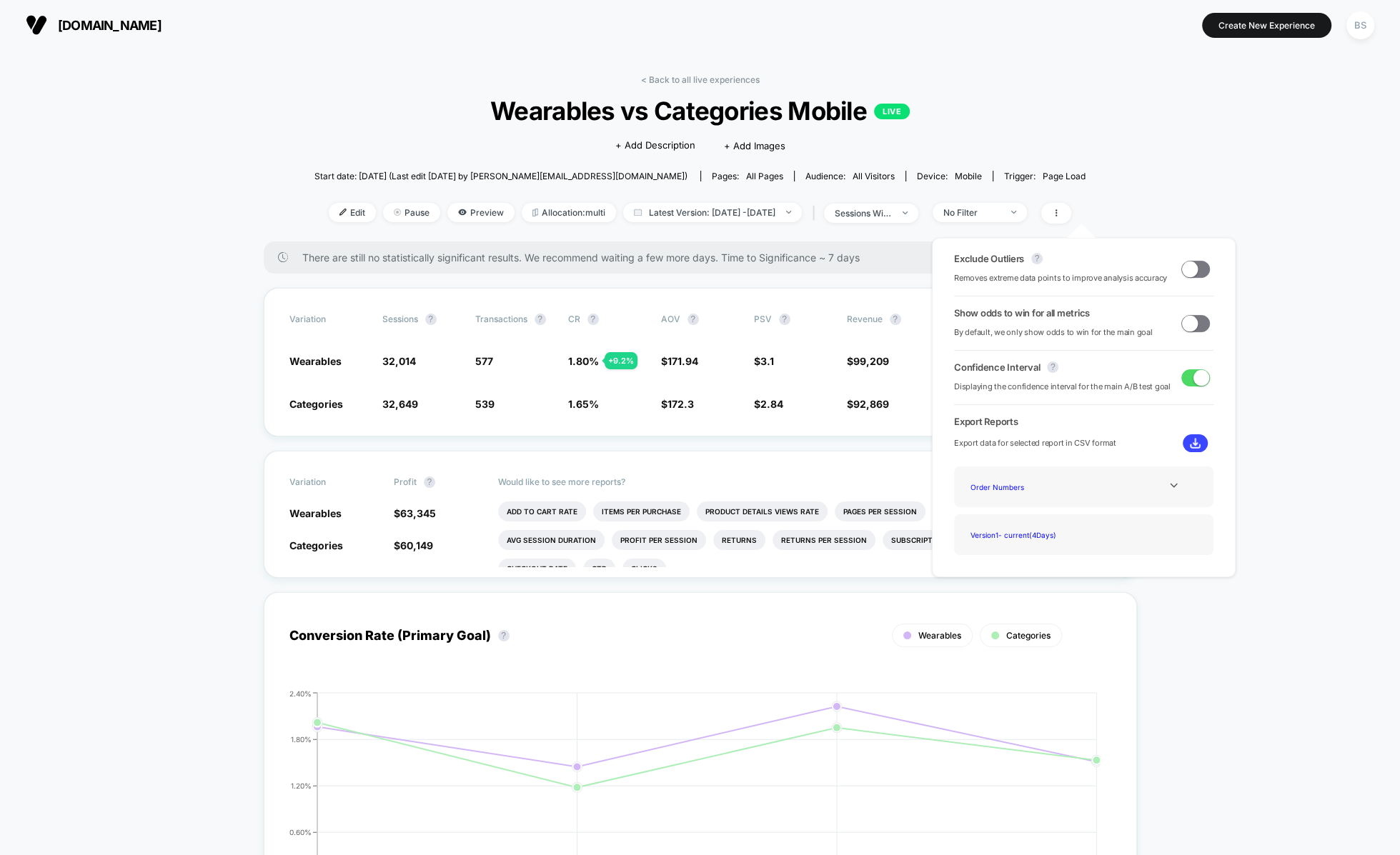
click at [366, 199] on div "< Back to all live experiences Wearables vs Categories Mobile LIVE Click to edi…" at bounding box center [700, 158] width 771 height 167
click at [383, 216] on span "Pause" at bounding box center [411, 212] width 57 height 20
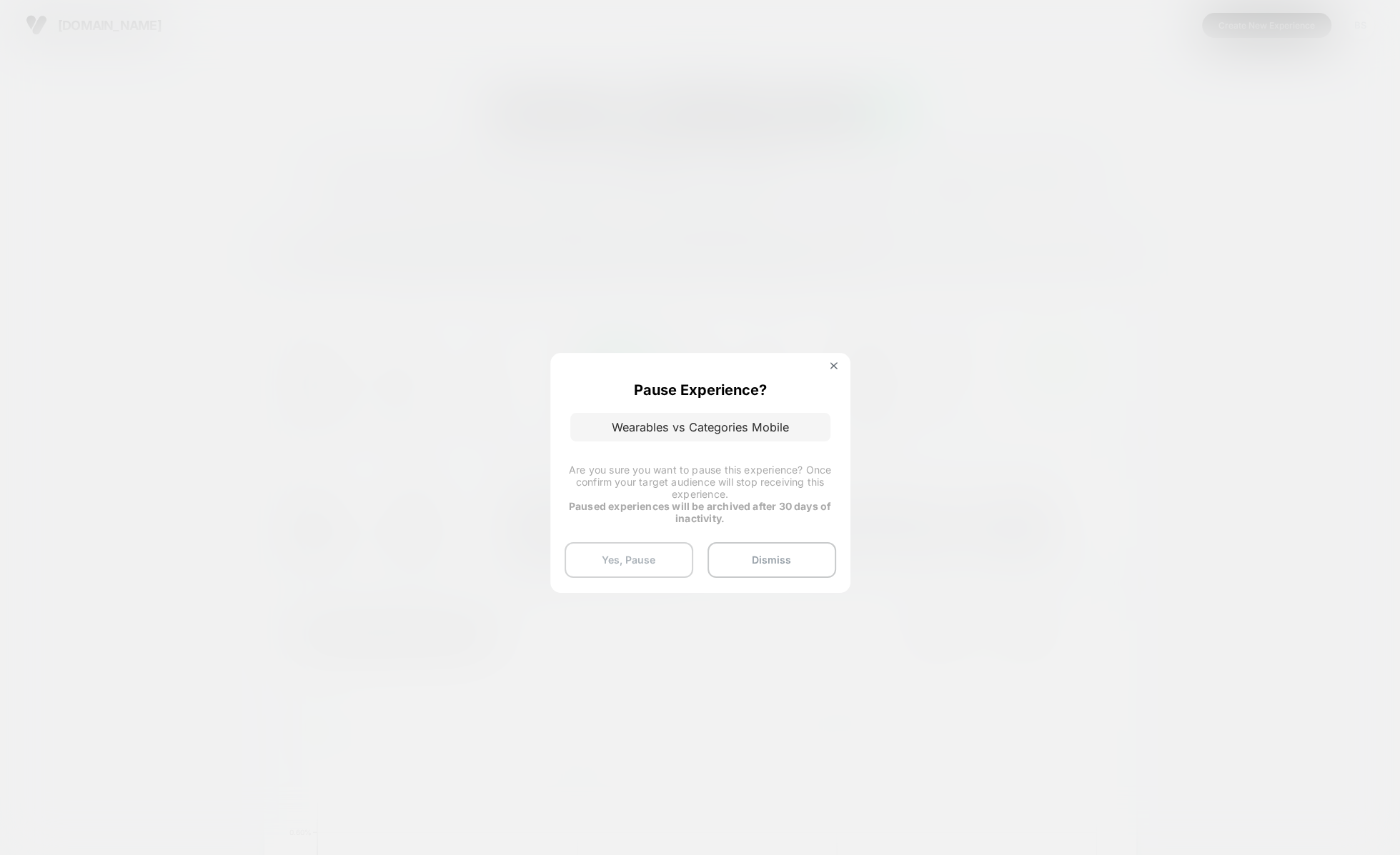
click at [645, 559] on button "Yes, Pause" at bounding box center [629, 560] width 129 height 36
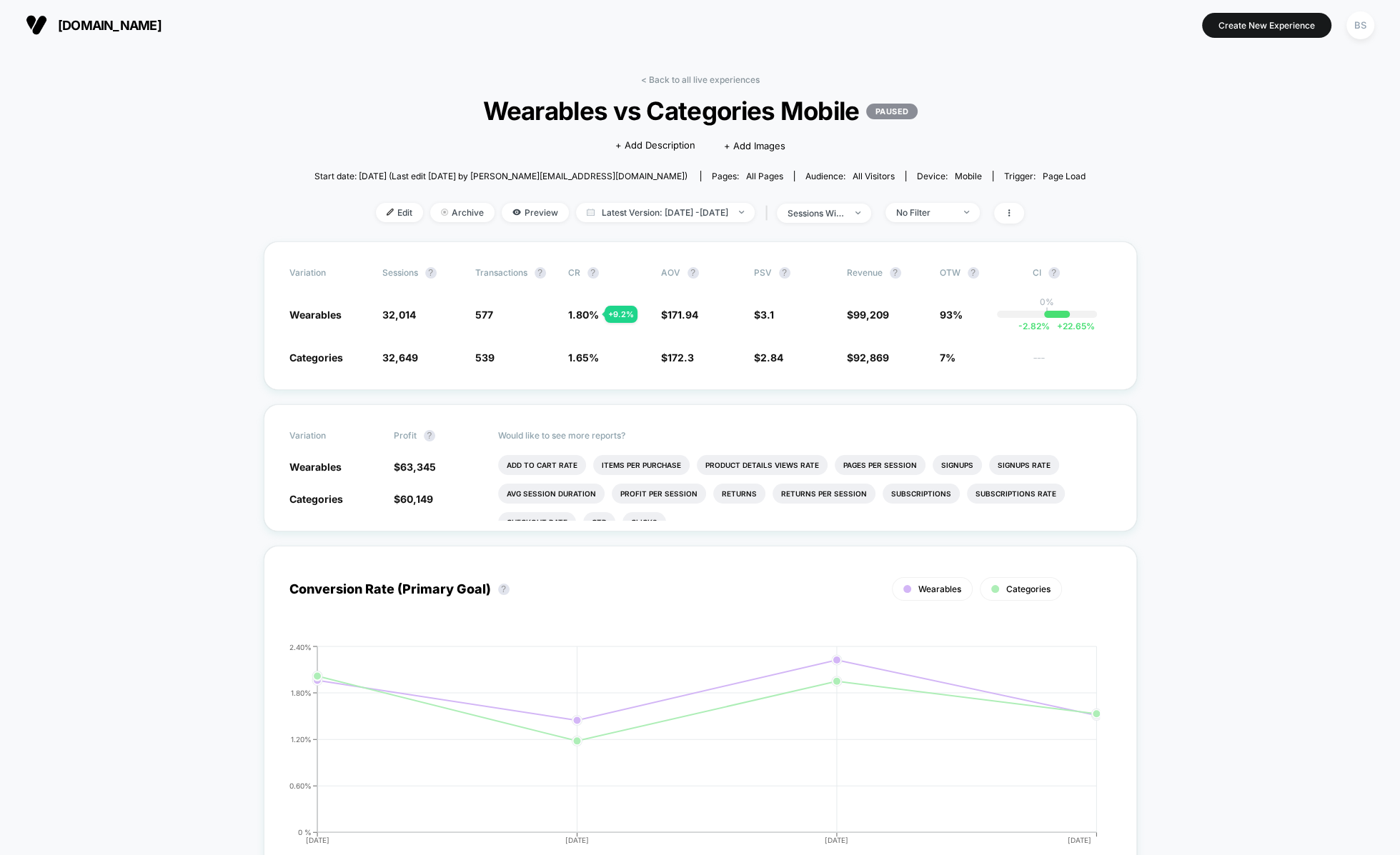
click at [653, 80] on link "< Back to all live experiences" at bounding box center [701, 80] width 119 height 11
